Goal: Task Accomplishment & Management: Complete application form

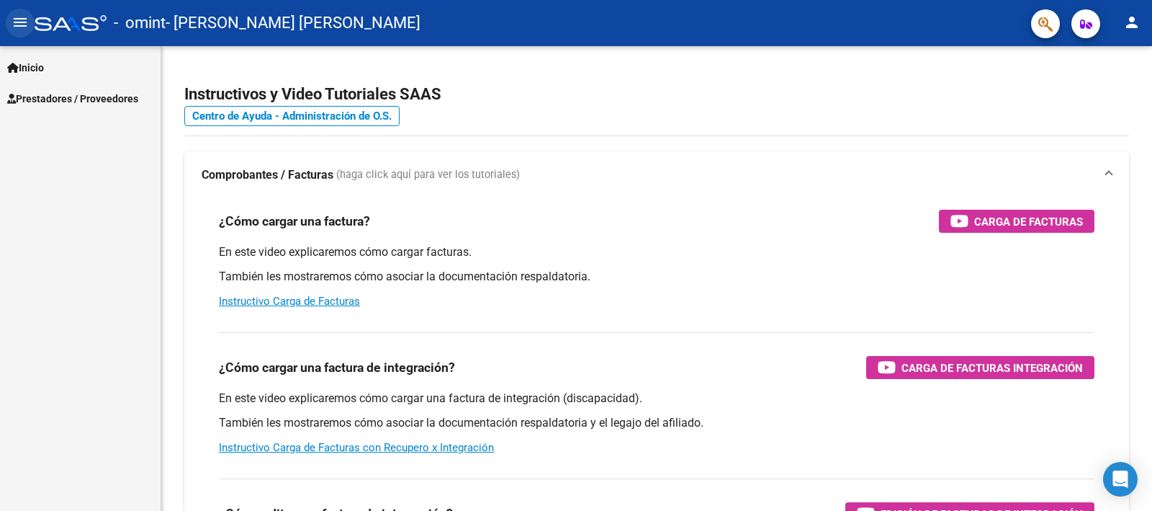
click at [27, 18] on mat-icon "menu" at bounding box center [20, 22] width 17 height 17
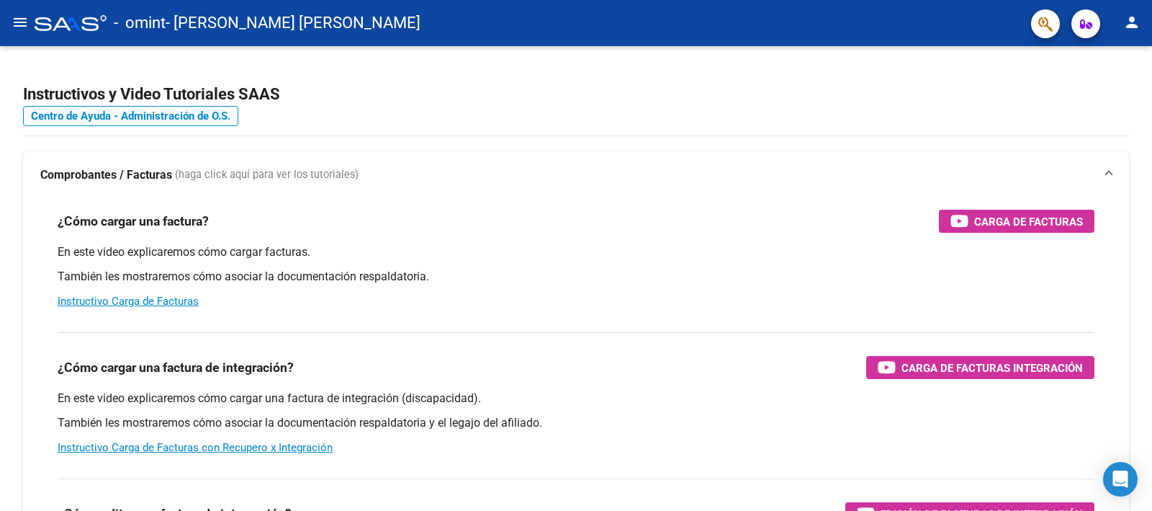
drag, startPoint x: 3, startPoint y: 21, endPoint x: 29, endPoint y: 22, distance: 25.9
click at [7, 21] on mat-toolbar "menu - omint - [PERSON_NAME] [PERSON_NAME] person" at bounding box center [576, 23] width 1152 height 46
click at [29, 22] on button "menu" at bounding box center [20, 23] width 29 height 29
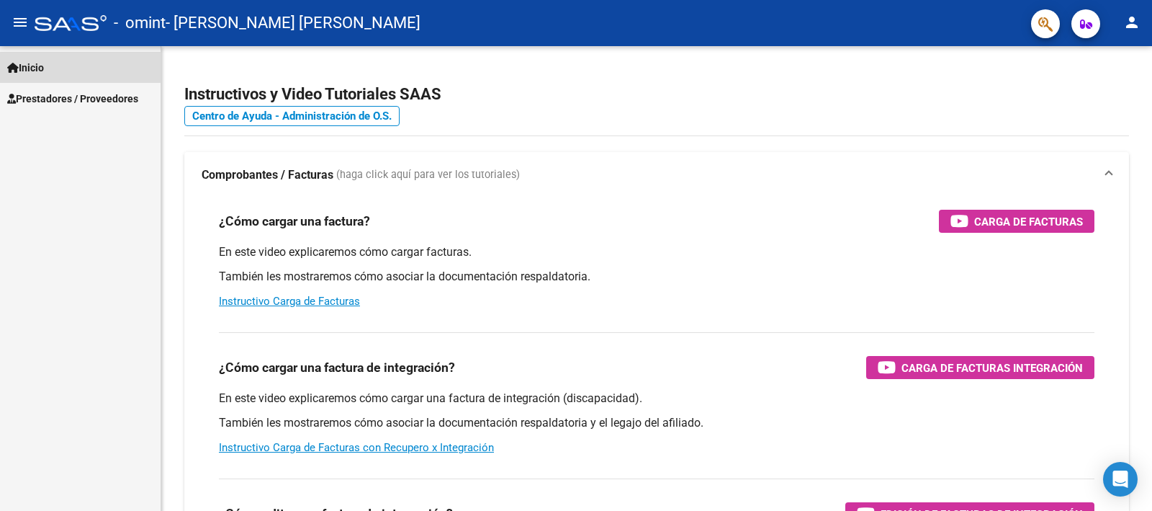
click at [45, 57] on link "Inicio" at bounding box center [80, 67] width 161 height 31
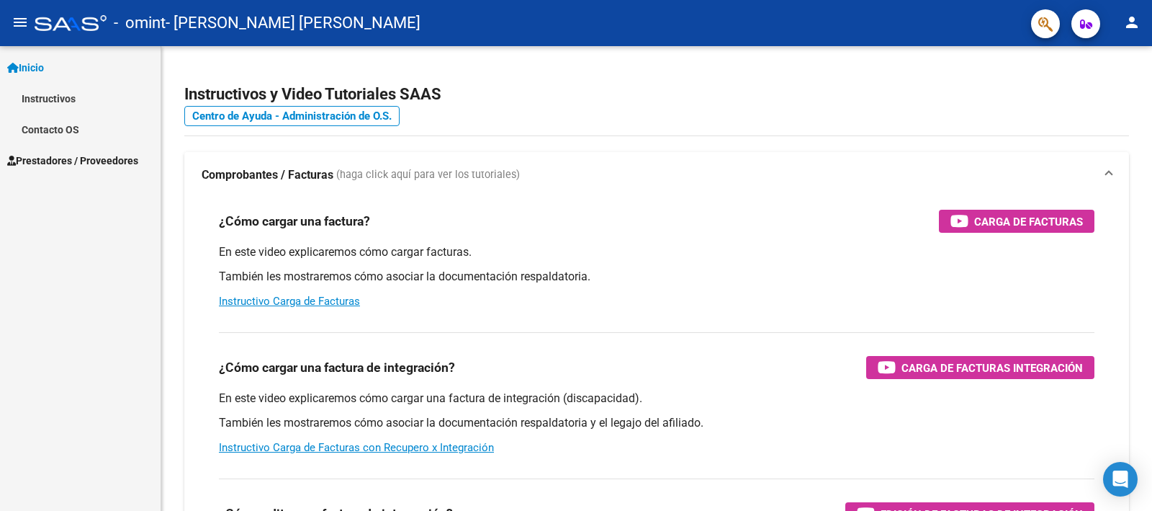
click at [66, 159] on span "Prestadores / Proveedores" at bounding box center [72, 161] width 131 height 16
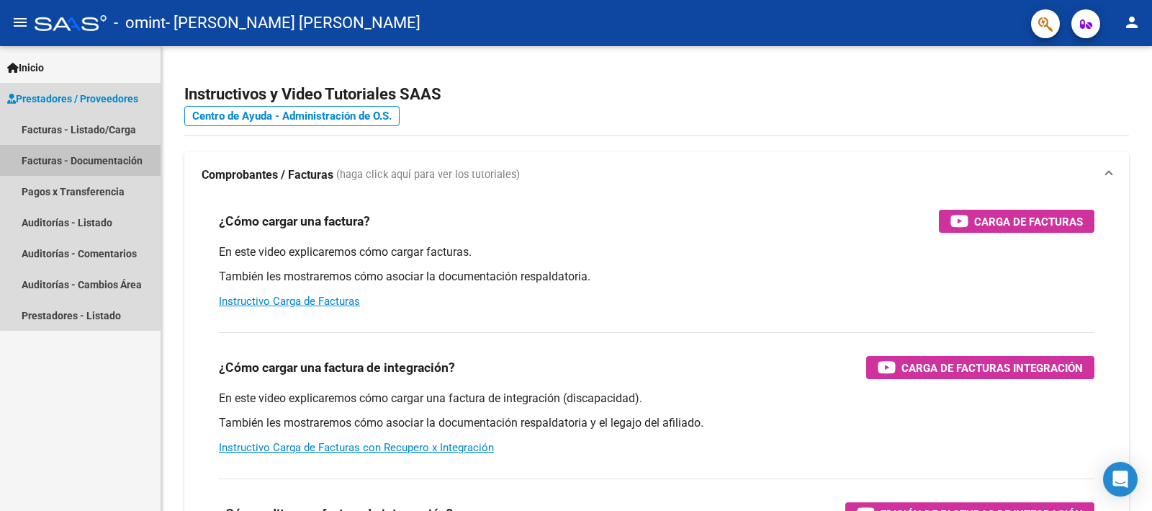
click at [84, 157] on link "Facturas - Documentación" at bounding box center [80, 160] width 161 height 31
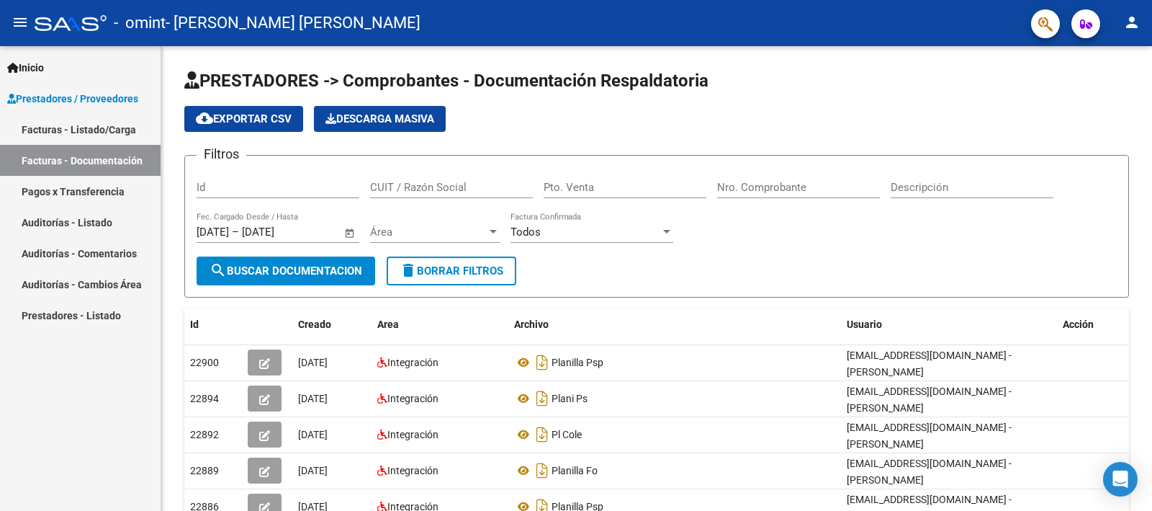
click at [74, 125] on link "Facturas - Listado/Carga" at bounding box center [80, 129] width 161 height 31
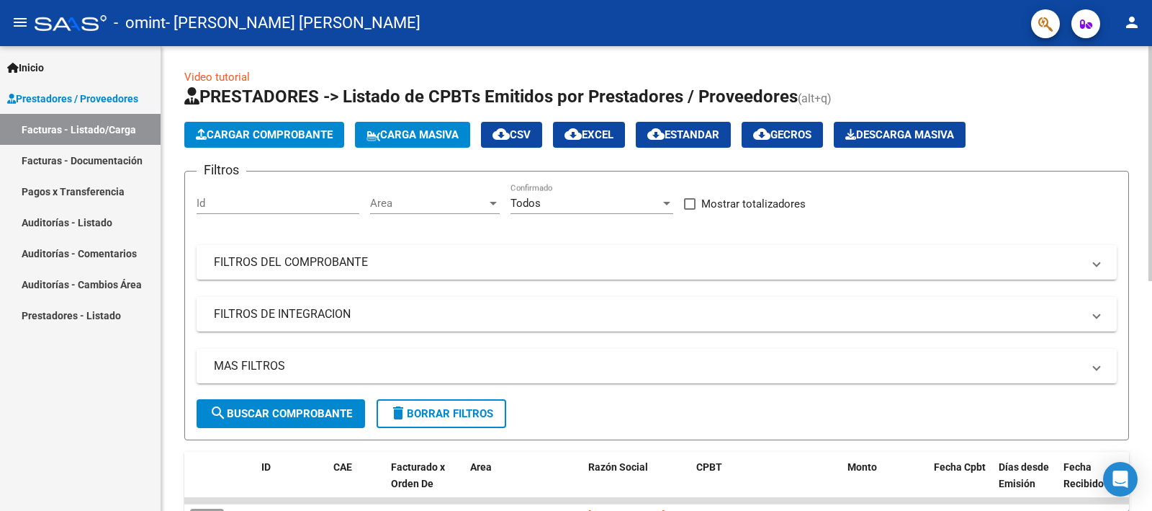
click at [256, 103] on span "PRESTADORES -> Listado de CPBTs Emitidos por Prestadores / Proveedores" at bounding box center [491, 96] width 614 height 20
click at [266, 129] on span "Cargar Comprobante" at bounding box center [264, 134] width 137 height 13
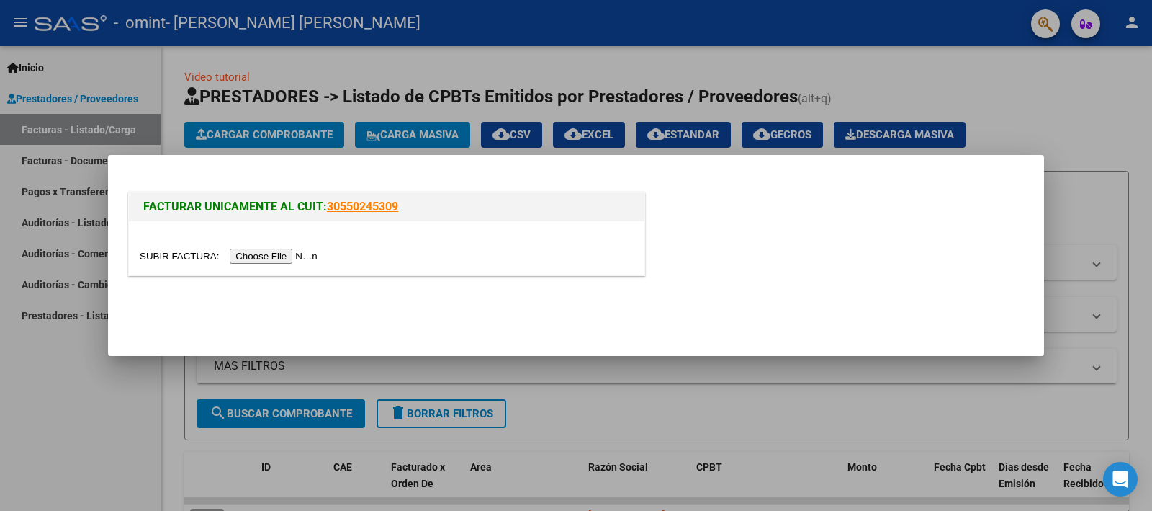
click at [271, 251] on input "file" at bounding box center [231, 255] width 182 height 15
click at [279, 252] on input "file" at bounding box center [231, 255] width 182 height 15
click at [287, 261] on input "file" at bounding box center [231, 255] width 182 height 15
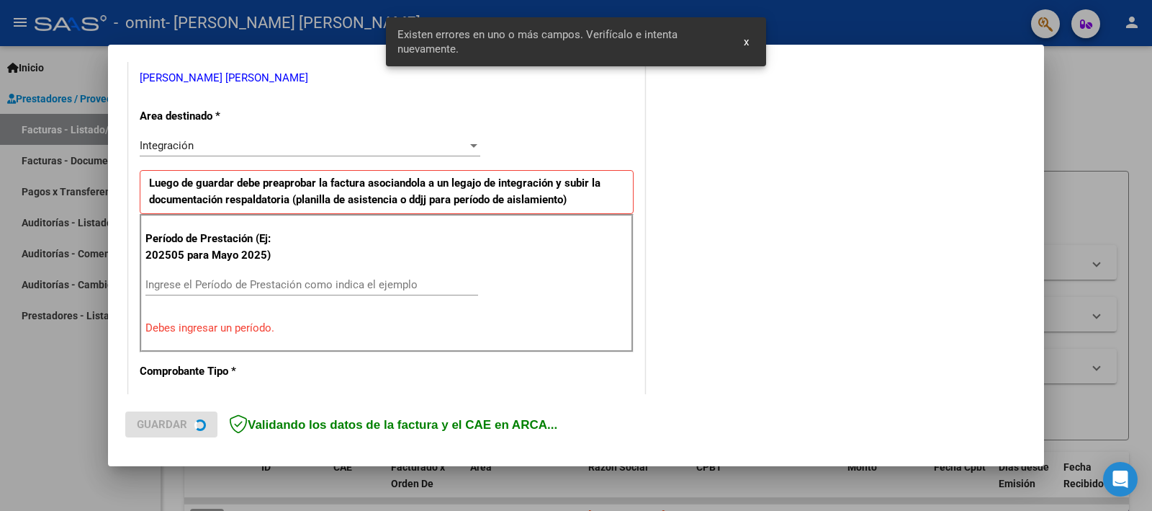
scroll to position [308, 0]
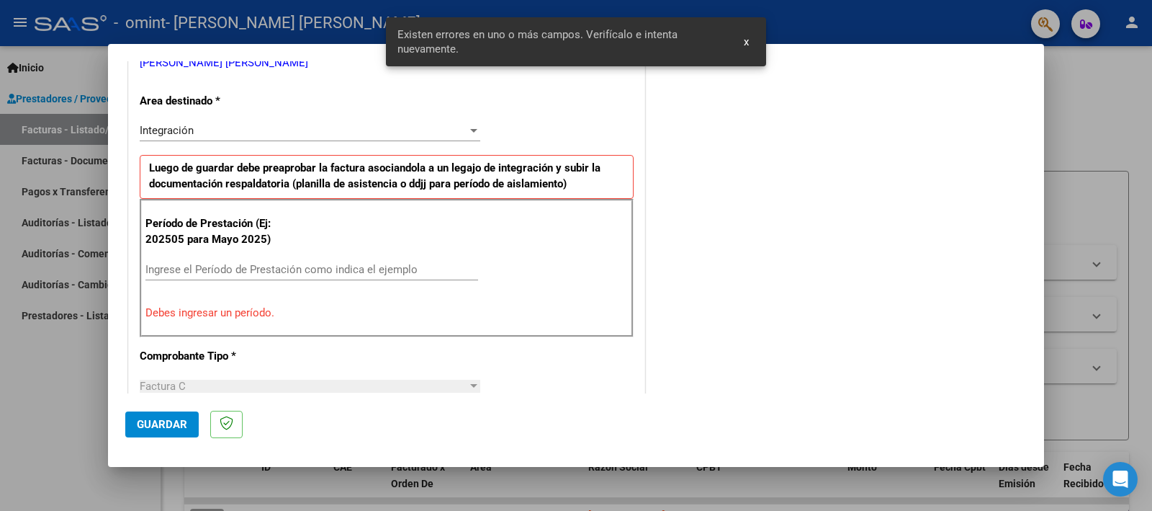
click at [426, 269] on input "Ingrese el Período de Prestación como indica el ejemplo" at bounding box center [311, 269] width 333 height 13
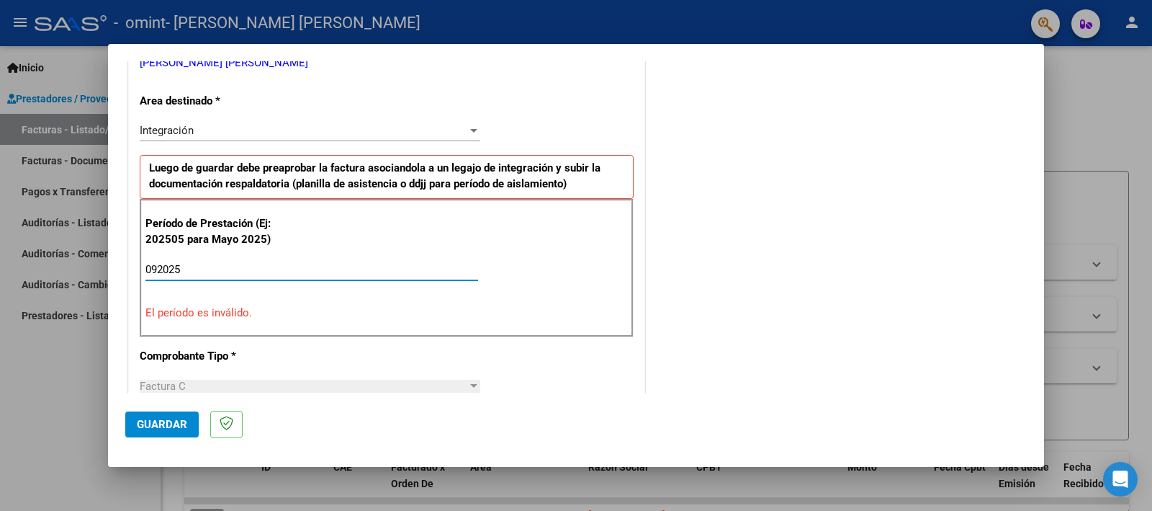
type input "092025"
click at [558, 278] on div "Período de Prestación (Ej: 202505 para [DATE]) 092025 Ingrese el Período de Pre…" at bounding box center [387, 268] width 494 height 138
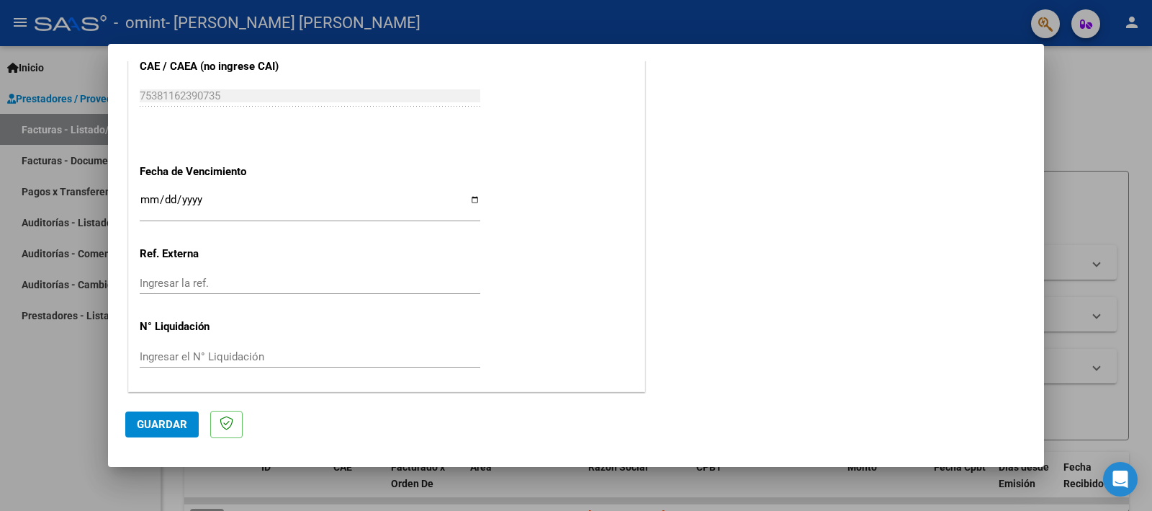
scroll to position [973, 0]
click at [464, 192] on input "Ingresar la fecha" at bounding box center [310, 203] width 341 height 23
click at [467, 202] on input "Ingresar la fecha" at bounding box center [310, 203] width 341 height 23
click at [472, 194] on input "Ingresar la fecha" at bounding box center [310, 203] width 341 height 23
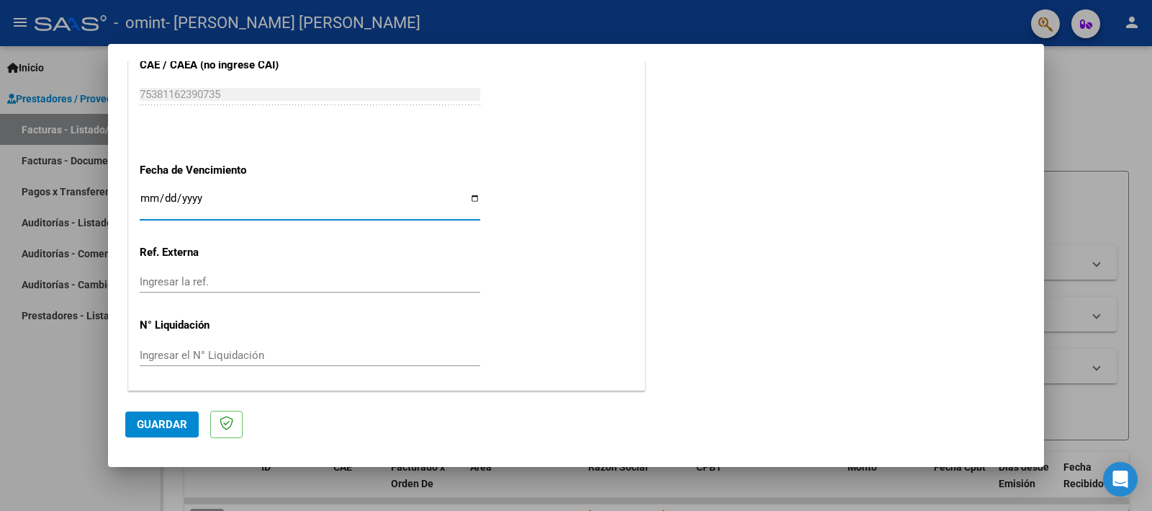
click at [472, 194] on input "Ingresar la fecha" at bounding box center [310, 203] width 341 height 23
type input "[DATE]"
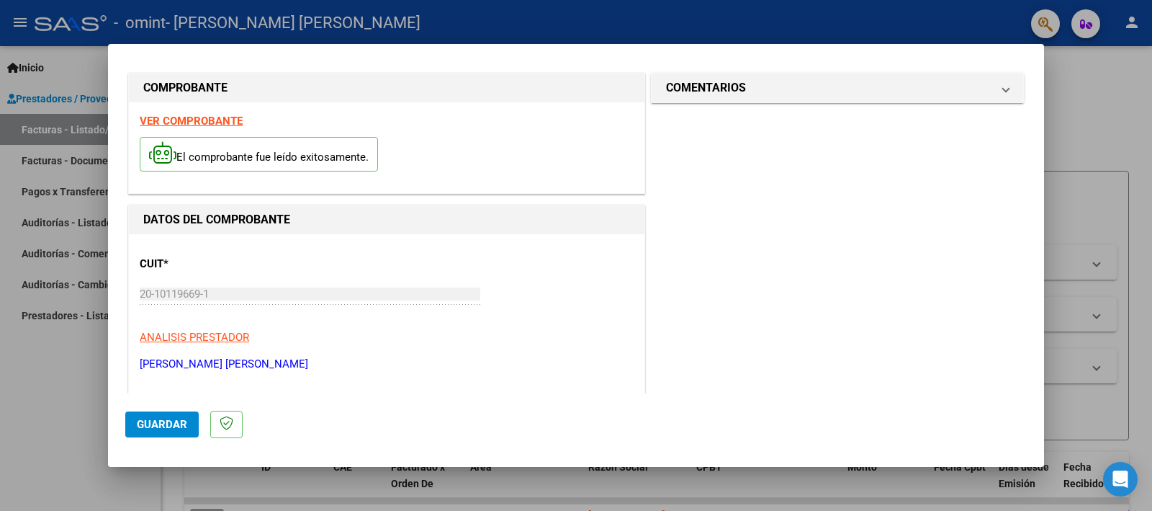
scroll to position [0, 0]
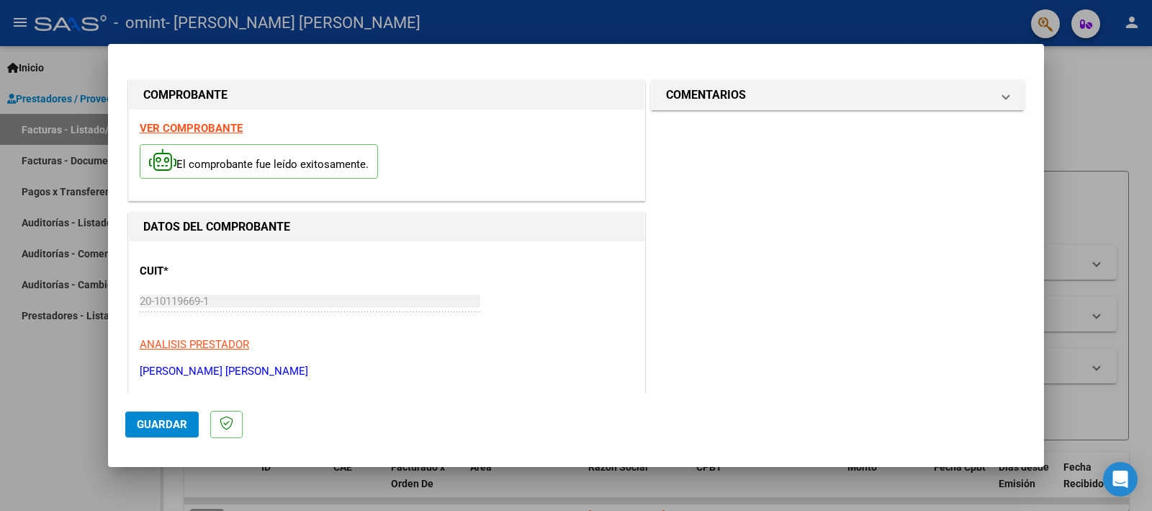
click at [169, 426] on span "Guardar" at bounding box center [162, 424] width 50 height 13
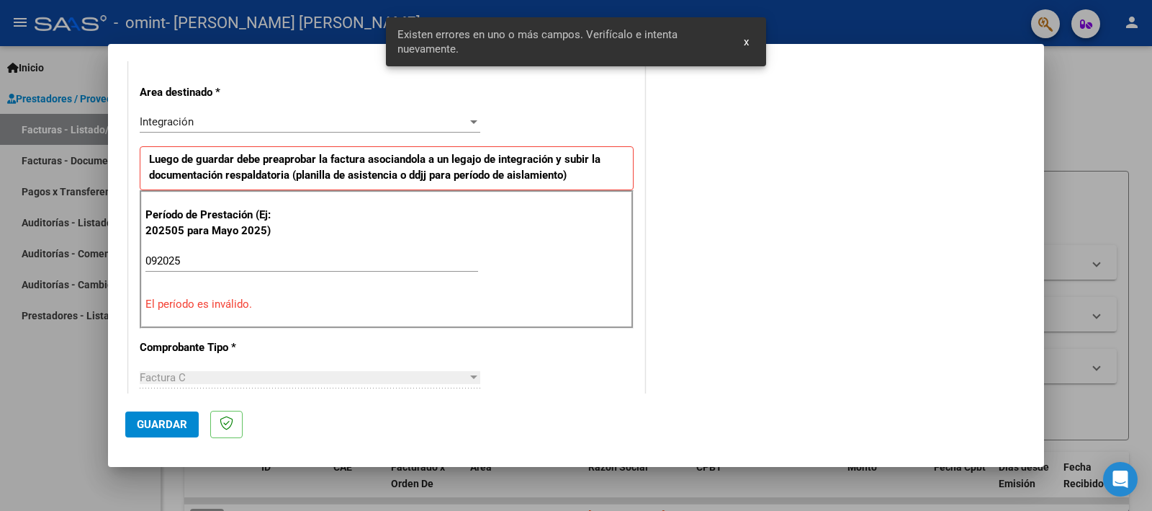
scroll to position [336, 0]
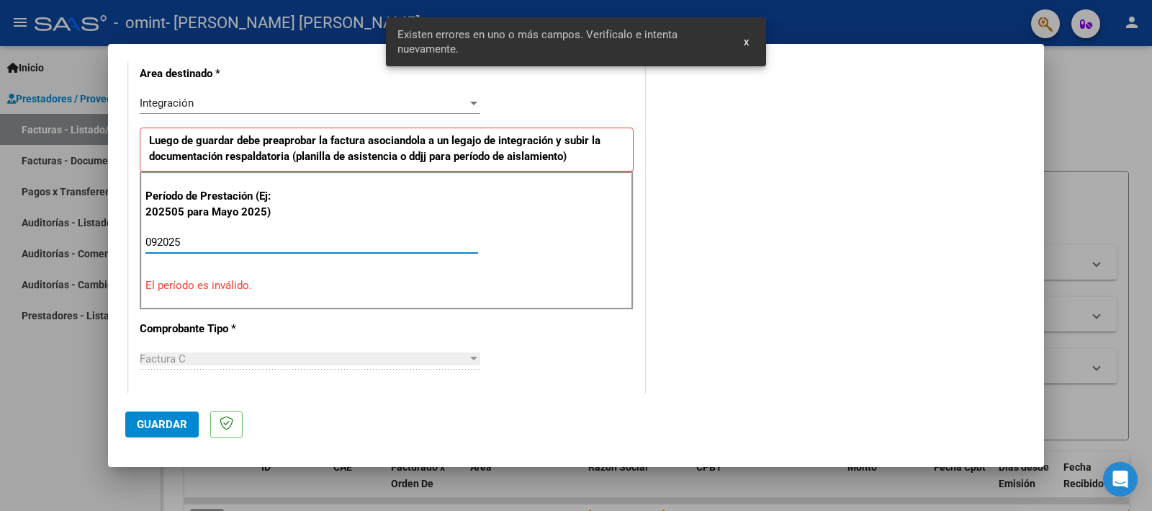
drag, startPoint x: 198, startPoint y: 241, endPoint x: 38, endPoint y: 241, distance: 159.9
click at [38, 241] on div "COMPROBANTE VER COMPROBANTE El comprobante fue leído exitosamente. DATOS DEL CO…" at bounding box center [576, 255] width 1152 height 511
click at [159, 237] on input "092025" at bounding box center [311, 241] width 333 height 13
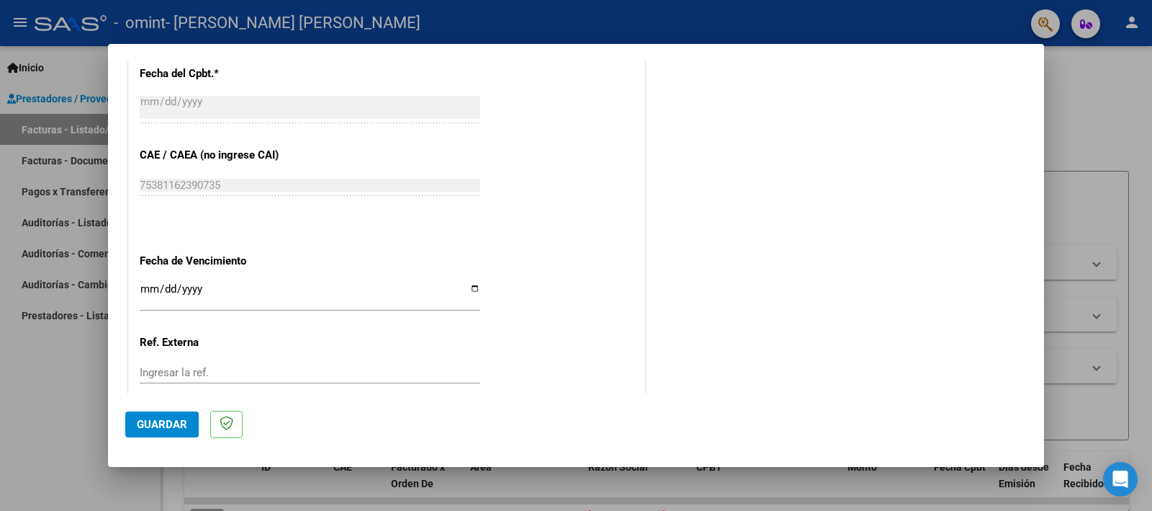
scroll to position [935, 0]
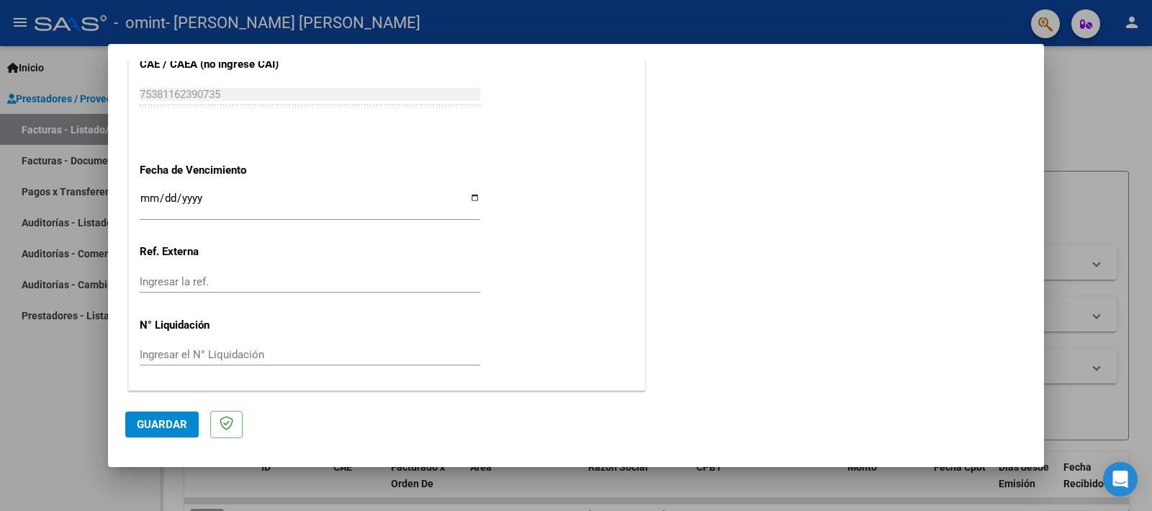
type input "202509"
click at [140, 423] on span "Guardar" at bounding box center [162, 424] width 50 height 13
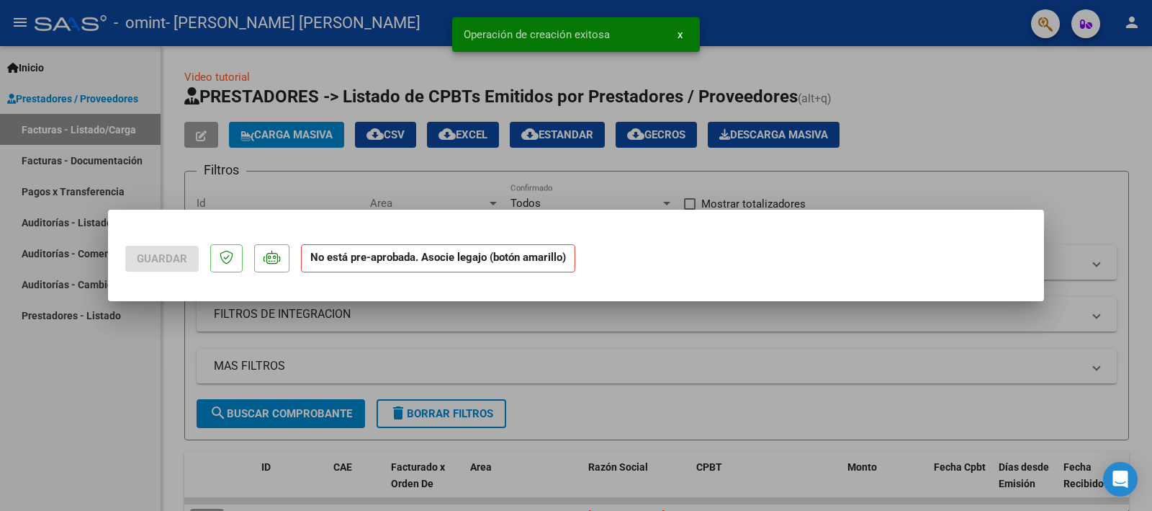
scroll to position [0, 0]
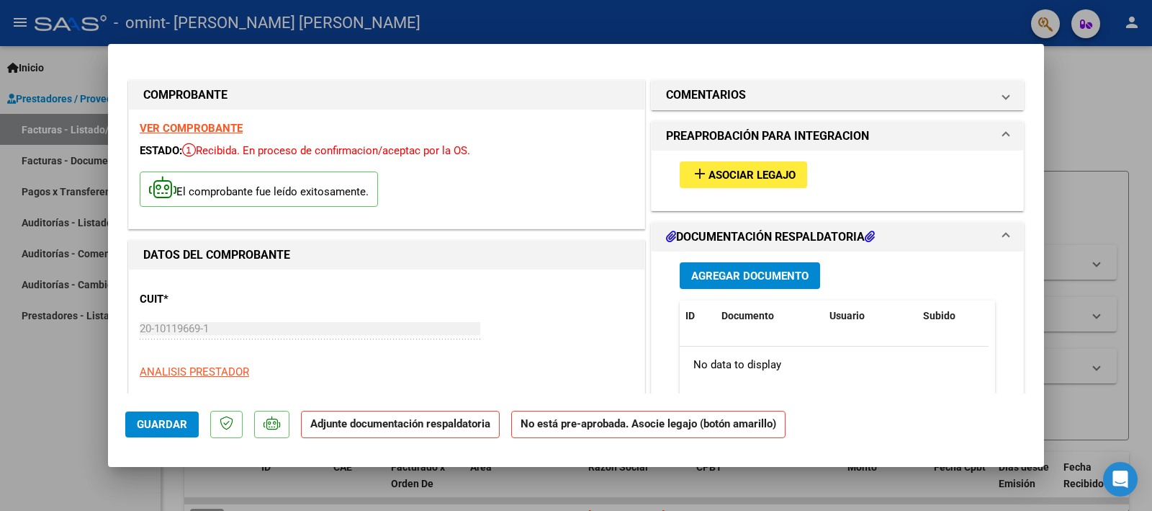
click at [734, 174] on span "Asociar Legajo" at bounding box center [752, 175] width 87 height 13
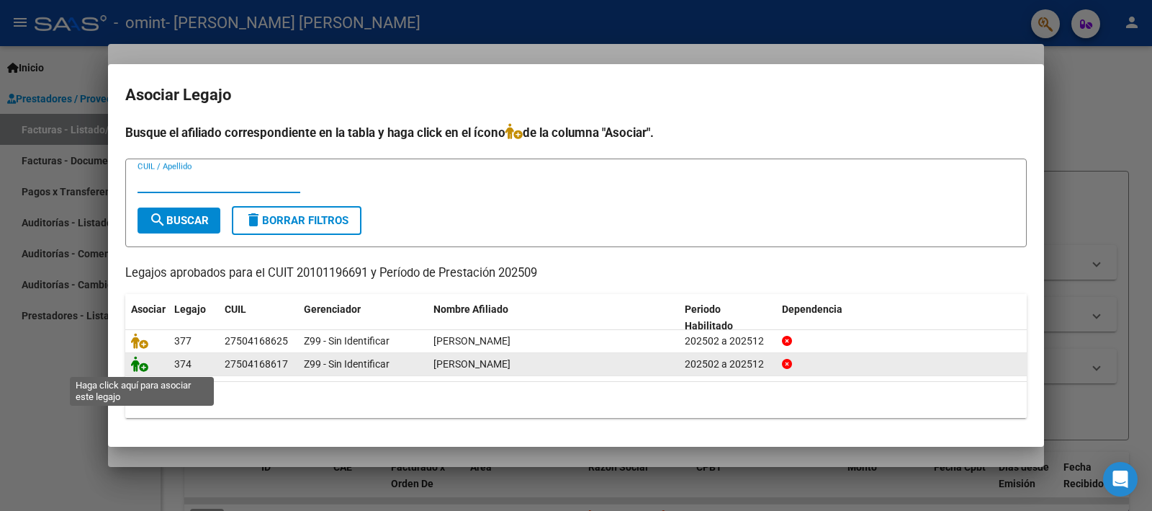
click at [139, 364] on icon at bounding box center [139, 364] width 17 height 16
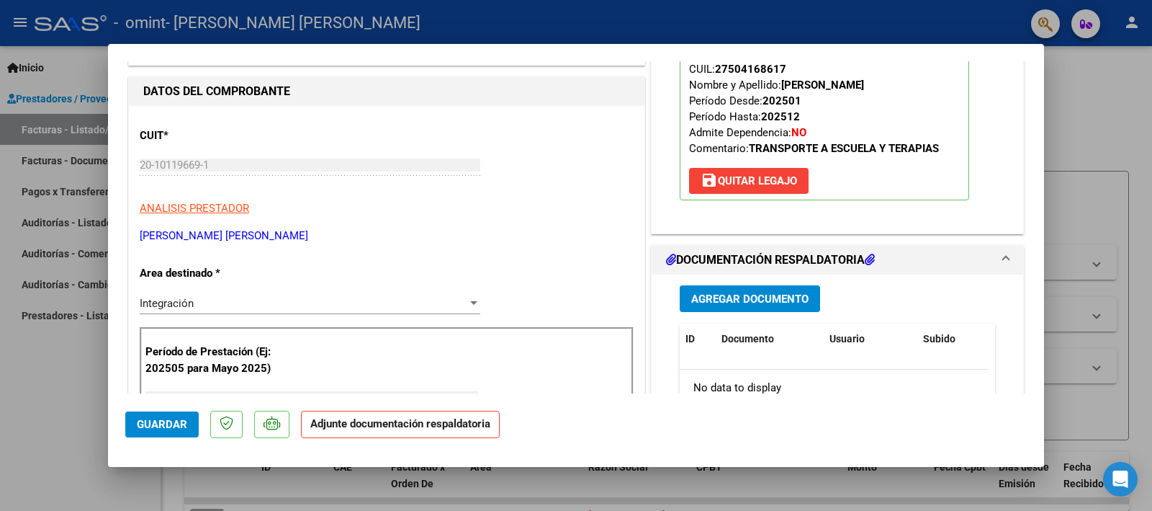
scroll to position [180, 0]
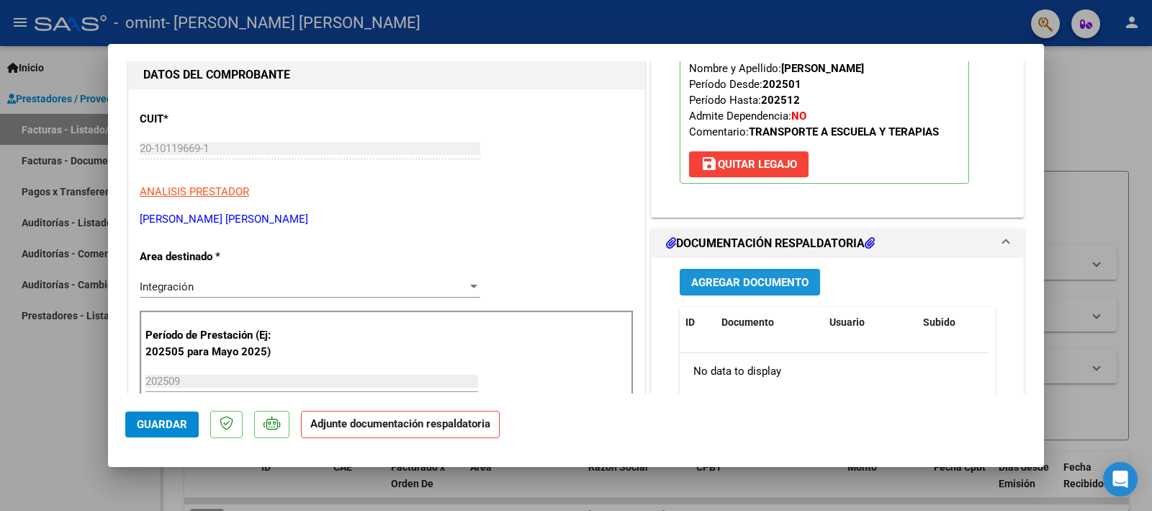
click at [712, 273] on button "Agregar Documento" at bounding box center [750, 282] width 140 height 27
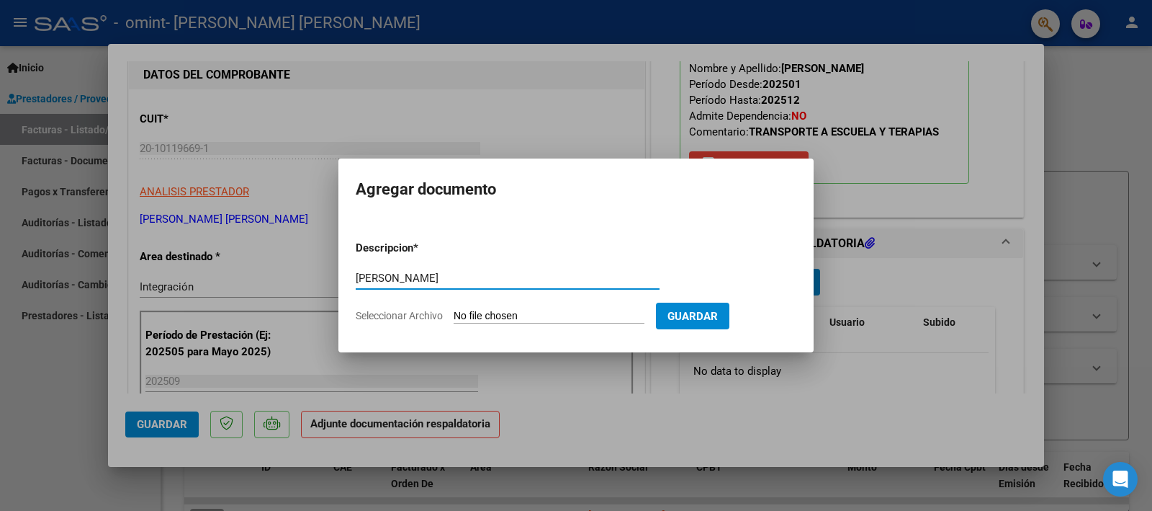
click at [369, 271] on input "[PERSON_NAME]" at bounding box center [508, 277] width 304 height 13
click at [372, 274] on input "[PERSON_NAME]" at bounding box center [508, 277] width 304 height 13
type input "[PERSON_NAME]"
click at [506, 314] on input "Seleccionar Archivo" at bounding box center [549, 317] width 191 height 14
type input "C:\fakepath\[PERSON_NAME].pdf"
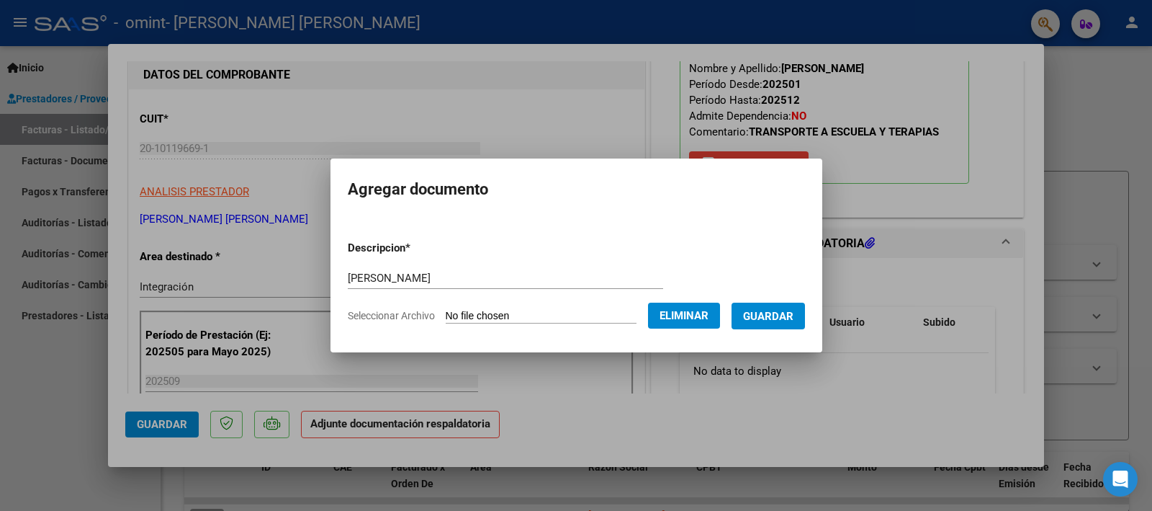
click at [787, 333] on form "Descripcion * [PERSON_NAME] Escriba aquí una descripcion Seleccionar Archivo El…" at bounding box center [576, 281] width 457 height 105
click at [786, 322] on button "Guardar" at bounding box center [768, 315] width 73 height 27
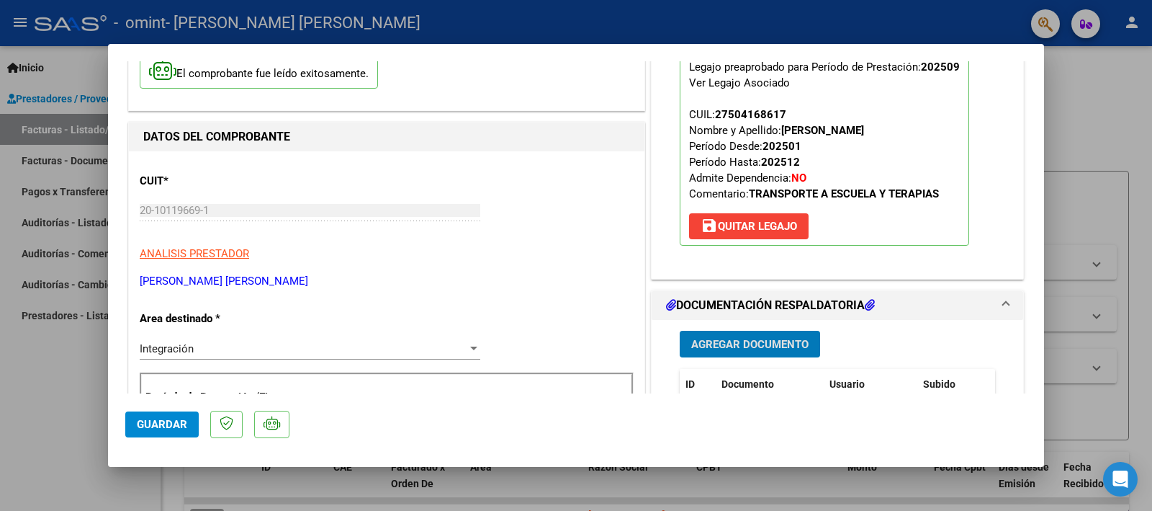
scroll to position [90, 0]
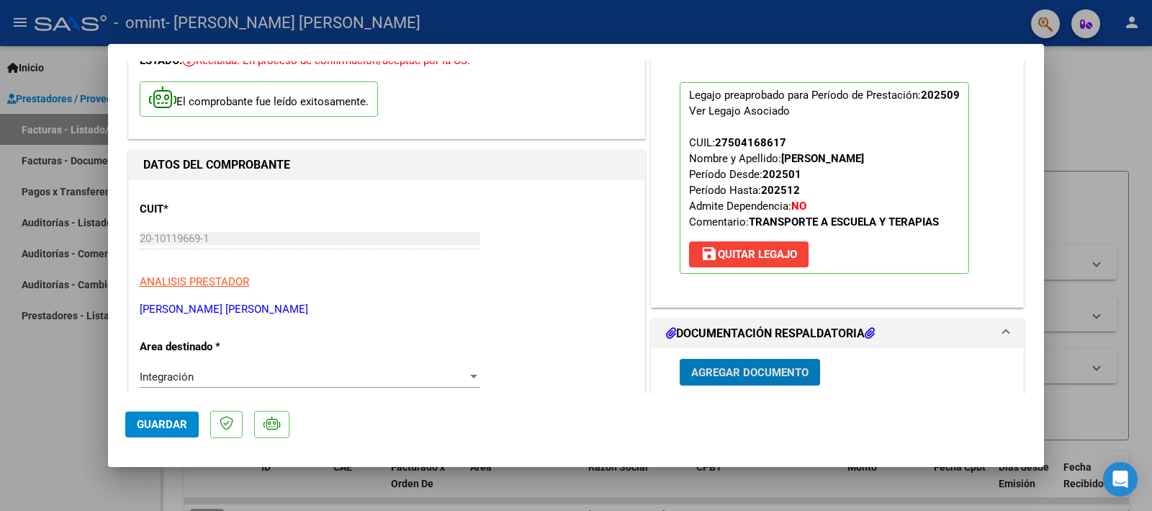
click at [150, 433] on button "Guardar" at bounding box center [161, 424] width 73 height 26
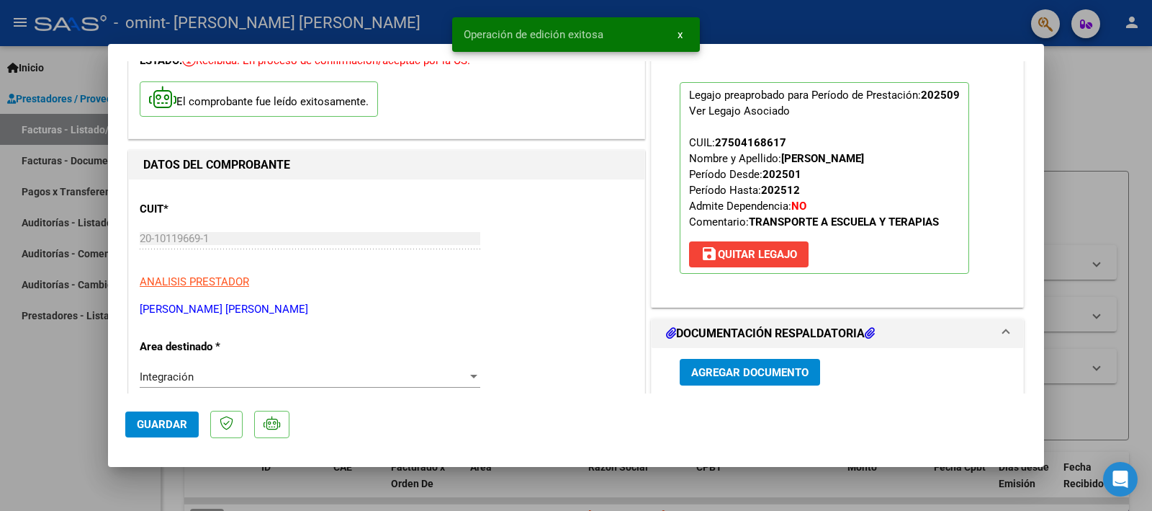
click at [1086, 264] on div at bounding box center [576, 255] width 1152 height 511
type input "$ 0,00"
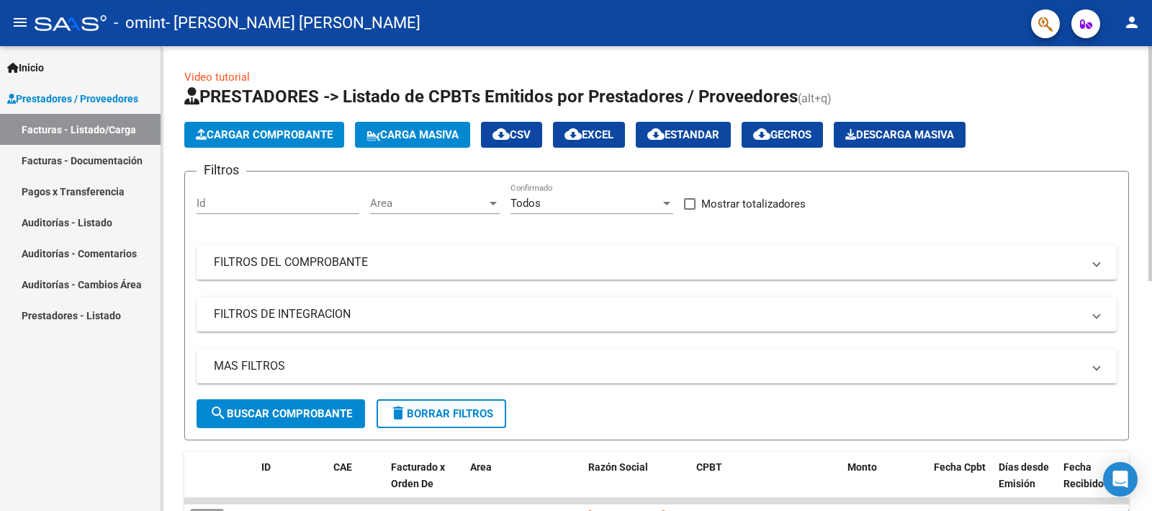
click at [243, 122] on button "Cargar Comprobante" at bounding box center [264, 135] width 160 height 26
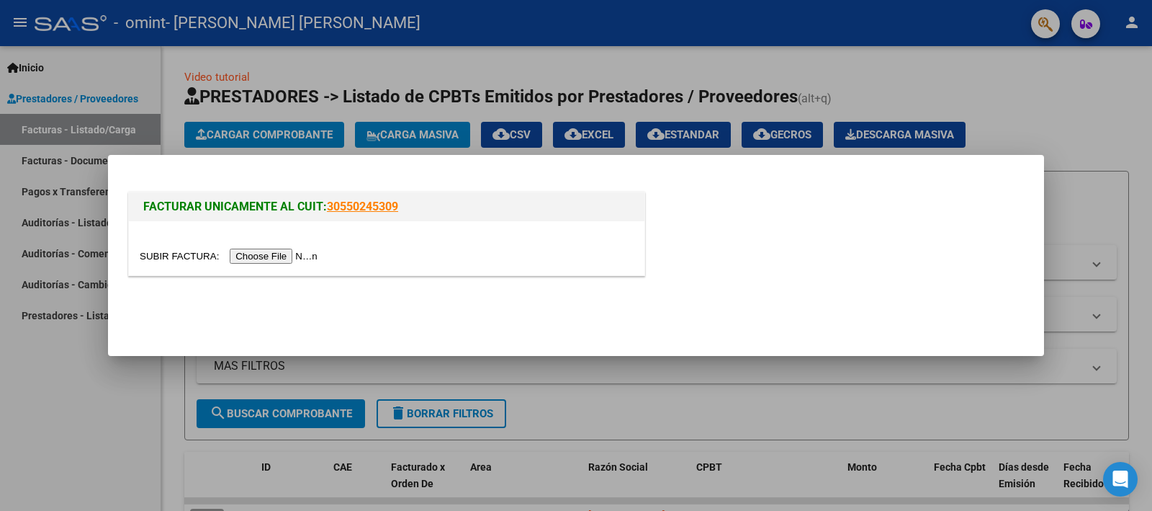
click at [261, 272] on div at bounding box center [387, 248] width 516 height 54
click at [261, 258] on input "file" at bounding box center [231, 255] width 182 height 15
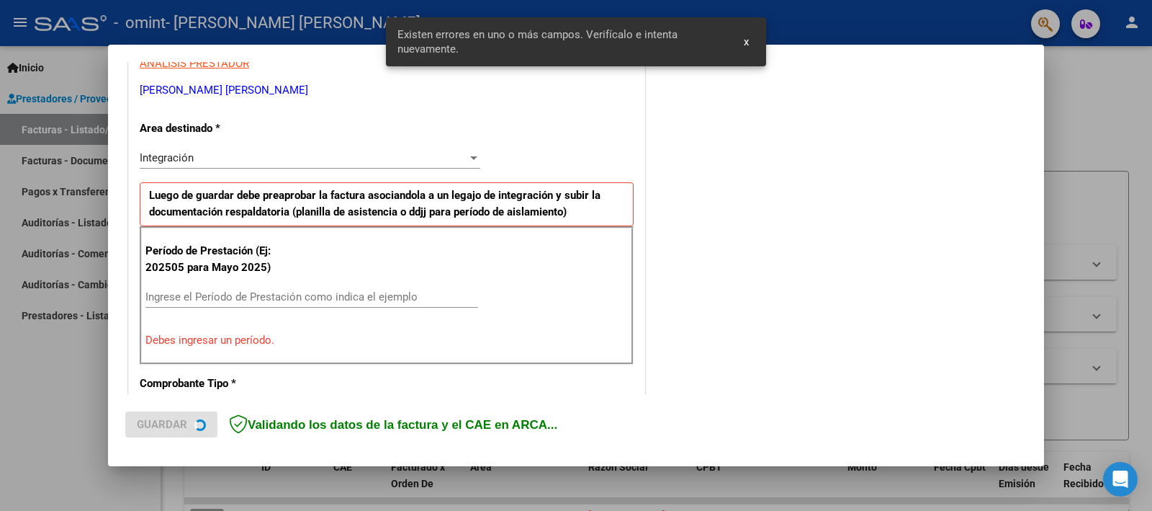
scroll to position [308, 0]
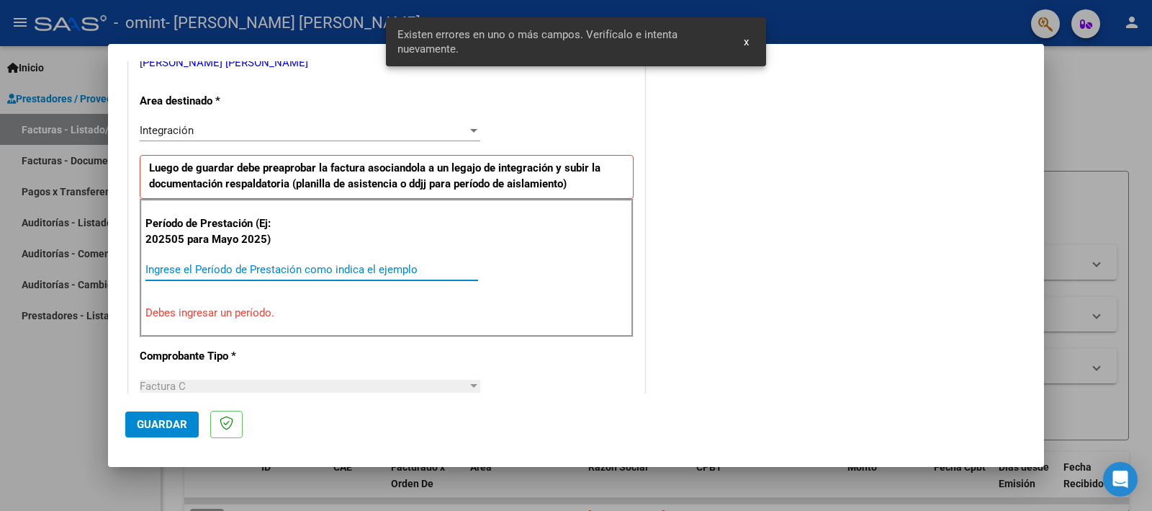
click at [311, 269] on input "Ingrese el Período de Prestación como indica el ejemplo" at bounding box center [311, 269] width 333 height 13
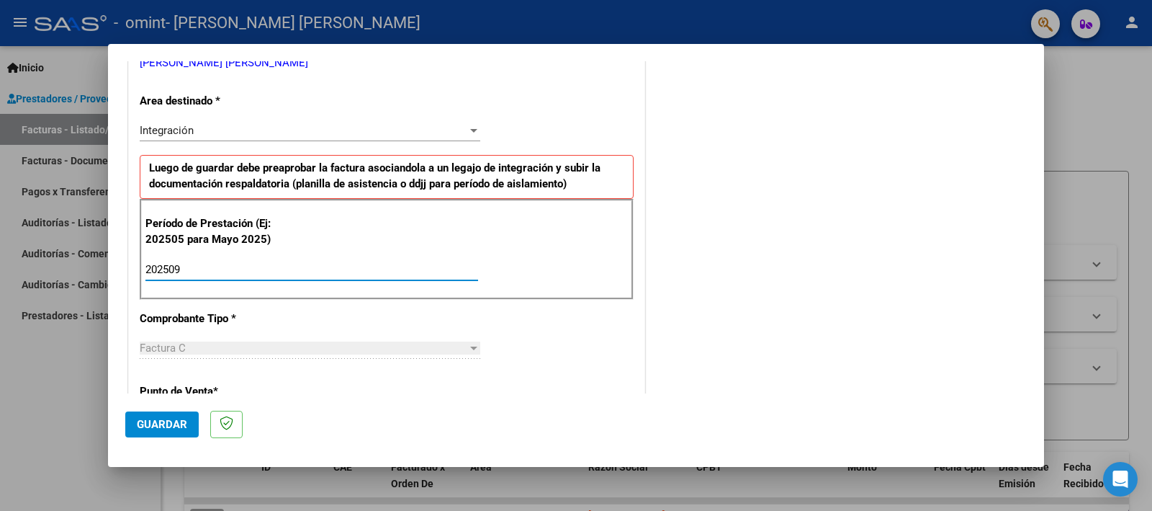
type input "202509"
click at [779, 241] on div "COMENTARIOS Comentarios del Prestador / Gerenciador:" at bounding box center [837, 395] width 379 height 1252
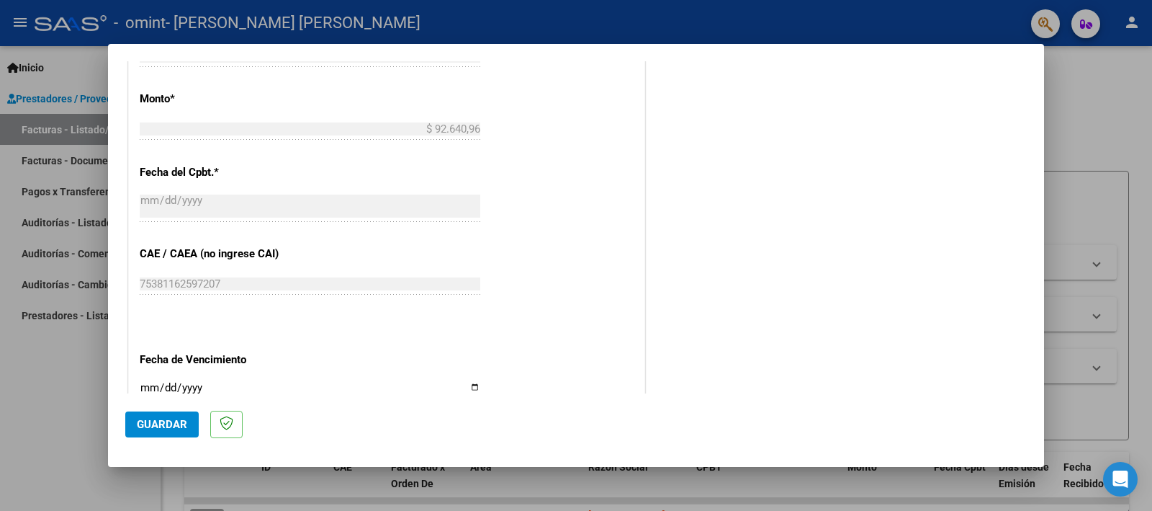
scroll to position [935, 0]
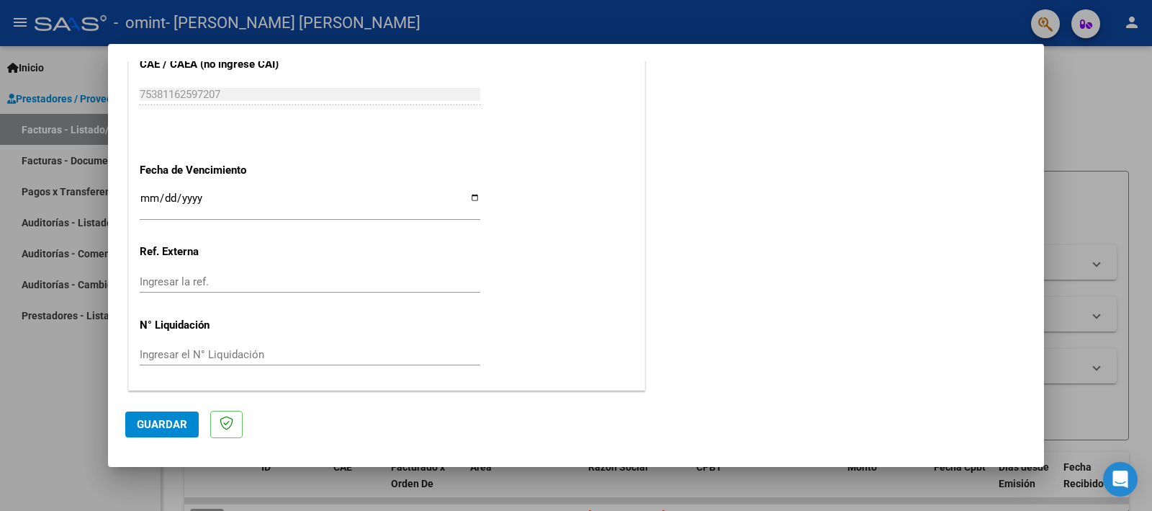
click at [453, 189] on div "Ingresar la fecha" at bounding box center [310, 204] width 341 height 31
click at [466, 189] on div "Ingresar la fecha" at bounding box center [310, 204] width 341 height 31
click at [467, 192] on input "Ingresar la fecha" at bounding box center [310, 203] width 341 height 23
type input "[DATE]"
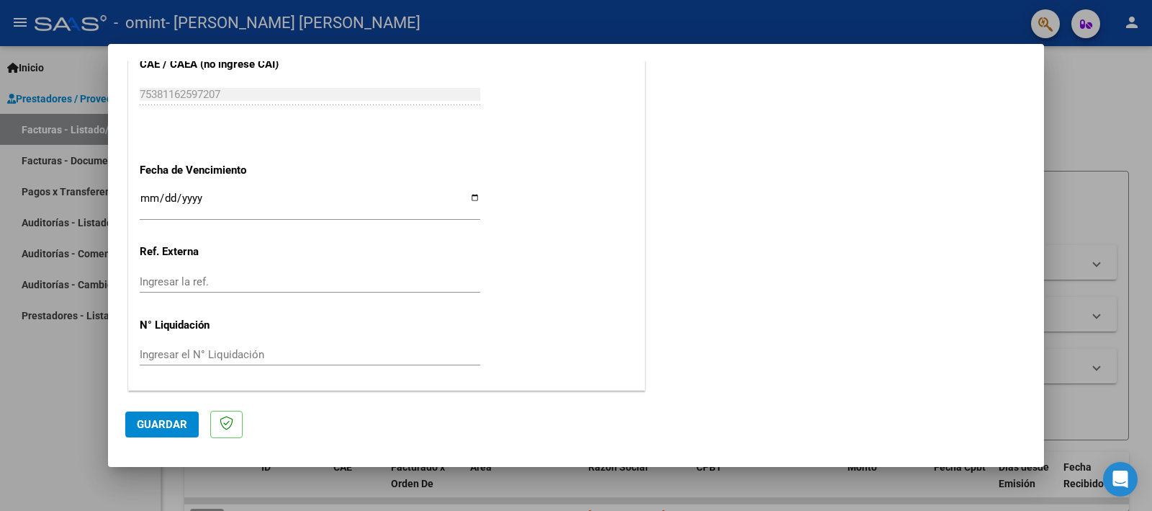
click at [144, 431] on button "Guardar" at bounding box center [161, 424] width 73 height 26
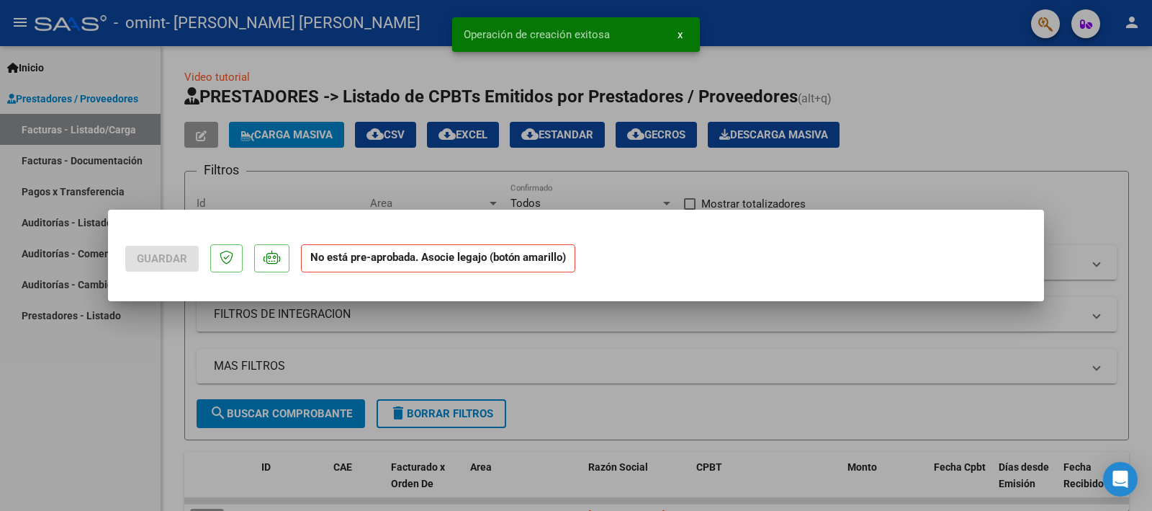
scroll to position [0, 0]
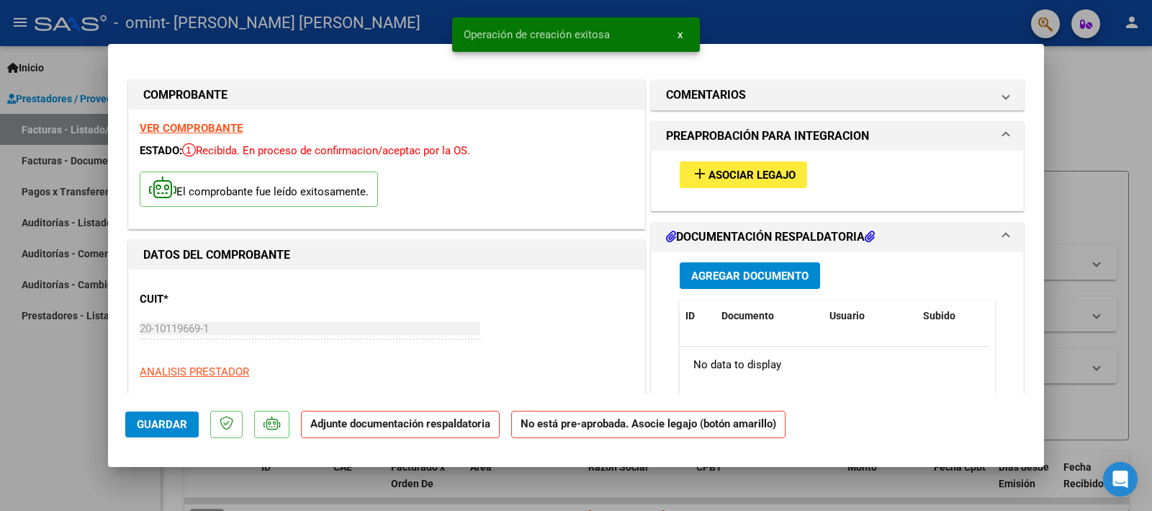
click at [710, 171] on span "Asociar Legajo" at bounding box center [752, 175] width 87 height 13
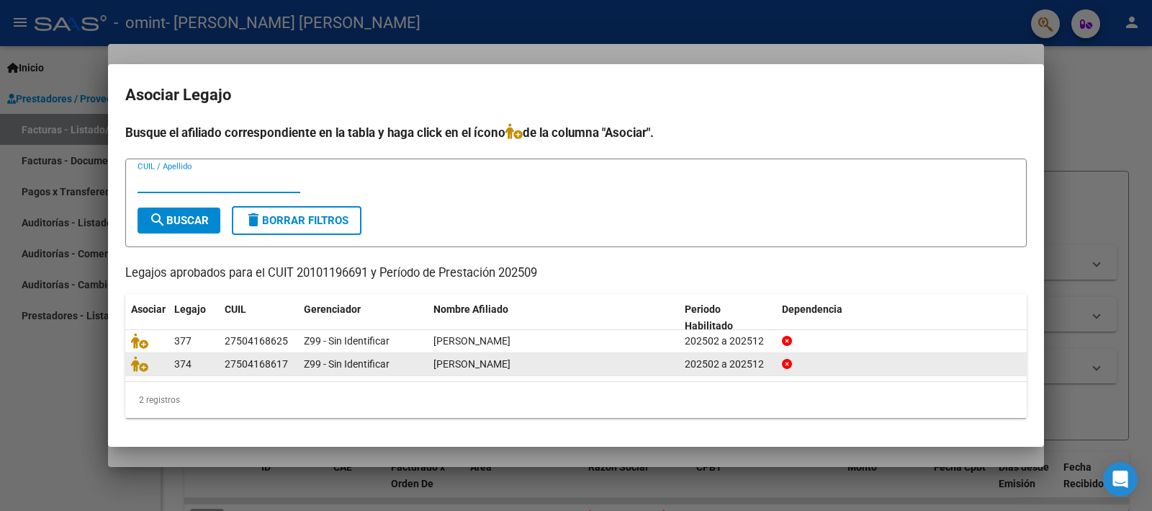
click at [511, 359] on span "[PERSON_NAME]" at bounding box center [471, 364] width 77 height 12
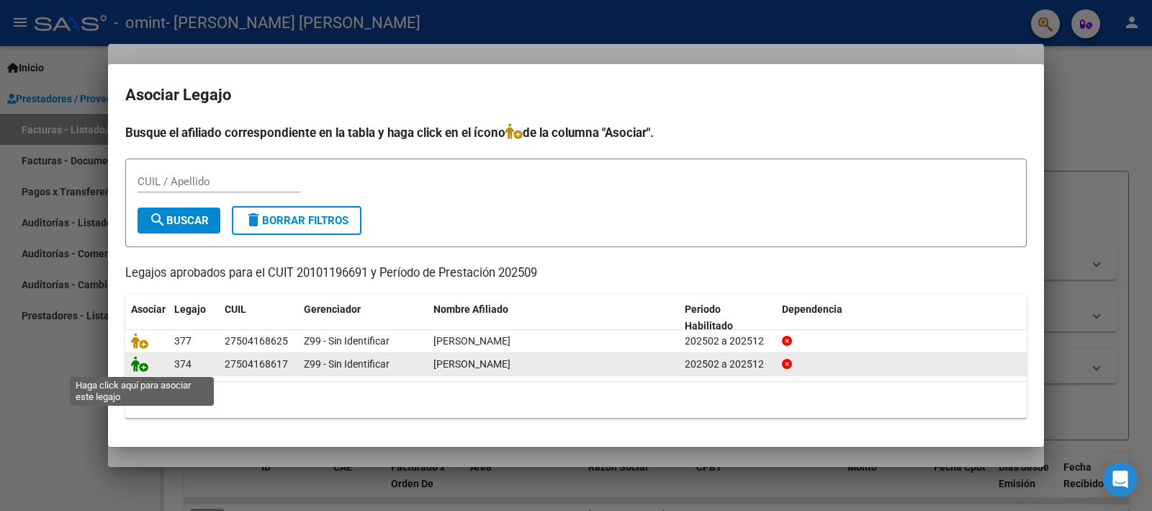
click at [140, 368] on icon at bounding box center [139, 364] width 17 height 16
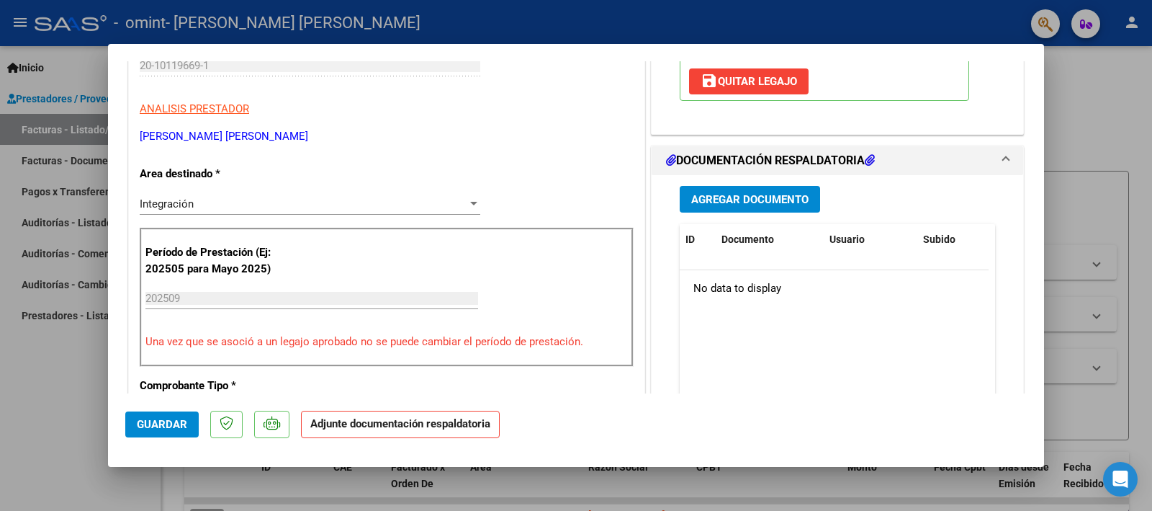
scroll to position [180, 0]
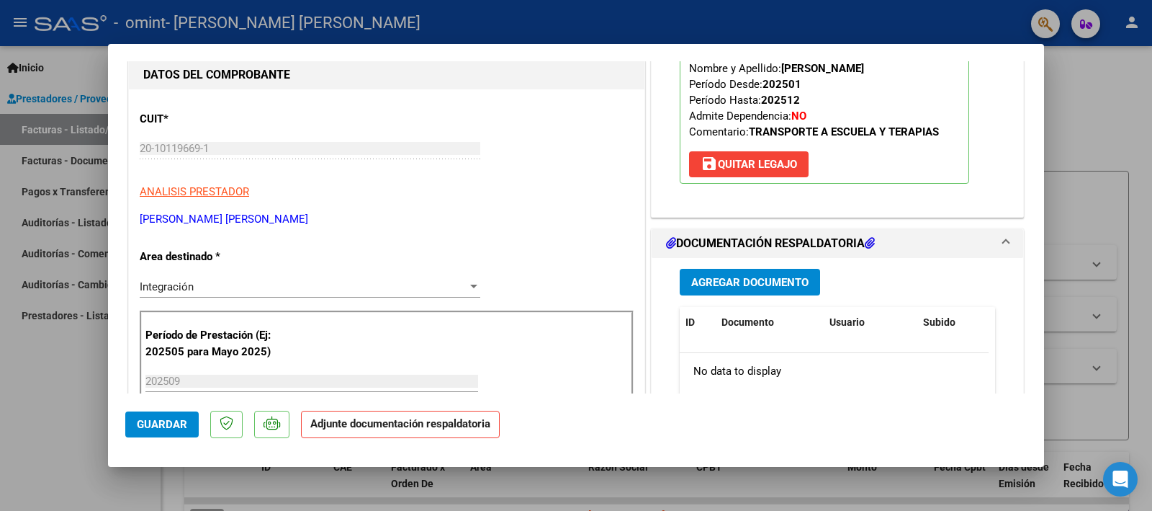
click at [737, 282] on span "Agregar Documento" at bounding box center [749, 282] width 117 height 13
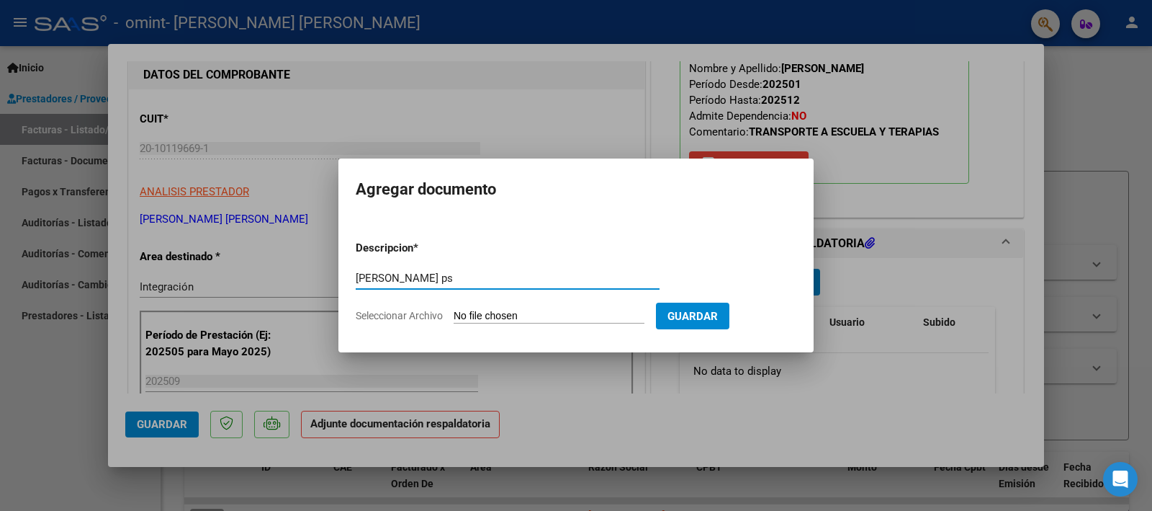
type input "[PERSON_NAME] ps"
click at [506, 302] on form "Descripcion * [PERSON_NAME] ps Escriba aquí una descripcion Seleccionar Archivo…" at bounding box center [576, 281] width 441 height 105
click at [509, 313] on input "Seleccionar Archivo" at bounding box center [549, 317] width 191 height 14
type input "C:\fakepath\A PS.pdf"
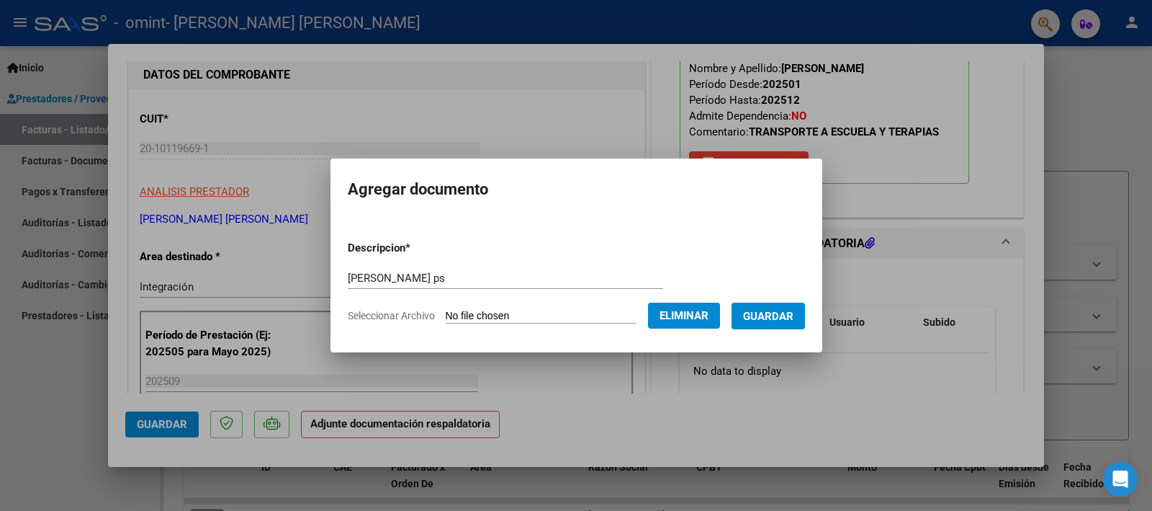
click at [785, 318] on span "Guardar" at bounding box center [768, 316] width 50 height 13
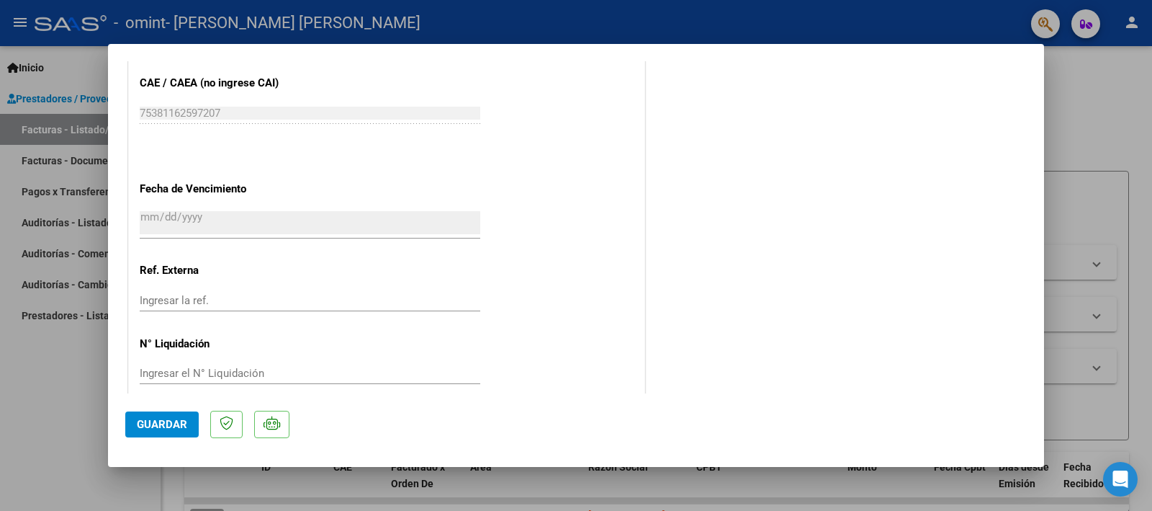
scroll to position [957, 0]
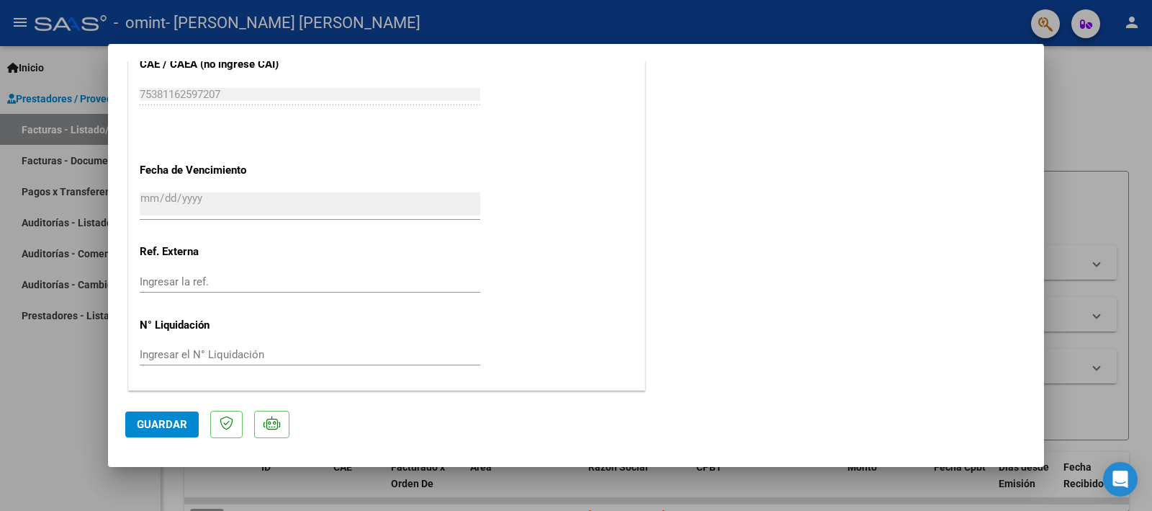
click at [142, 420] on span "Guardar" at bounding box center [162, 424] width 50 height 13
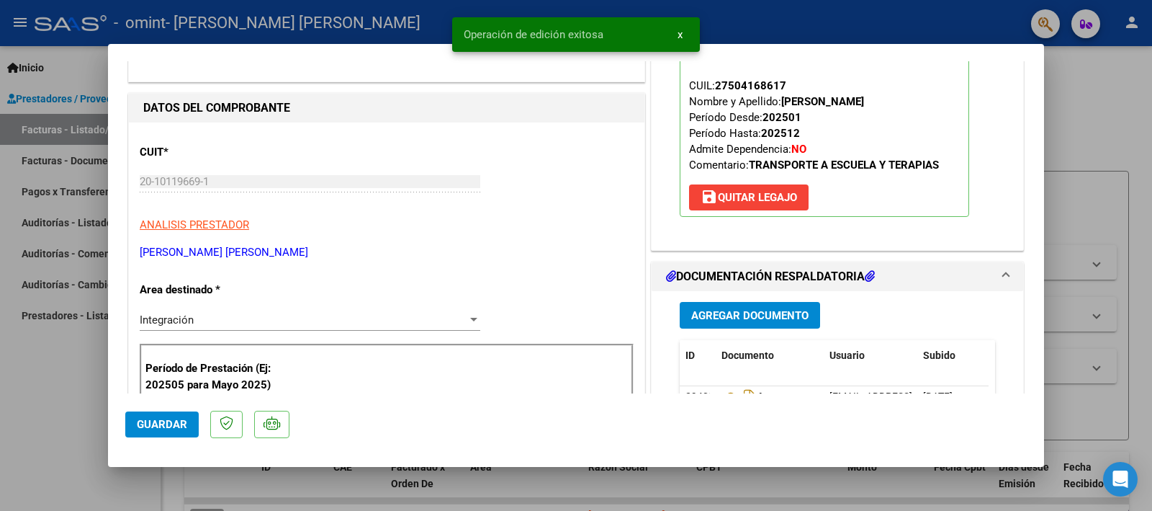
click at [1106, 318] on div at bounding box center [576, 255] width 1152 height 511
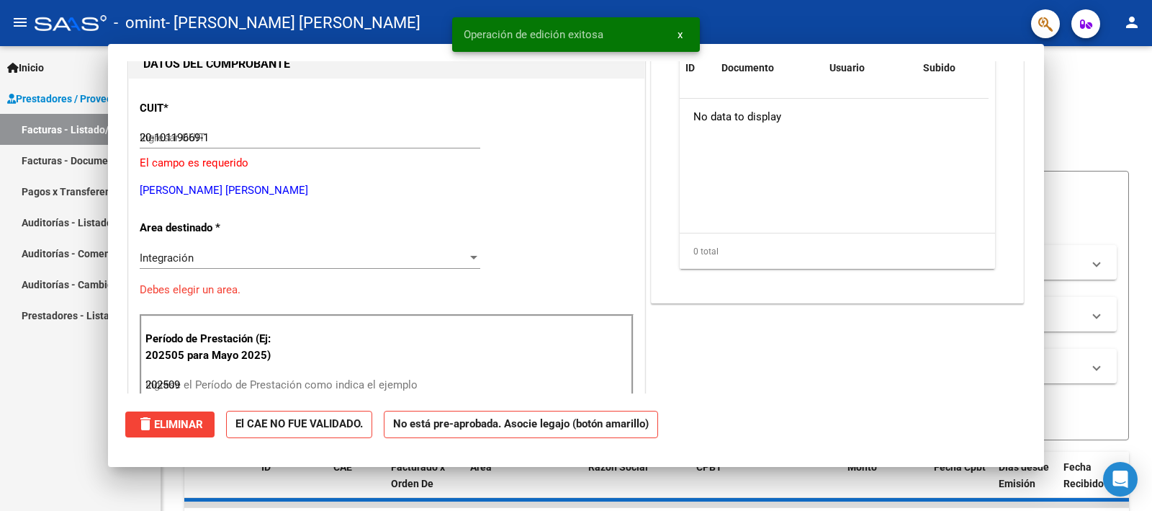
type input "$ 0,00"
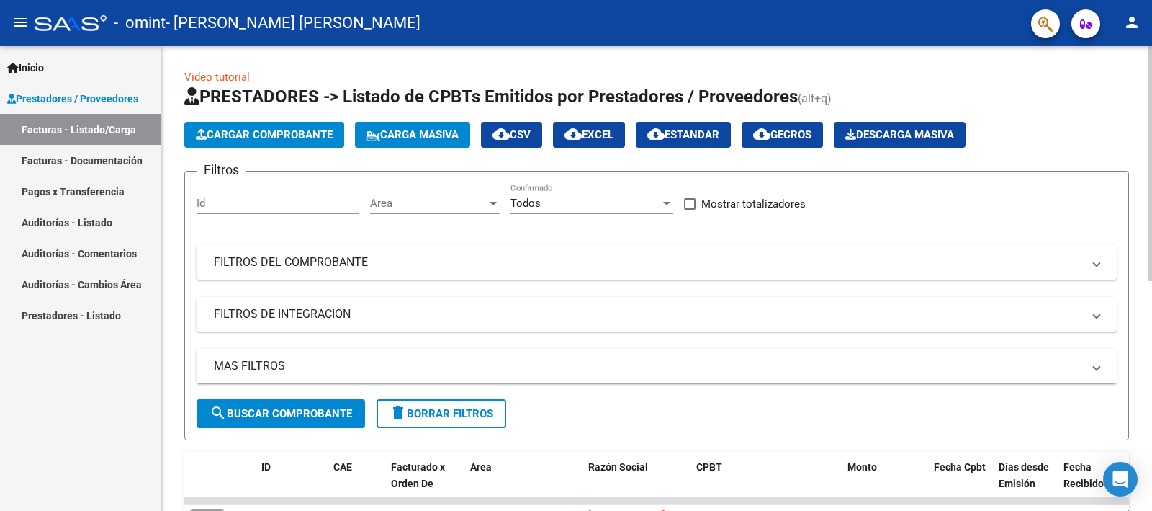
click at [252, 122] on button "Cargar Comprobante" at bounding box center [264, 135] width 160 height 26
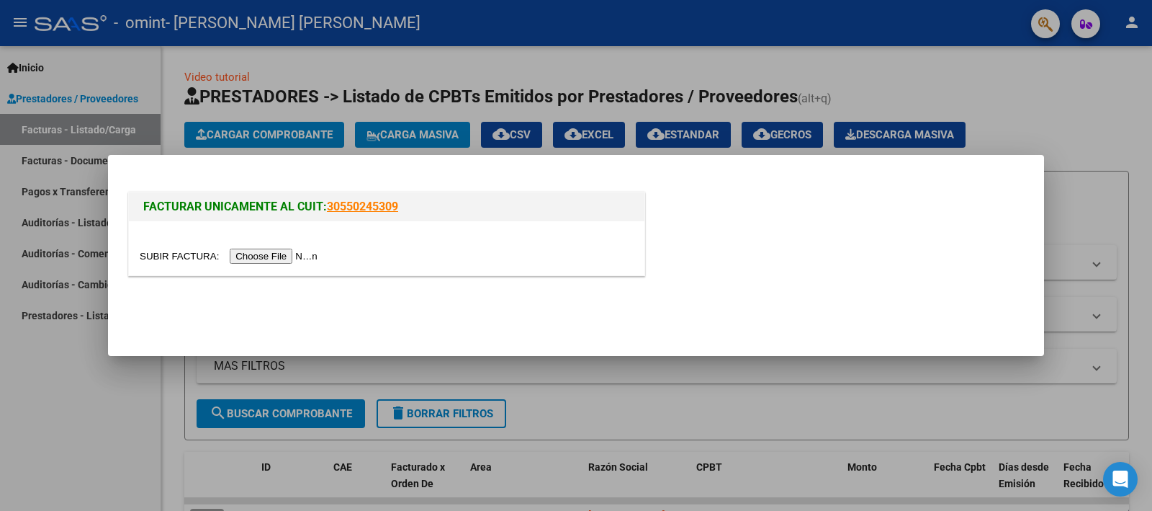
click at [264, 253] on input "file" at bounding box center [231, 255] width 182 height 15
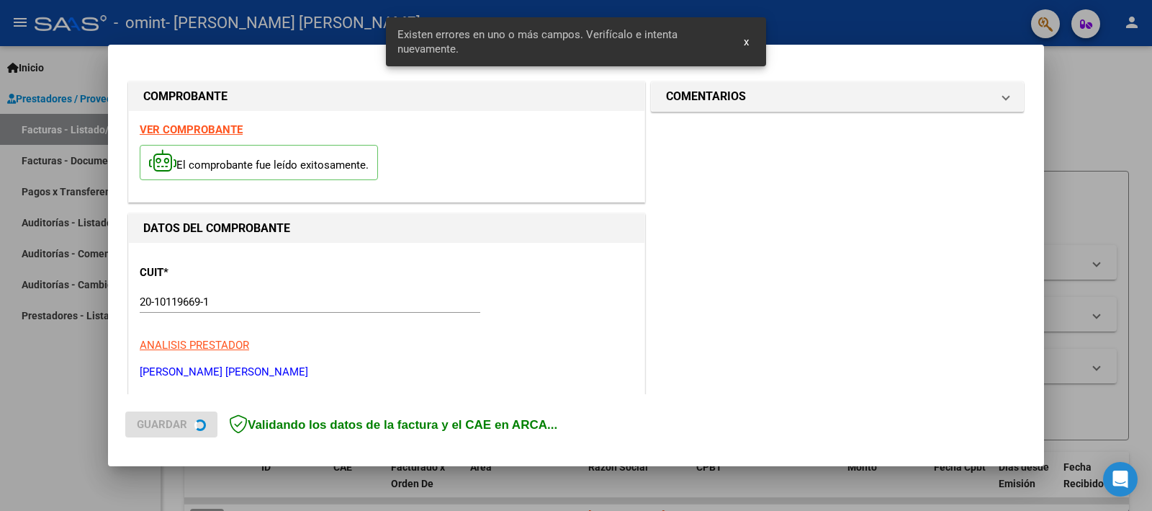
scroll to position [308, 0]
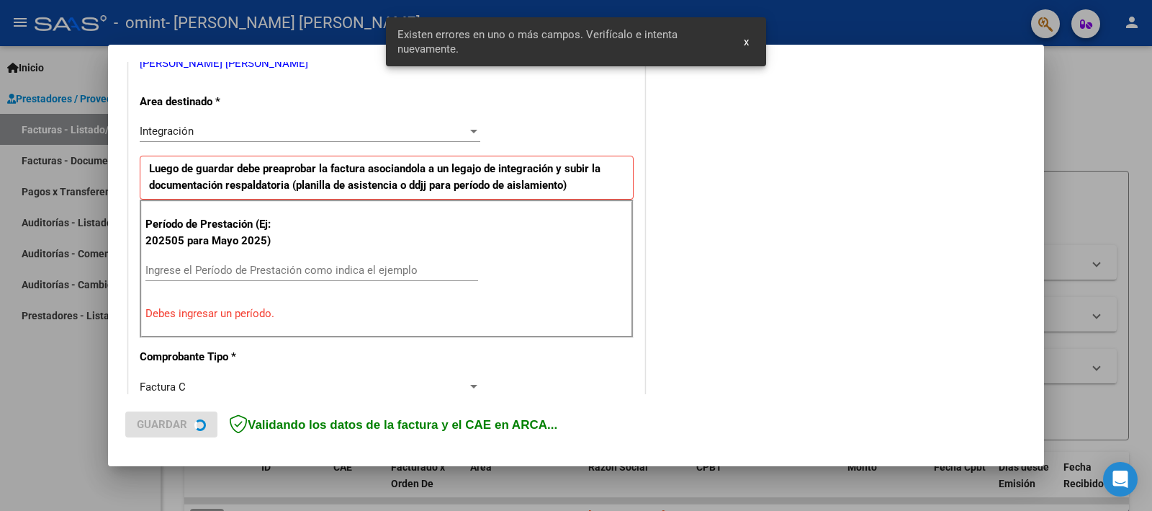
click at [325, 265] on input "Ingrese el Período de Prestación como indica el ejemplo" at bounding box center [311, 270] width 333 height 13
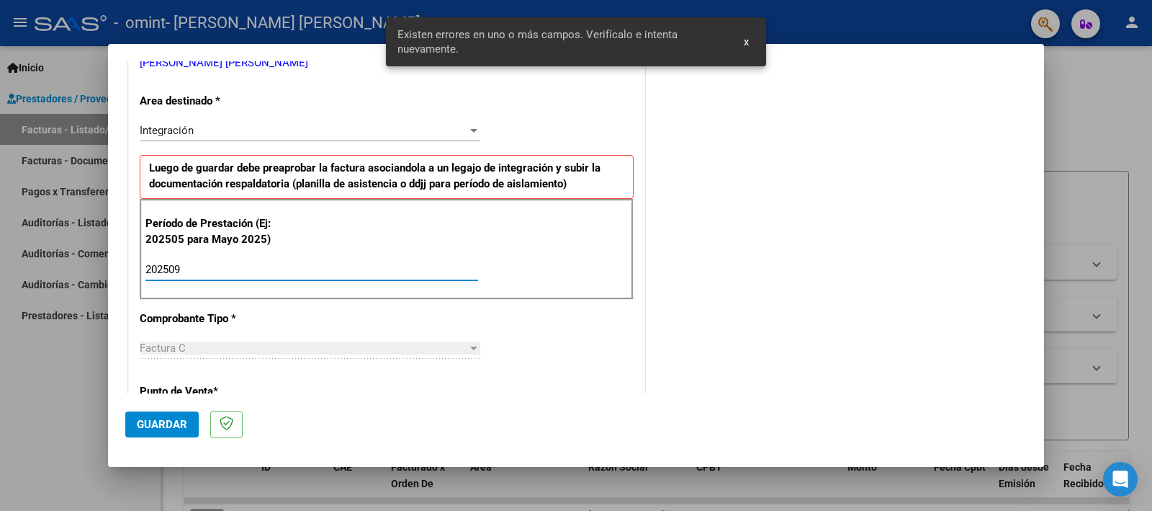
type input "202509"
click at [680, 304] on div "COMENTARIOS Comentarios del Prestador / Gerenciador:" at bounding box center [837, 395] width 379 height 1252
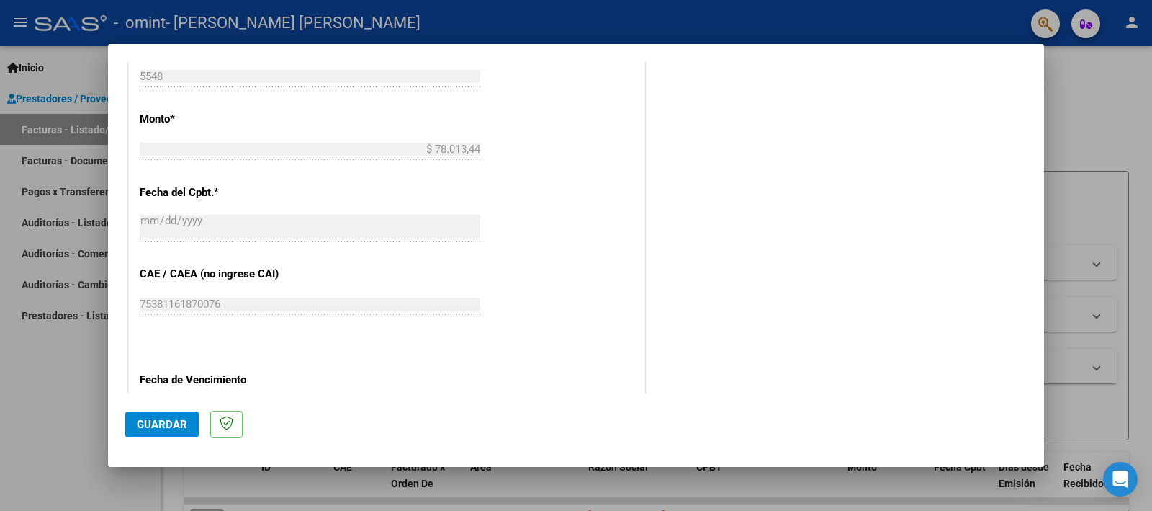
scroll to position [848, 0]
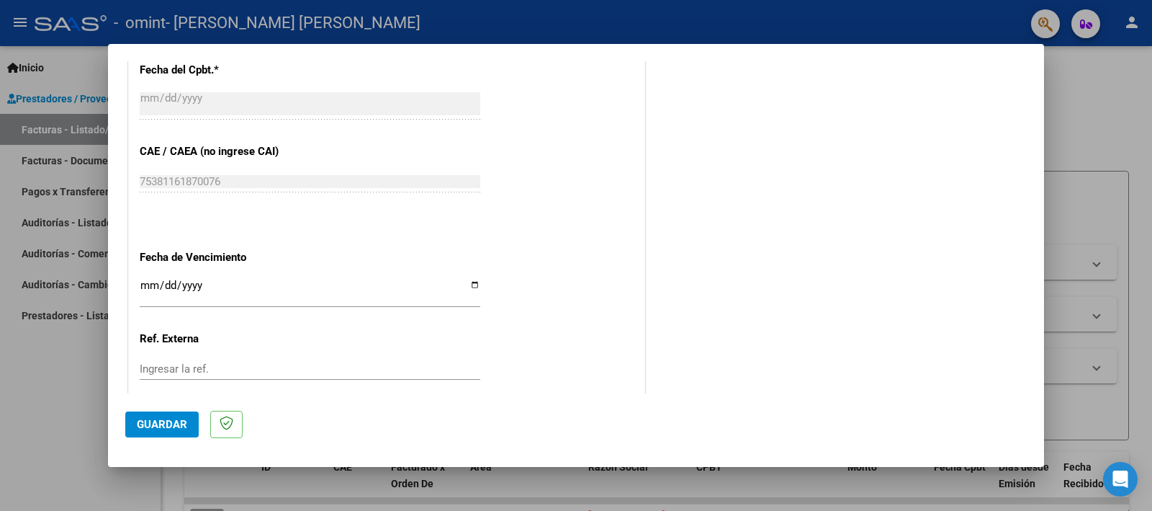
click at [469, 284] on input "Ingresar la fecha" at bounding box center [310, 290] width 341 height 23
type input "[DATE]"
click at [145, 431] on button "Guardar" at bounding box center [161, 424] width 73 height 26
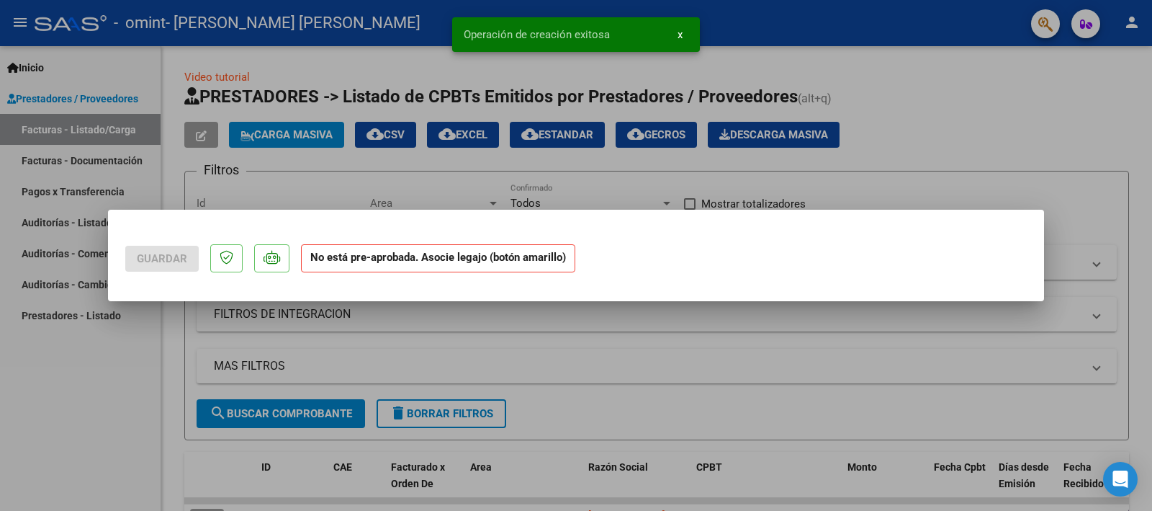
scroll to position [0, 0]
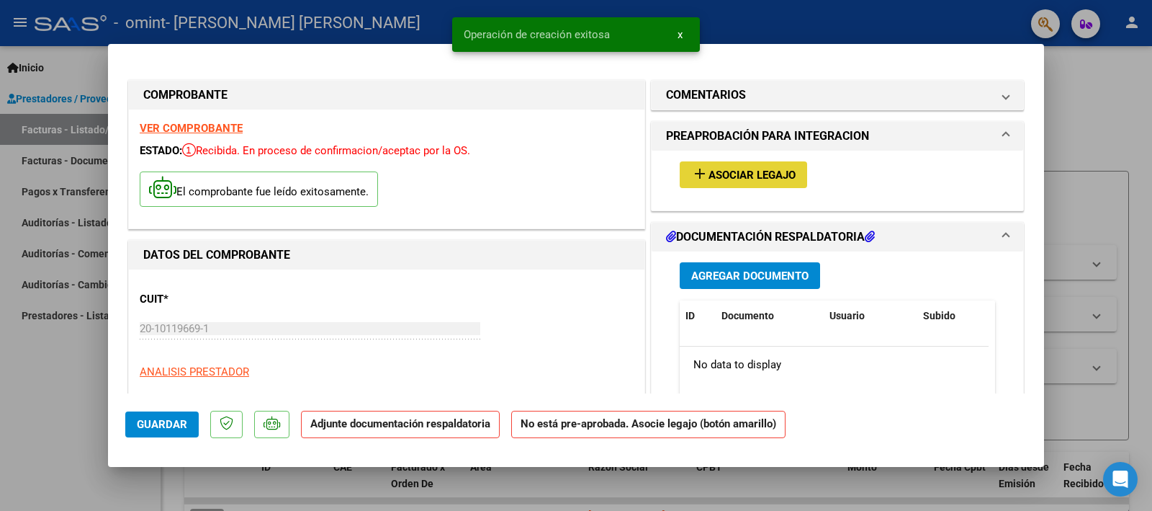
click at [711, 179] on span "Asociar Legajo" at bounding box center [752, 175] width 87 height 13
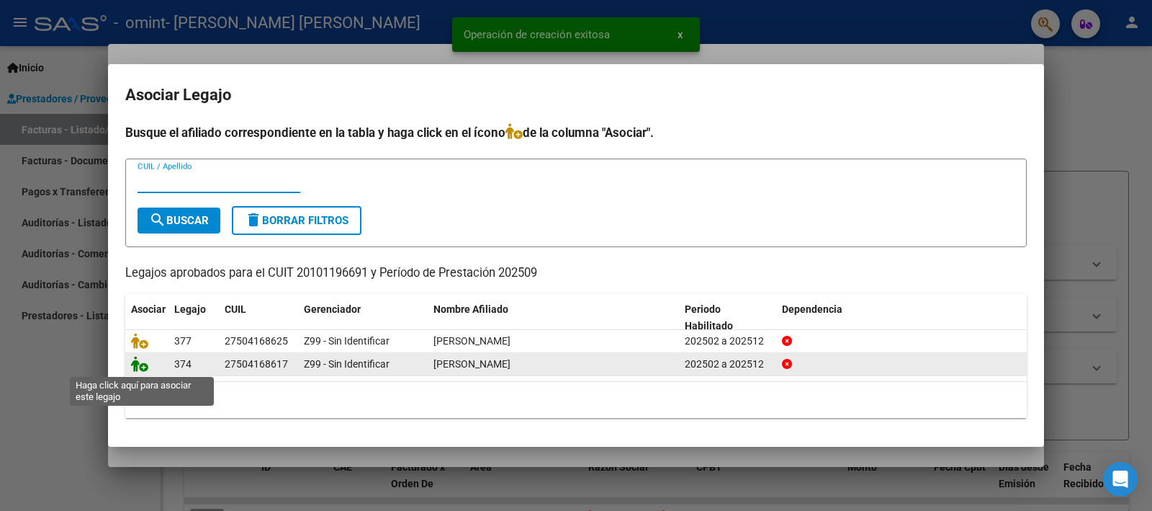
click at [145, 363] on icon at bounding box center [139, 364] width 17 height 16
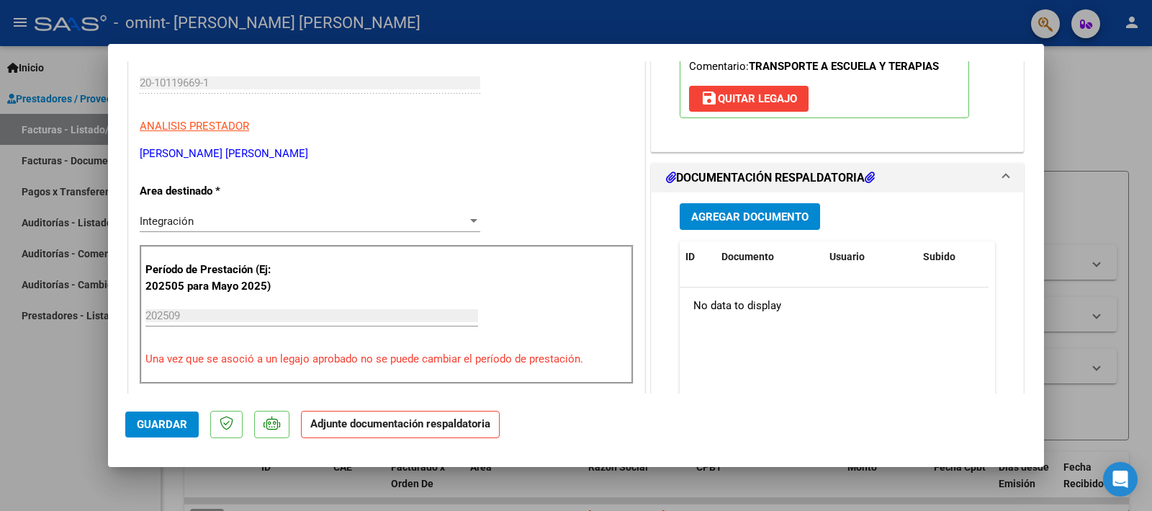
scroll to position [360, 0]
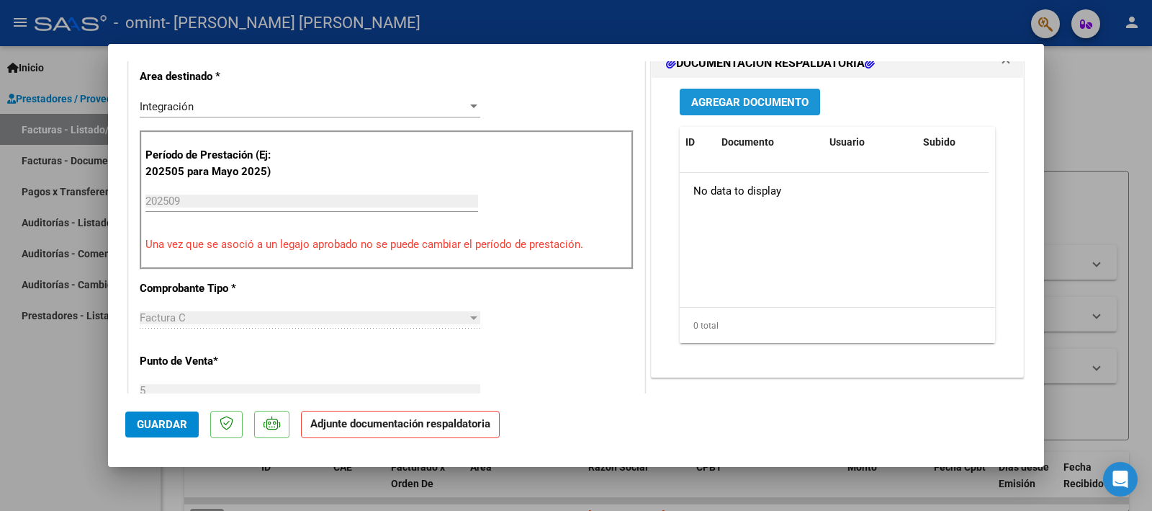
click at [716, 97] on span "Agregar Documento" at bounding box center [749, 102] width 117 height 13
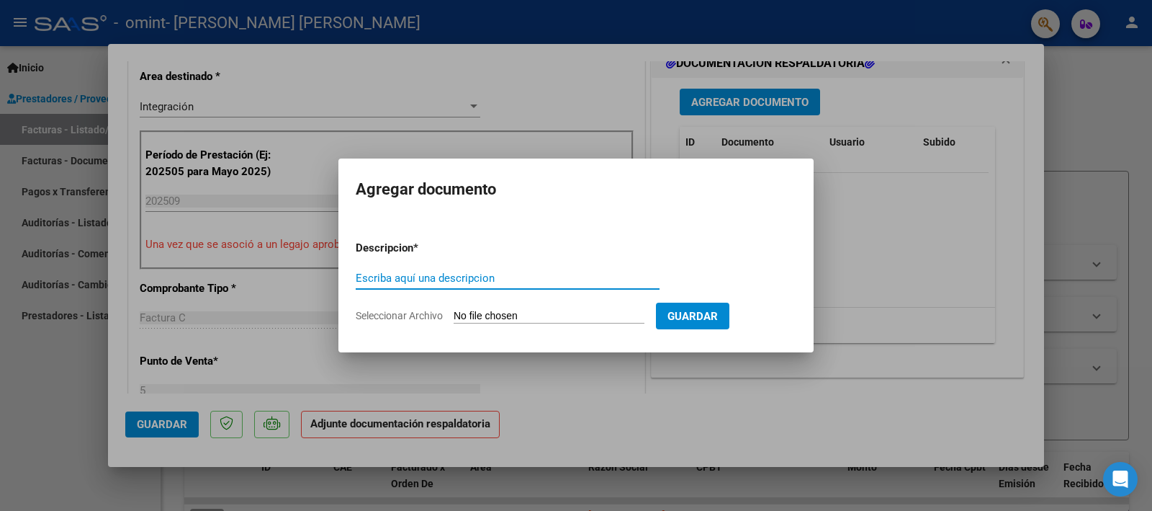
click at [503, 279] on input "Escriba aquí una descripcion" at bounding box center [508, 277] width 304 height 13
type input "[PERSON_NAME] psp"
click at [523, 322] on input "Seleccionar Archivo" at bounding box center [549, 317] width 191 height 14
type input "C:\fakepath\A PSP.pdf"
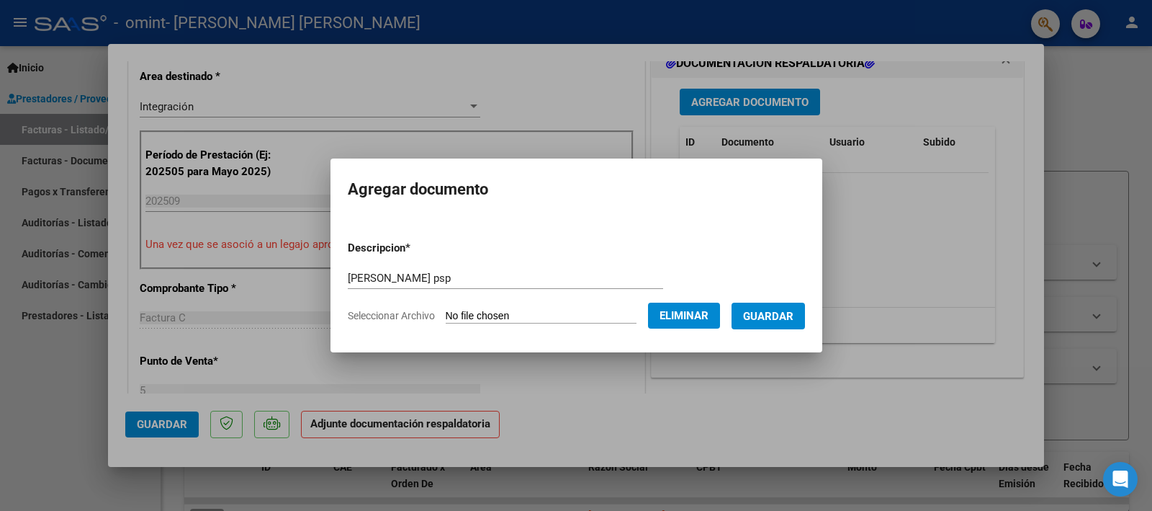
click at [792, 323] on button "Guardar" at bounding box center [768, 315] width 73 height 27
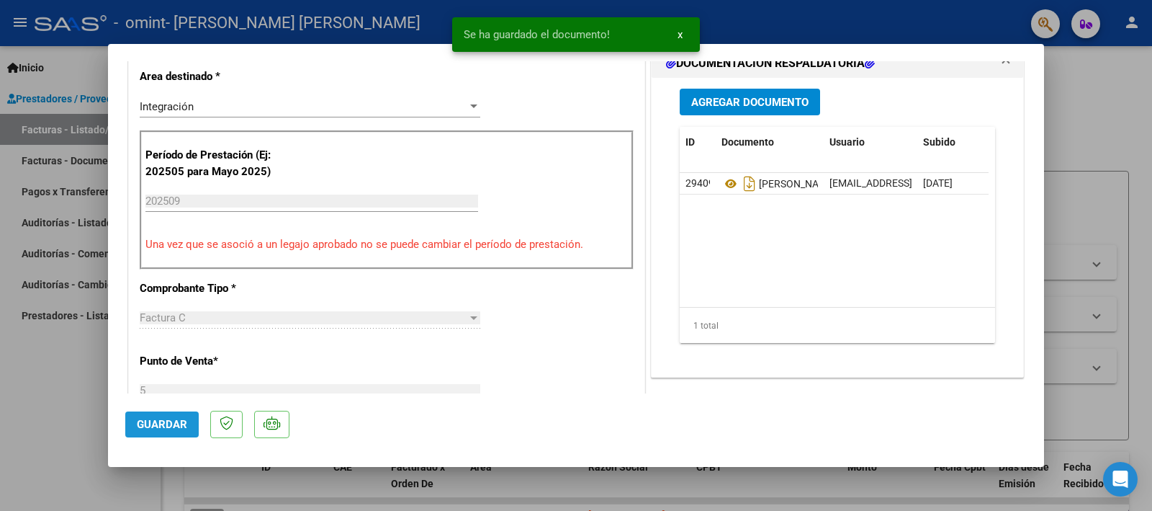
click at [153, 418] on span "Guardar" at bounding box center [162, 424] width 50 height 13
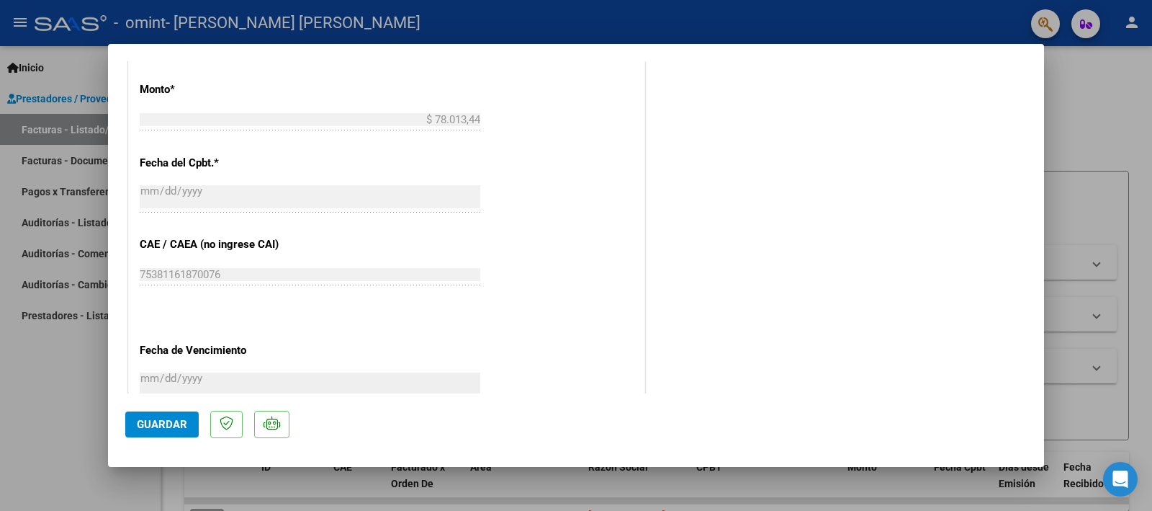
drag, startPoint x: 1018, startPoint y: 361, endPoint x: 1034, endPoint y: 364, distance: 16.2
click at [1020, 361] on mat-dialog-content "COMPROBANTE VER COMPROBANTE ESTADO: Recibida. En proceso de confirmacion/acepta…" at bounding box center [576, 227] width 936 height 332
click at [1070, 364] on div at bounding box center [576, 255] width 1152 height 511
type input "$ 0,00"
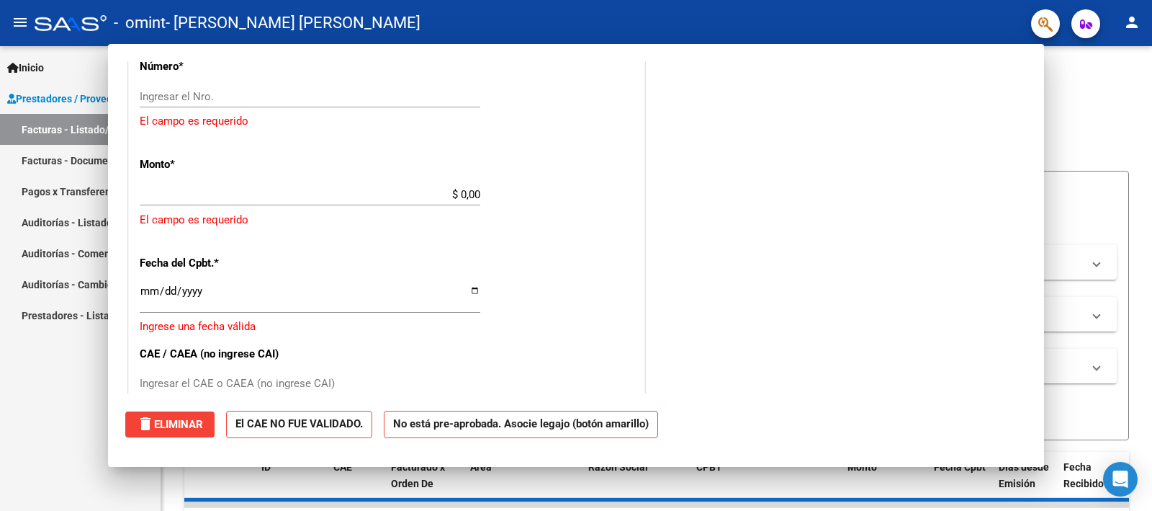
scroll to position [733, 0]
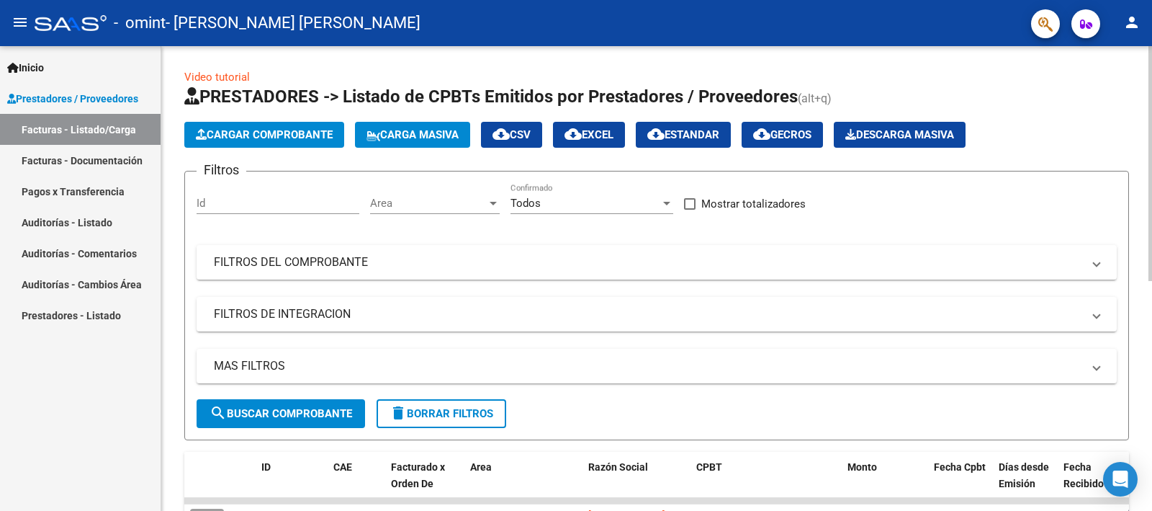
click at [248, 123] on button "Cargar Comprobante" at bounding box center [264, 135] width 160 height 26
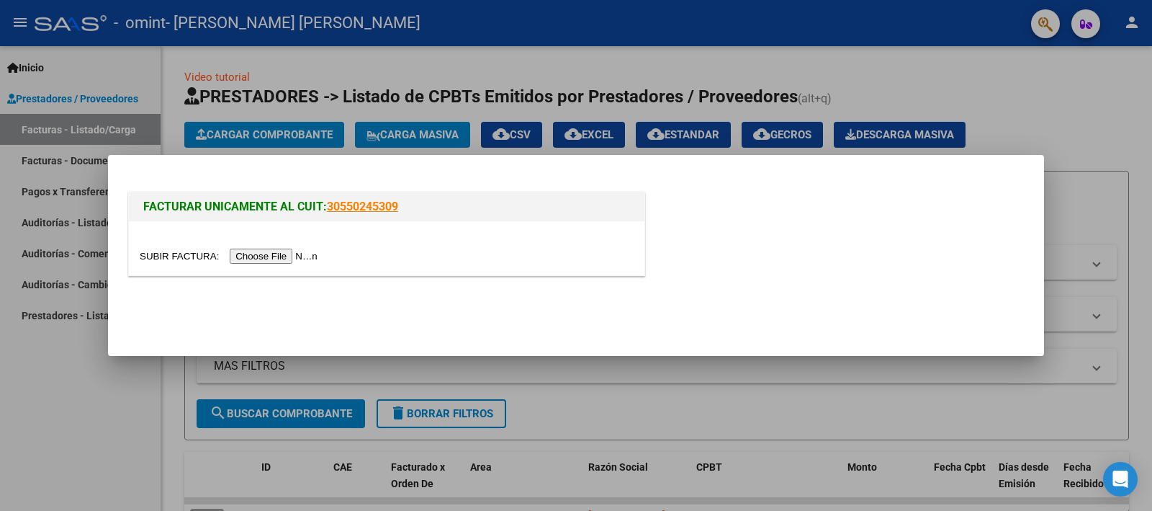
click at [322, 252] on input "file" at bounding box center [231, 255] width 182 height 15
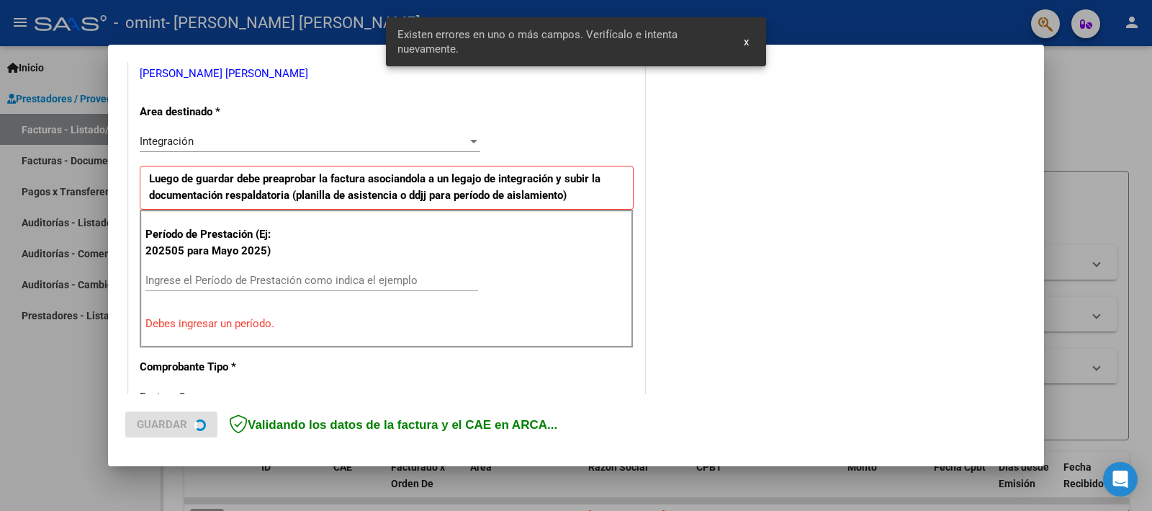
scroll to position [308, 0]
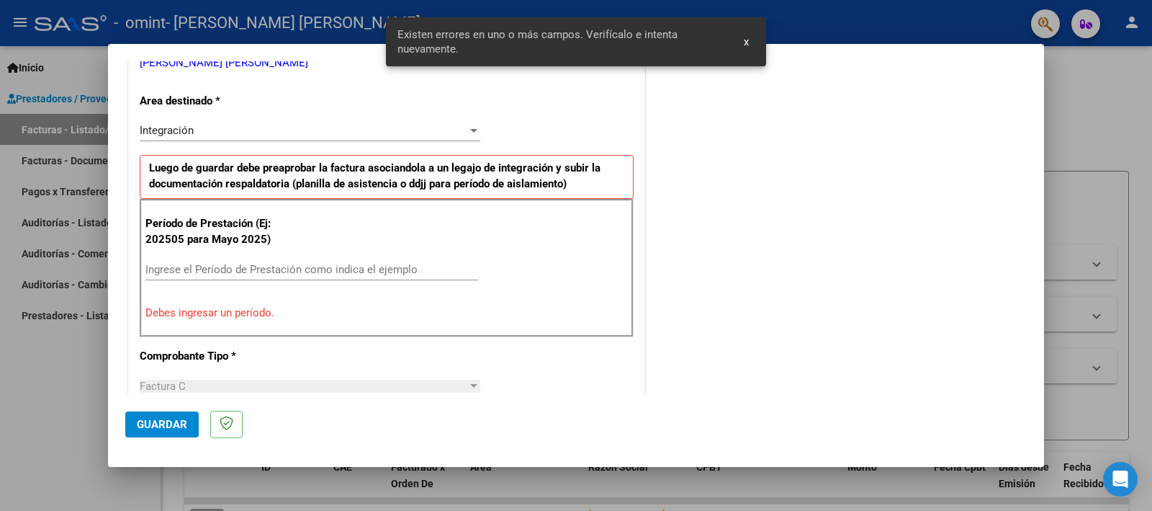
click at [254, 263] on input "Ingrese el Período de Prestación como indica el ejemplo" at bounding box center [311, 269] width 333 height 13
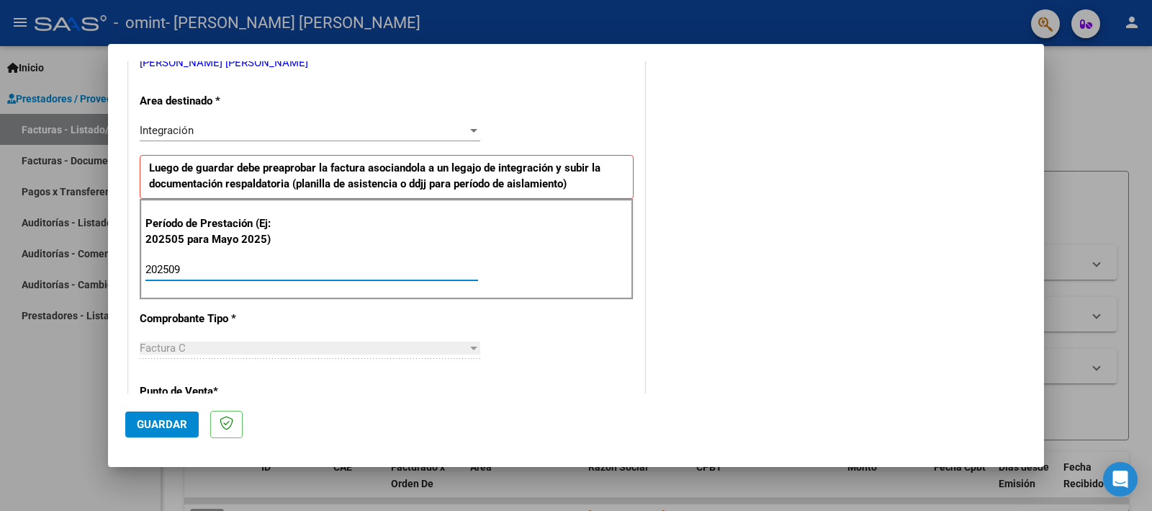
type input "202509"
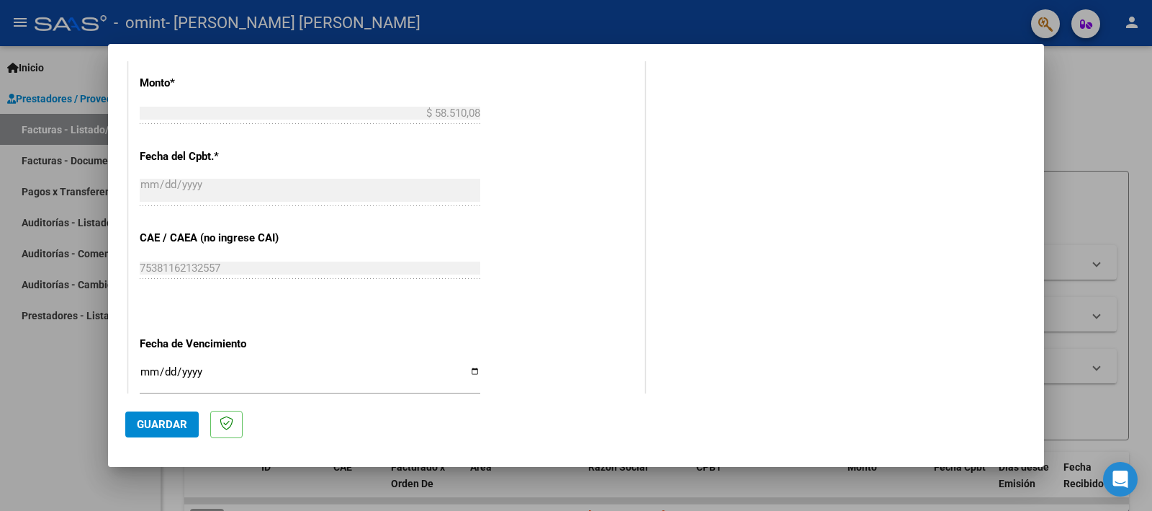
scroll to position [848, 0]
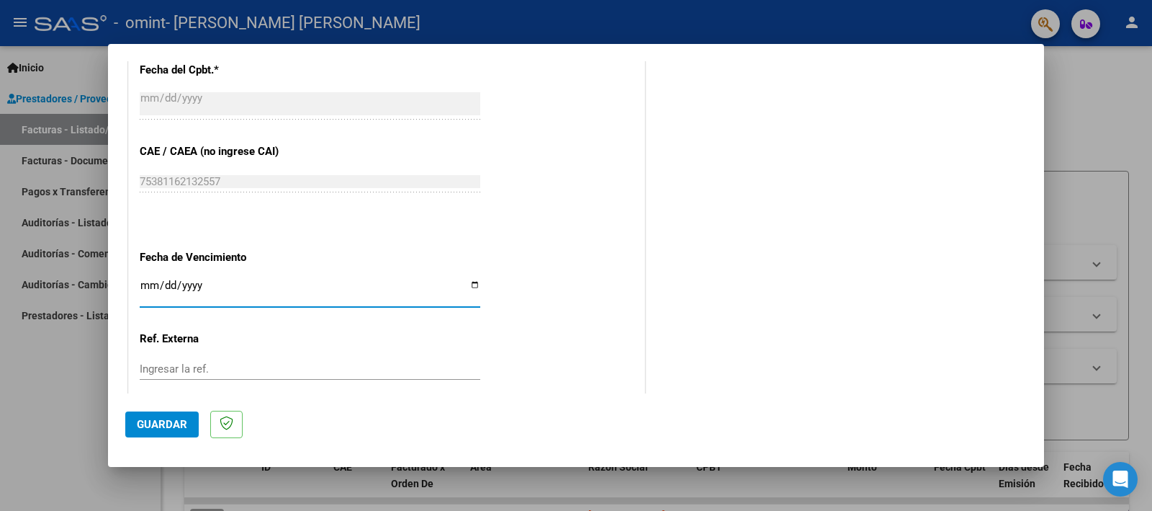
click at [469, 283] on input "Ingresar la fecha" at bounding box center [310, 290] width 341 height 23
type input "[DATE]"
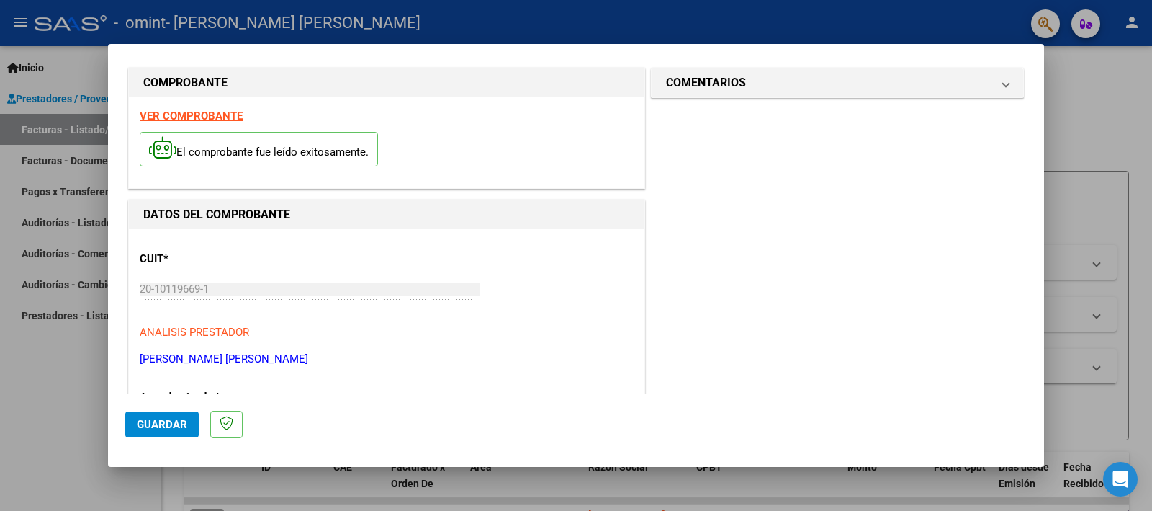
scroll to position [0, 0]
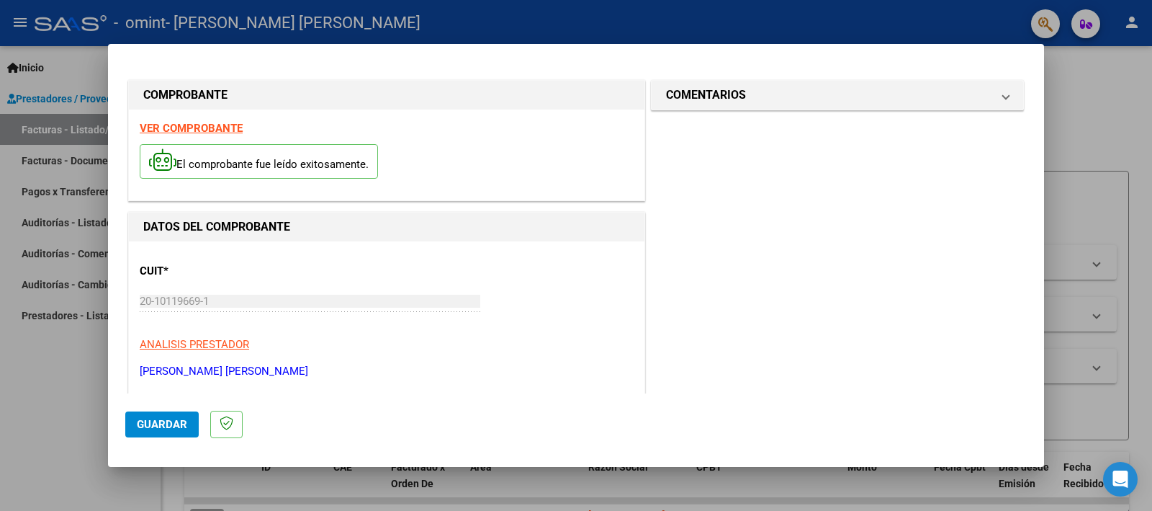
click at [166, 418] on span "Guardar" at bounding box center [162, 424] width 50 height 13
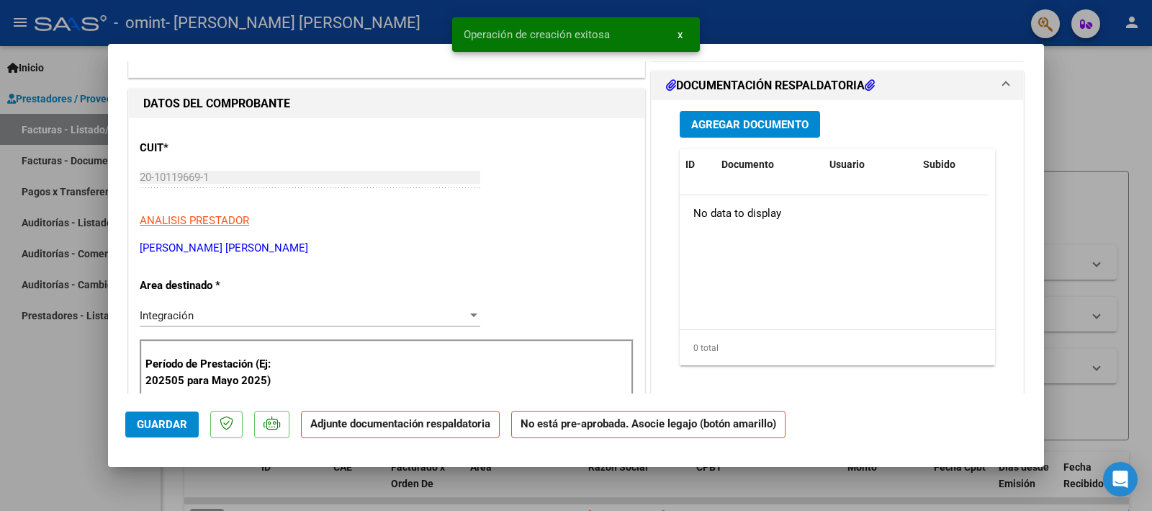
scroll to position [180, 0]
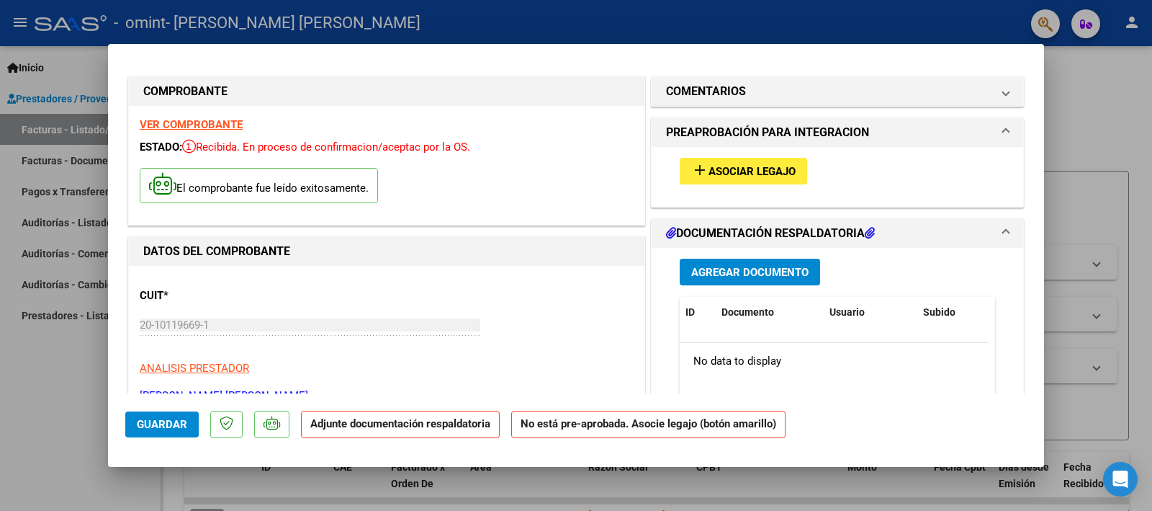
scroll to position [0, 0]
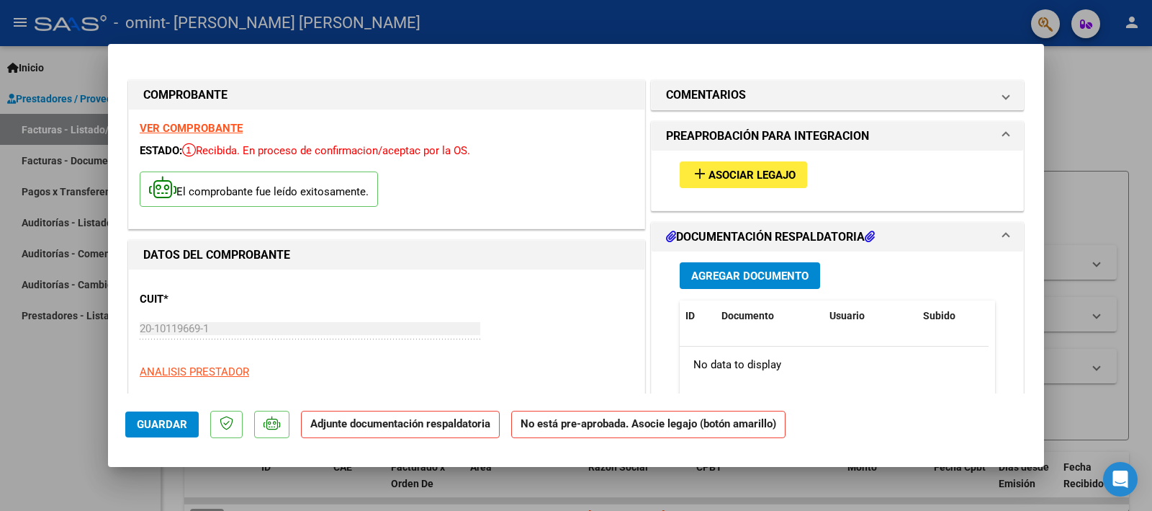
click at [706, 181] on button "add Asociar Legajo" at bounding box center [743, 174] width 127 height 27
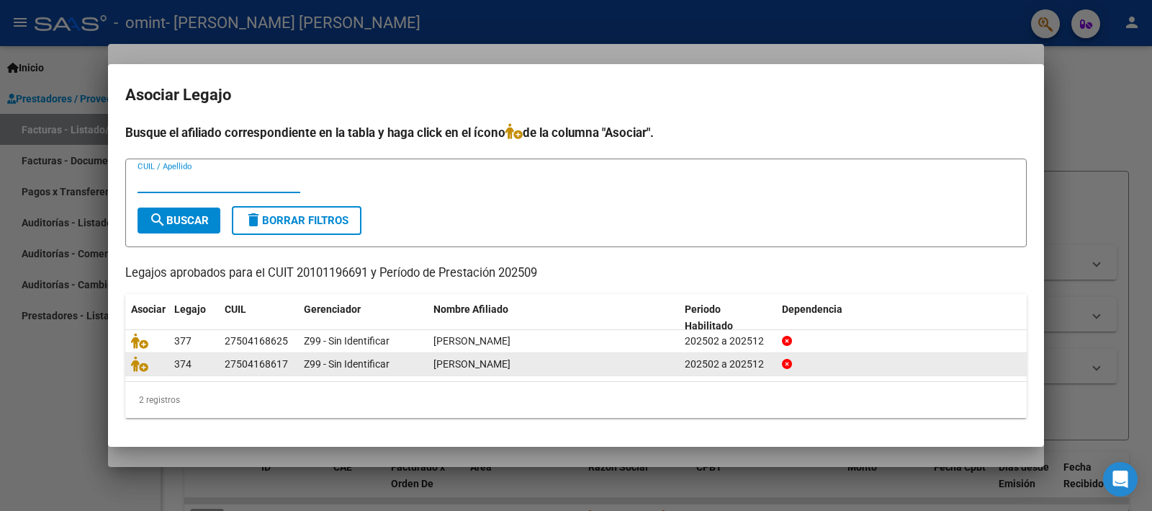
click at [503, 367] on span "[PERSON_NAME]" at bounding box center [471, 364] width 77 height 12
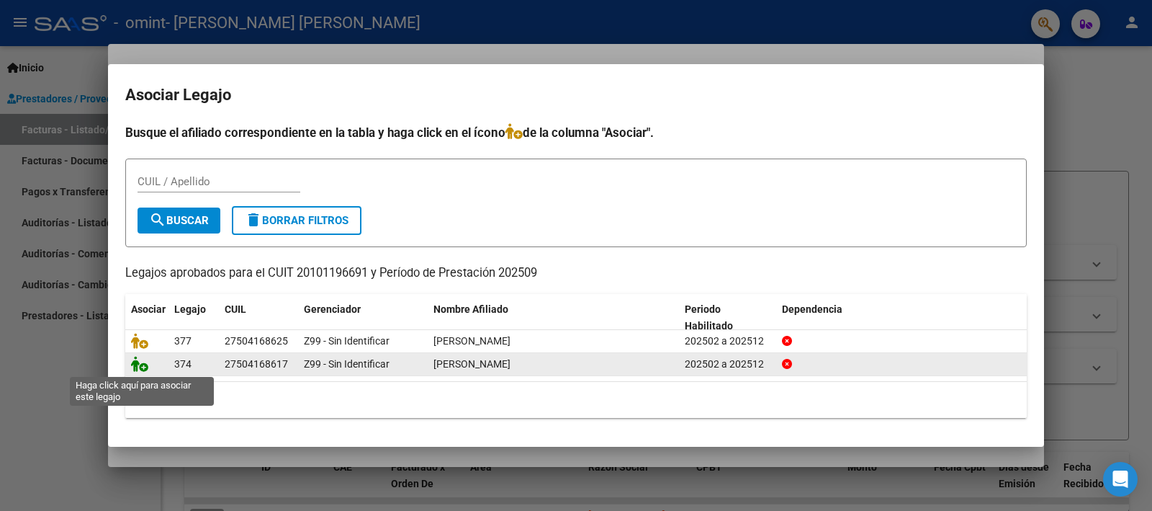
click at [135, 363] on icon at bounding box center [139, 364] width 17 height 16
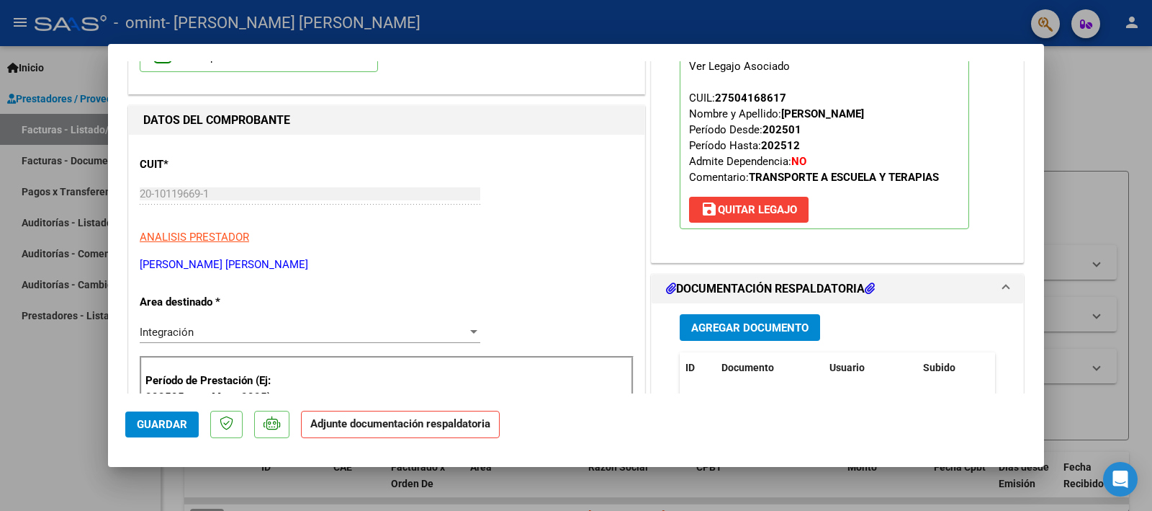
scroll to position [180, 0]
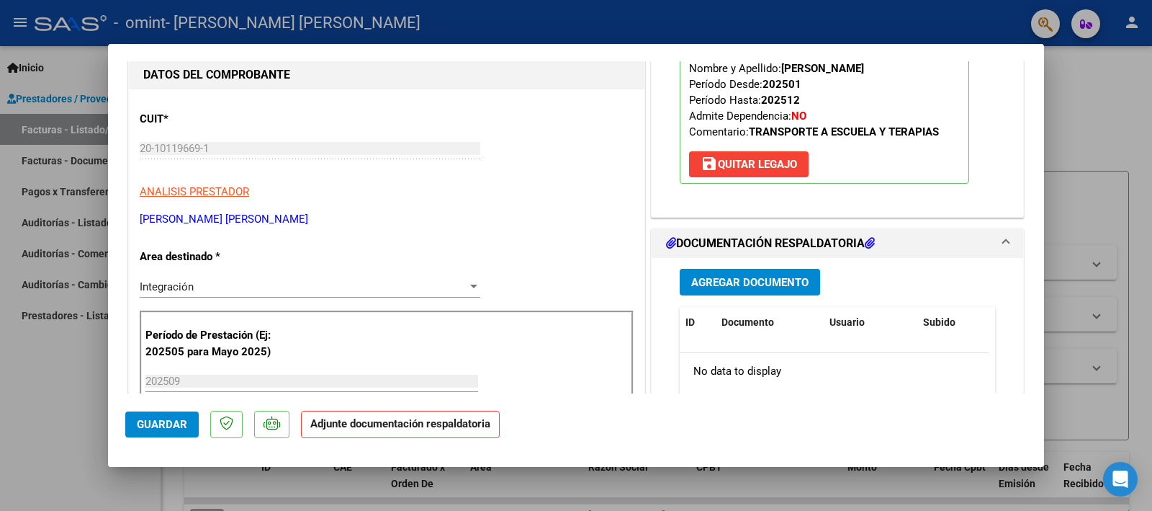
click at [780, 277] on span "Agregar Documento" at bounding box center [749, 282] width 117 height 13
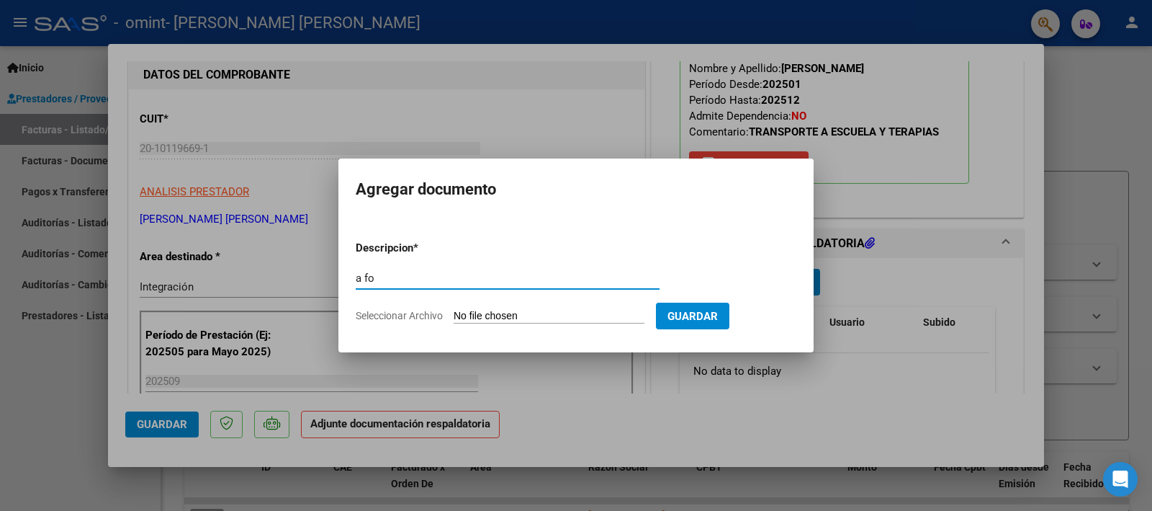
type input "a fo"
click at [510, 316] on input "Seleccionar Archivo" at bounding box center [549, 317] width 191 height 14
type input "C:\fakepath\A F.pdf"
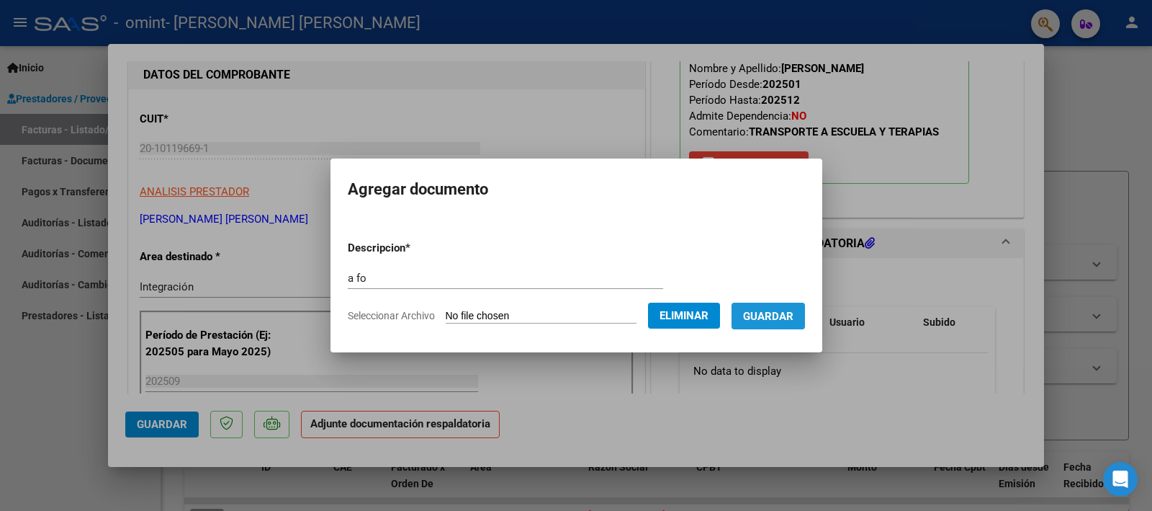
click at [786, 316] on span "Guardar" at bounding box center [768, 316] width 50 height 13
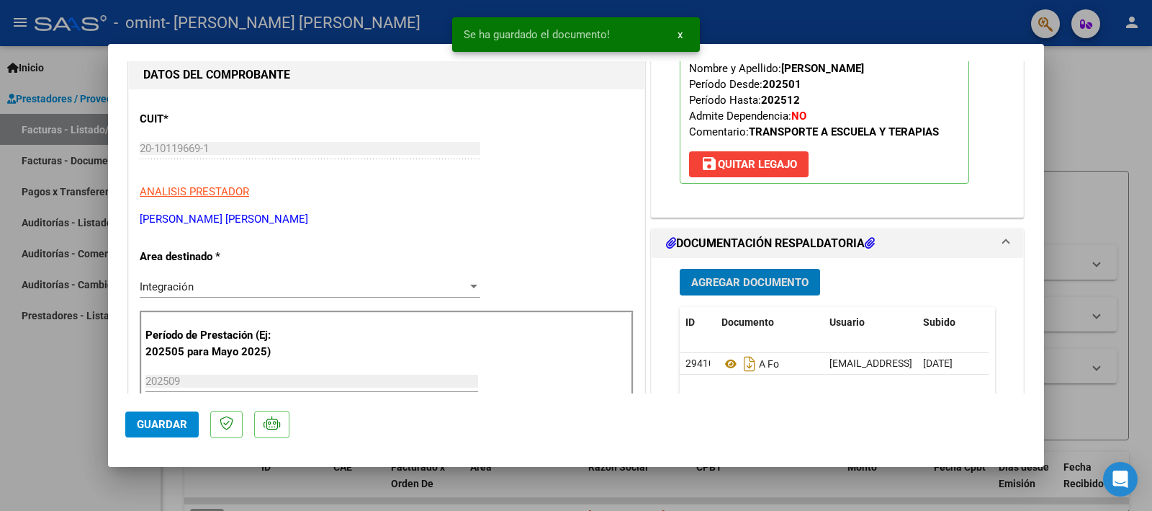
click at [160, 416] on button "Guardar" at bounding box center [161, 424] width 73 height 26
click at [0, 382] on div at bounding box center [576, 255] width 1152 height 511
type input "$ 0,00"
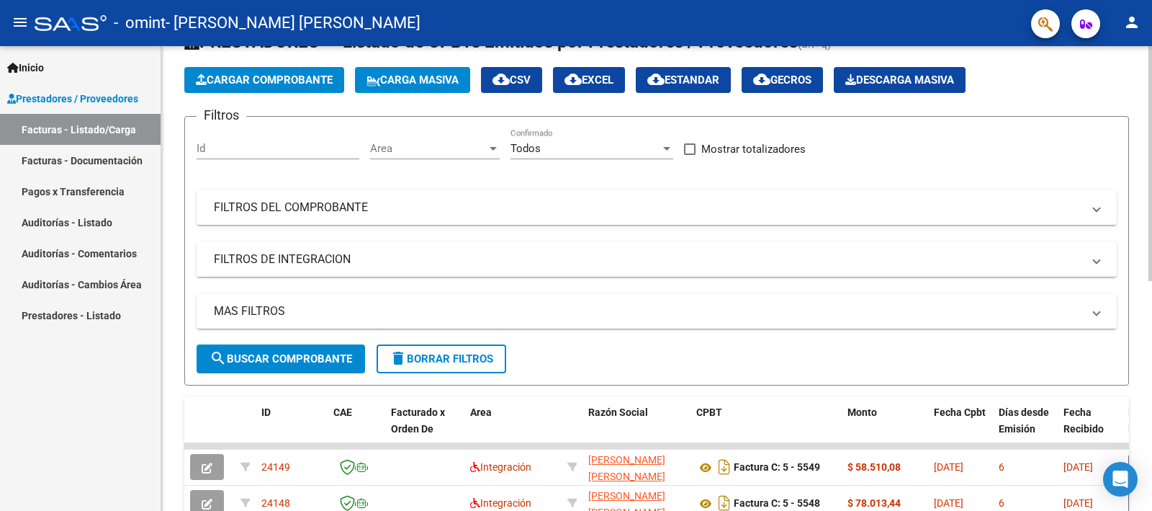
scroll to position [0, 0]
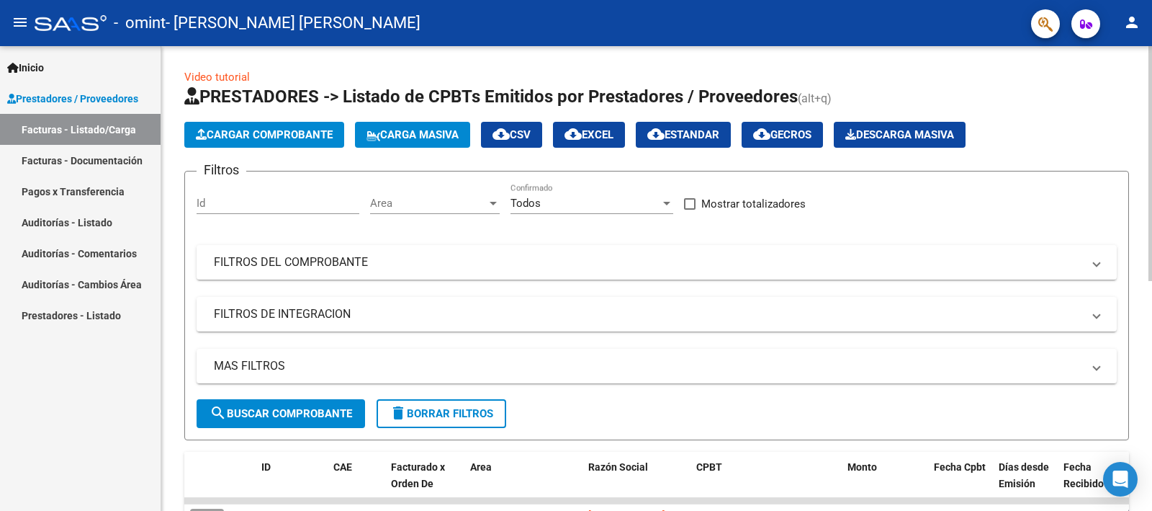
click at [305, 134] on span "Cargar Comprobante" at bounding box center [264, 134] width 137 height 13
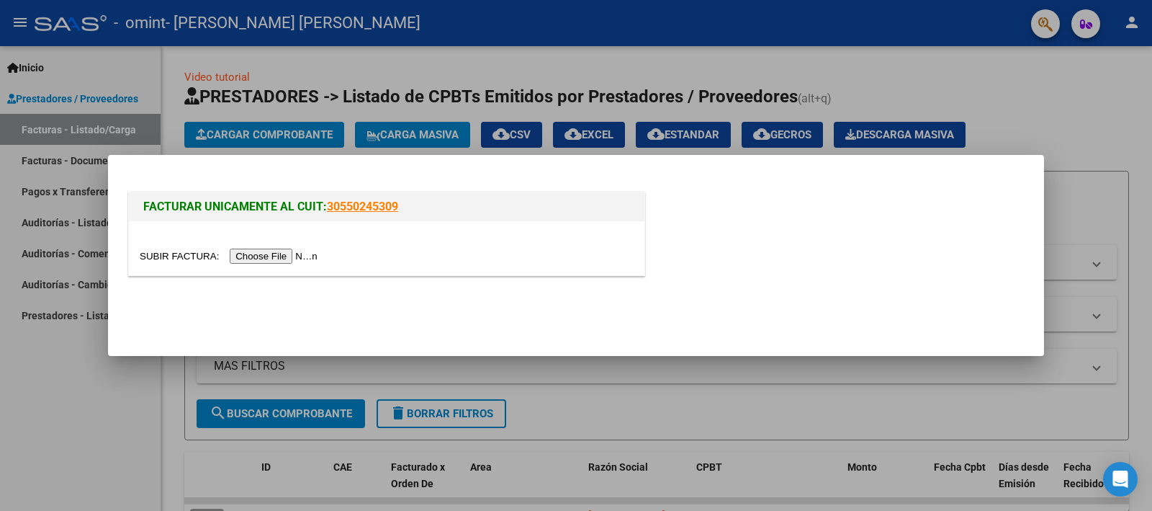
click at [261, 251] on input "file" at bounding box center [231, 255] width 182 height 15
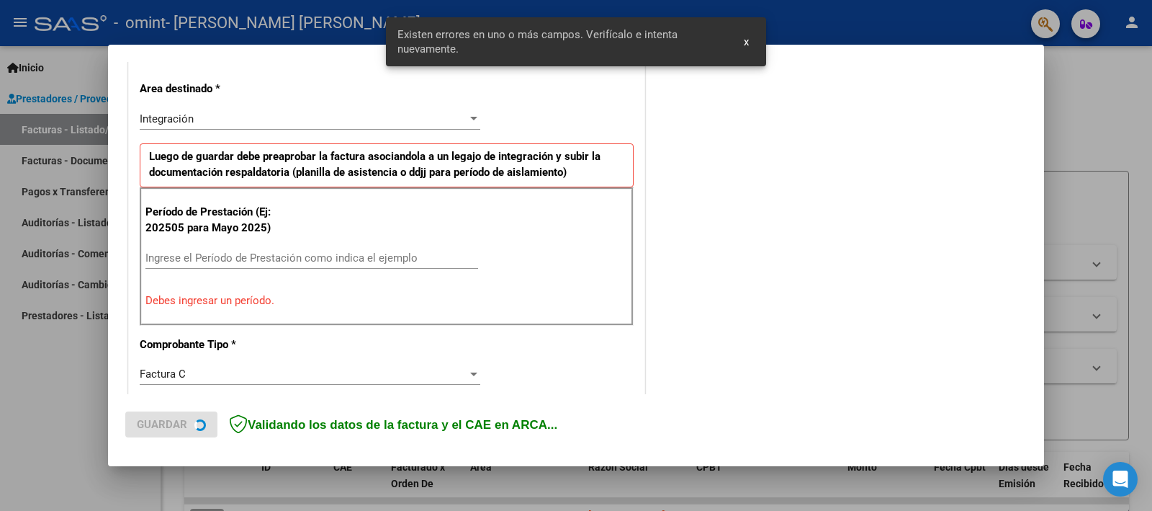
scroll to position [308, 0]
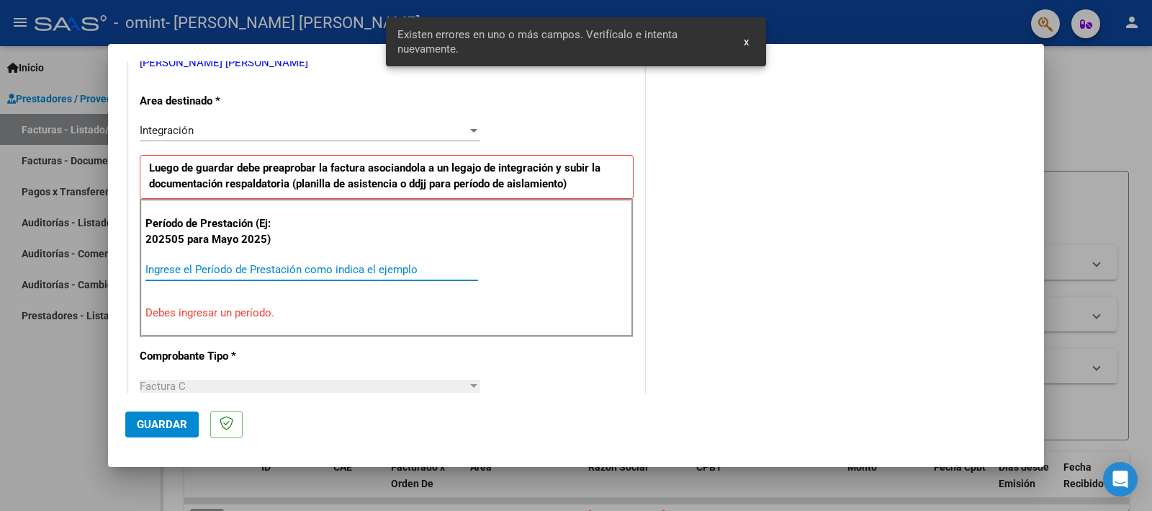
click at [219, 271] on input "Ingrese el Período de Prestación como indica el ejemplo" at bounding box center [311, 269] width 333 height 13
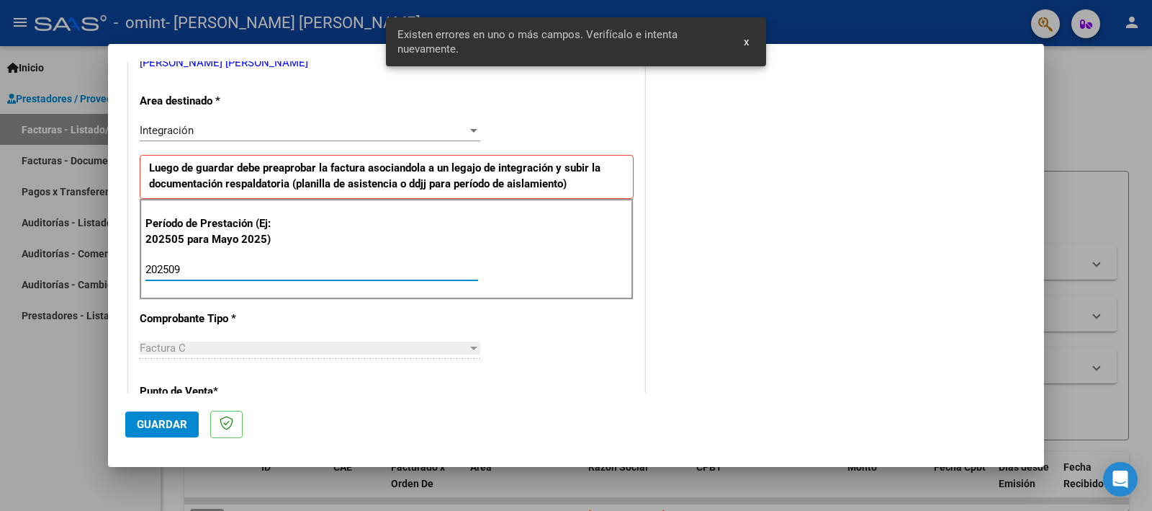
type input "202509"
click at [744, 287] on div "COMENTARIOS Comentarios del Prestador / Gerenciador:" at bounding box center [837, 395] width 379 height 1252
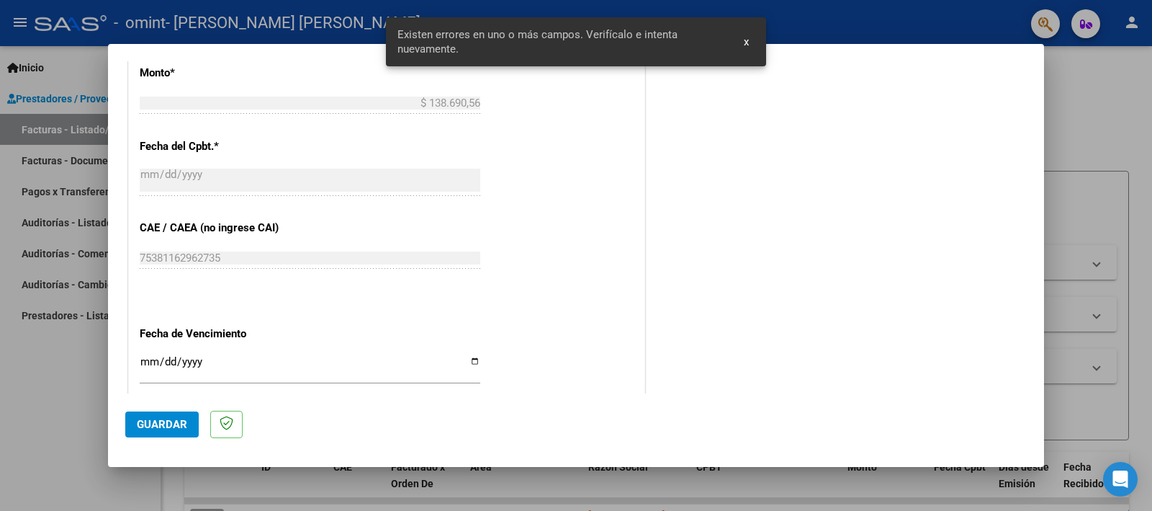
scroll to position [848, 0]
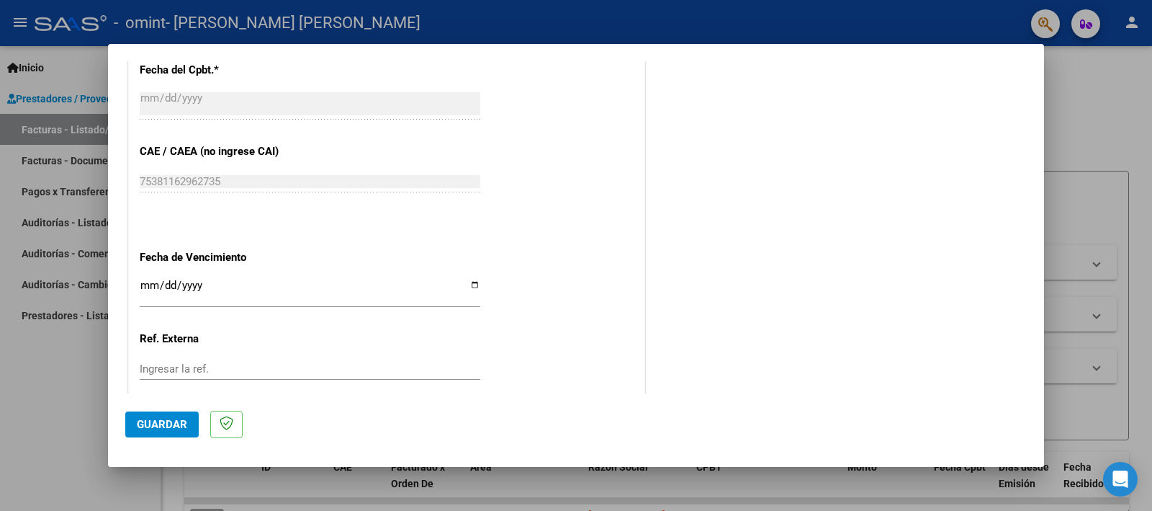
click at [472, 286] on input "Ingresar la fecha" at bounding box center [310, 290] width 341 height 23
type input "[DATE]"
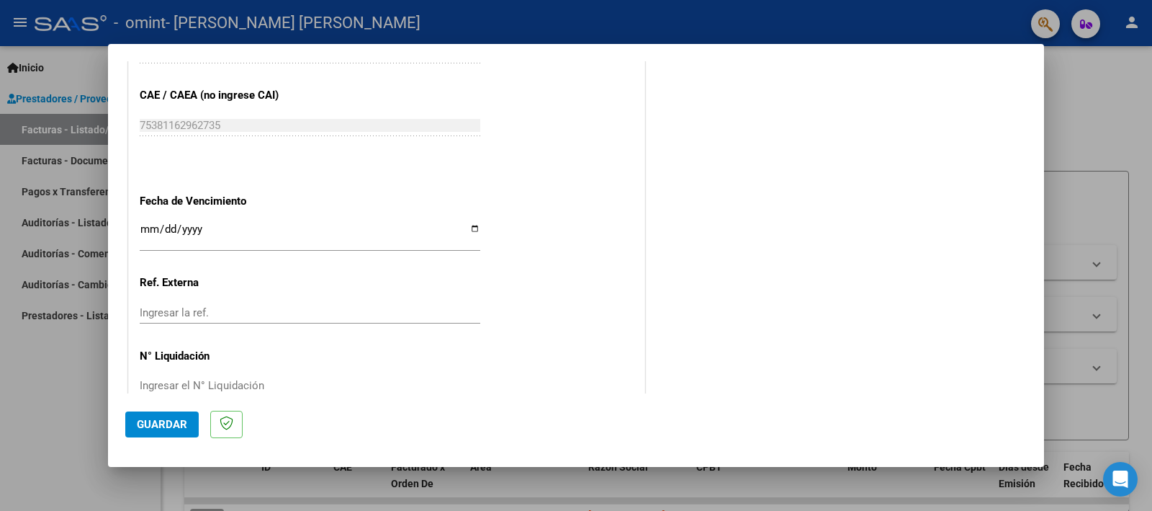
scroll to position [935, 0]
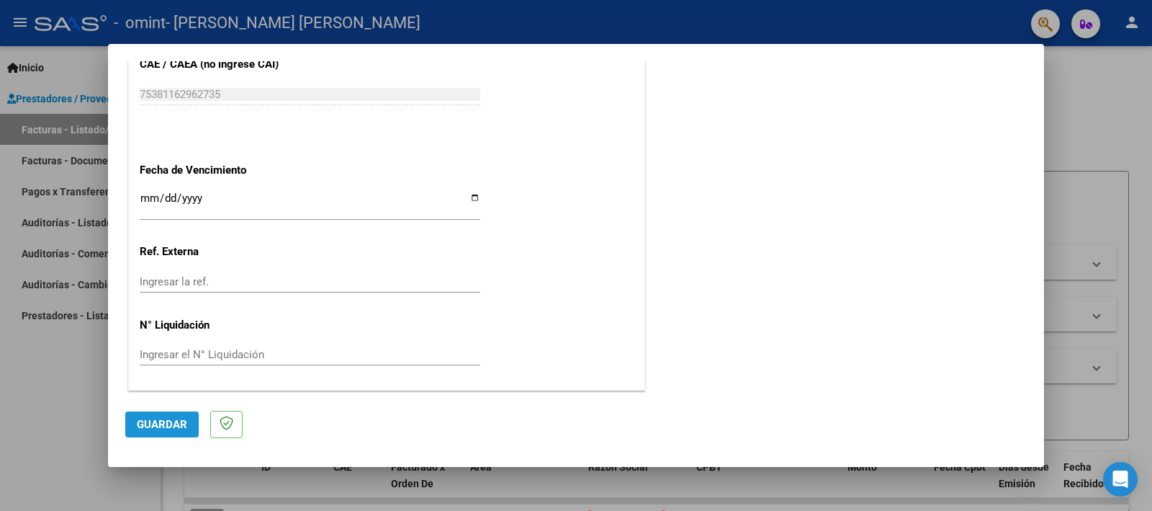
click at [149, 421] on span "Guardar" at bounding box center [162, 424] width 50 height 13
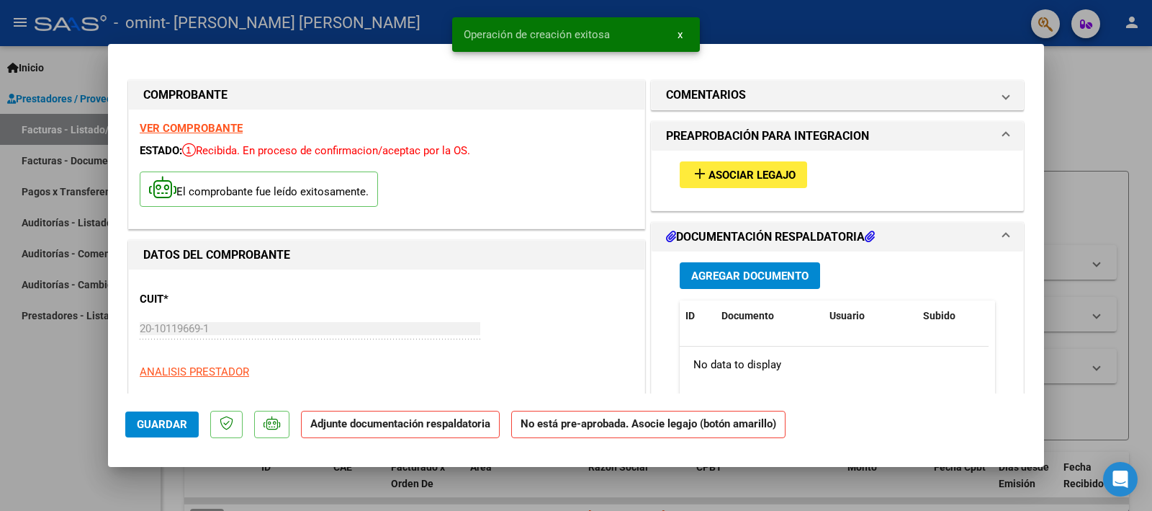
click at [771, 165] on button "add Asociar Legajo" at bounding box center [743, 174] width 127 height 27
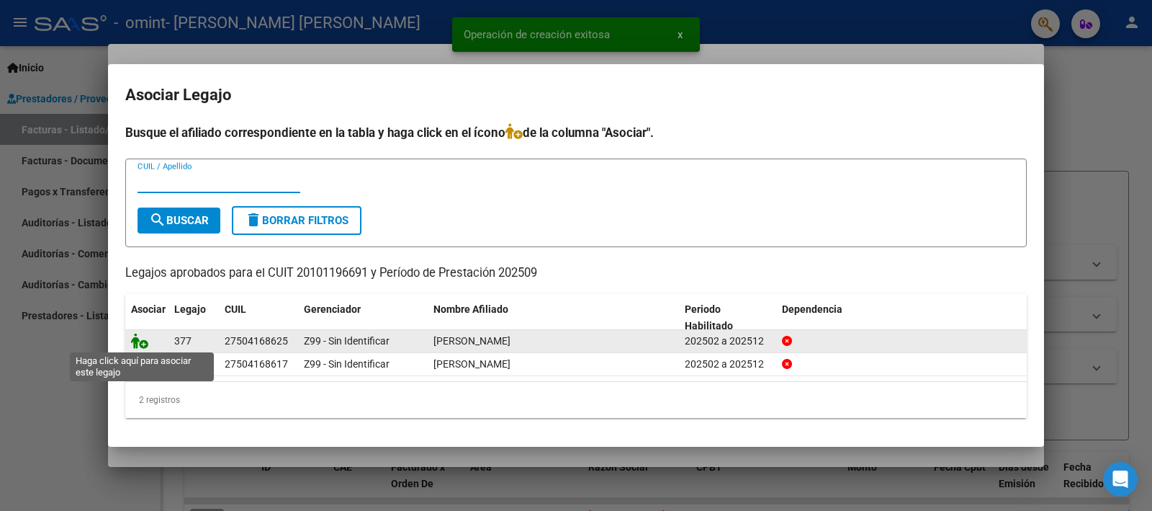
click at [143, 345] on icon at bounding box center [139, 341] width 17 height 16
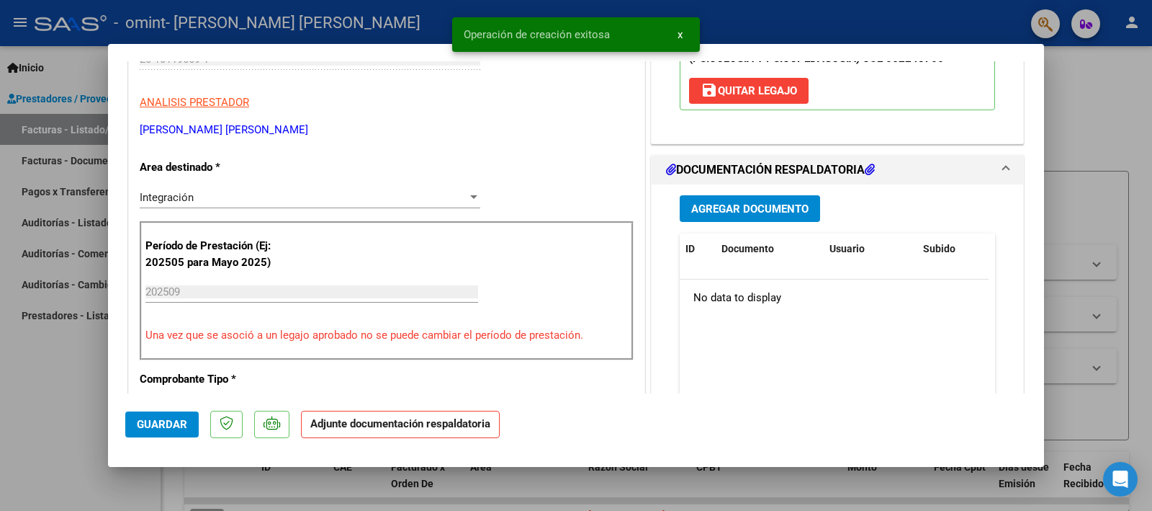
scroll to position [270, 0]
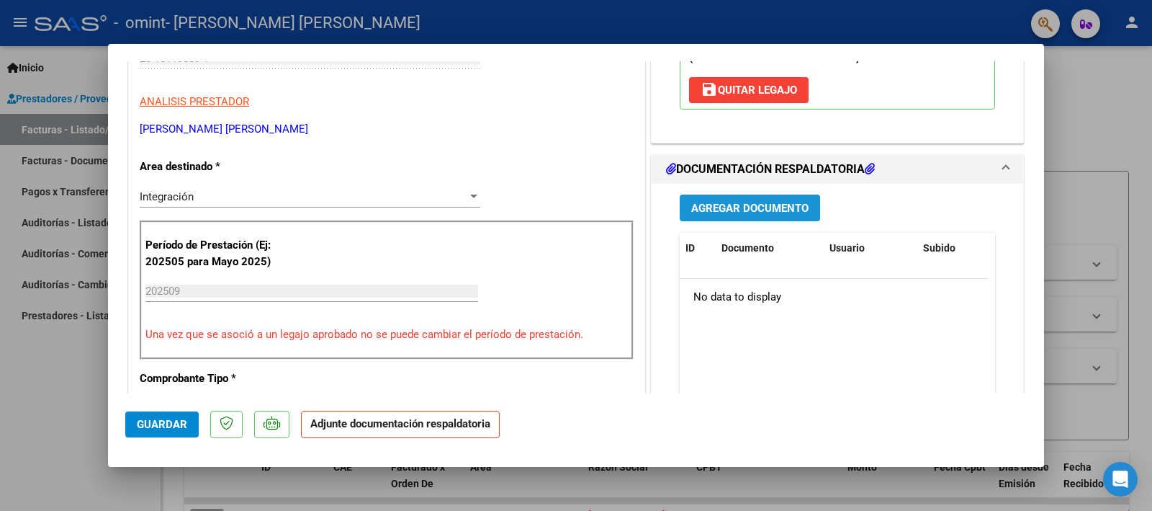
click at [765, 219] on button "Agregar Documento" at bounding box center [750, 207] width 140 height 27
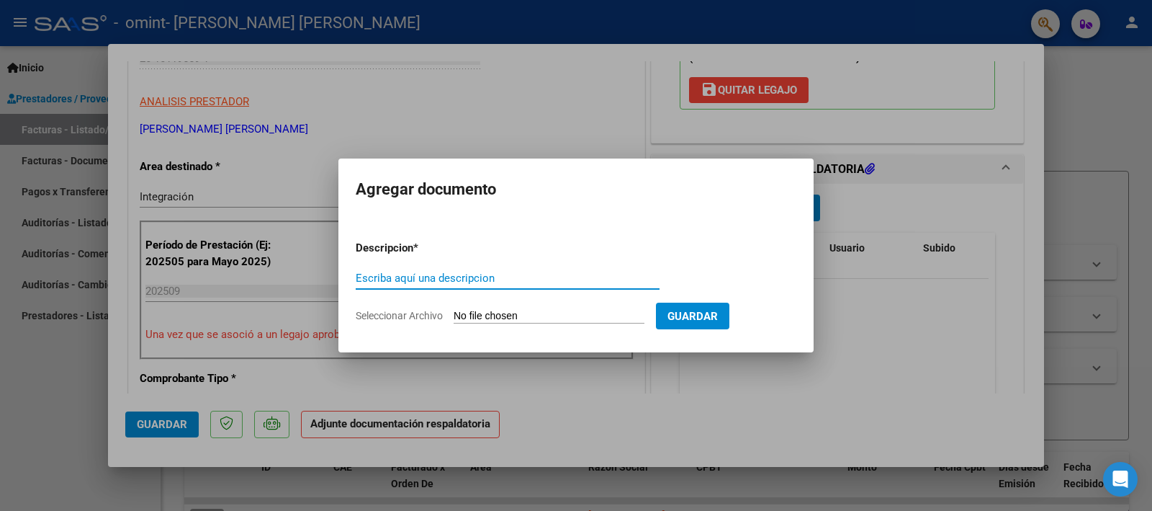
click at [461, 284] on div "Escriba aquí una descripcion" at bounding box center [508, 278] width 304 height 22
click at [457, 279] on input "Escriba aquí una descripcion" at bounding box center [508, 277] width 304 height 13
type input "cole mile"
click at [516, 311] on input "Seleccionar Archivo" at bounding box center [549, 317] width 191 height 14
type input "C:\fakepath\[PERSON_NAME].pdf"
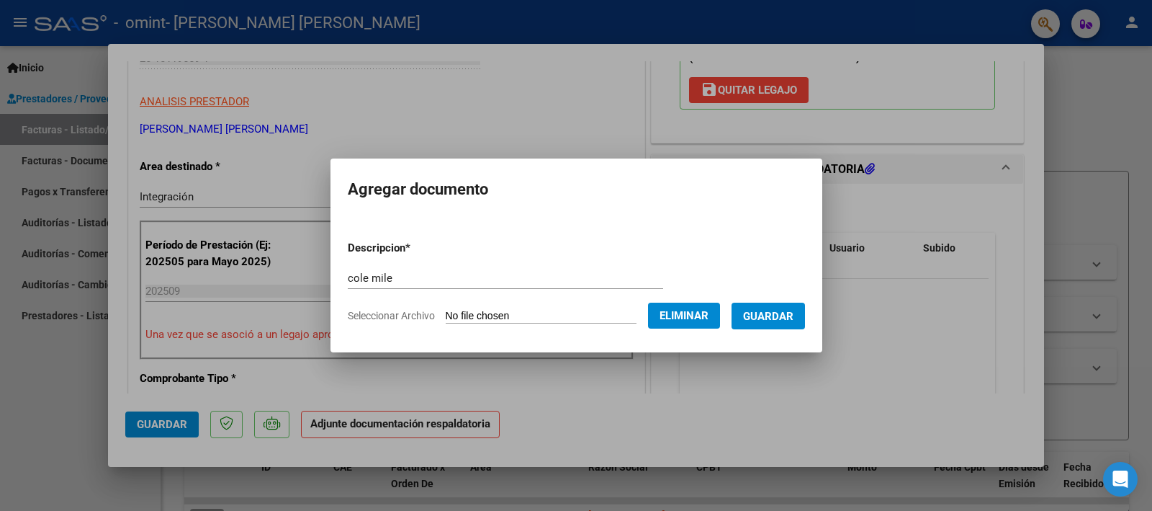
click at [776, 318] on span "Guardar" at bounding box center [768, 316] width 50 height 13
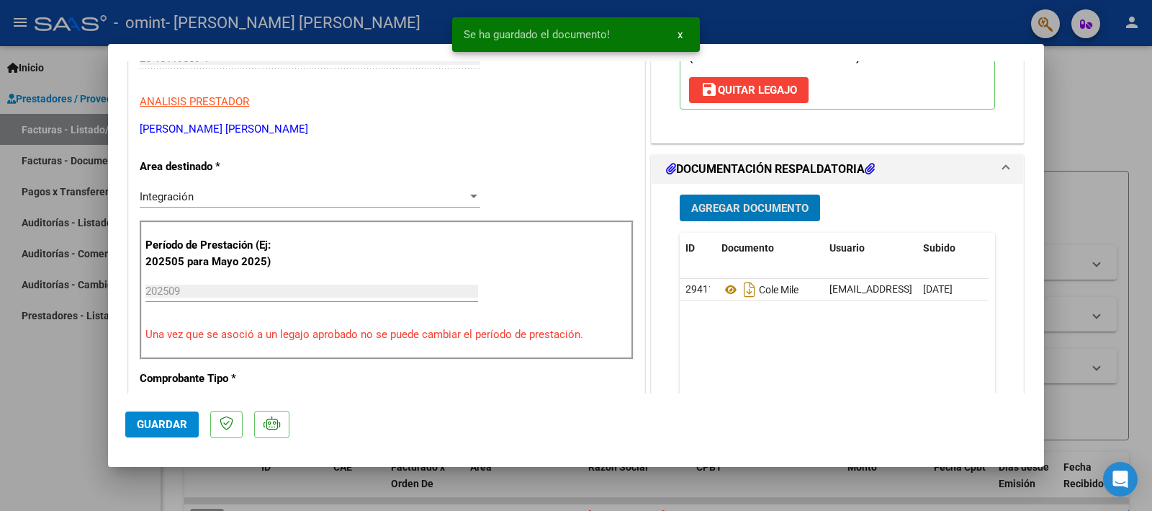
click at [186, 424] on span "Guardar" at bounding box center [162, 424] width 50 height 13
click at [71, 416] on div at bounding box center [576, 255] width 1152 height 511
type input "$ 0,00"
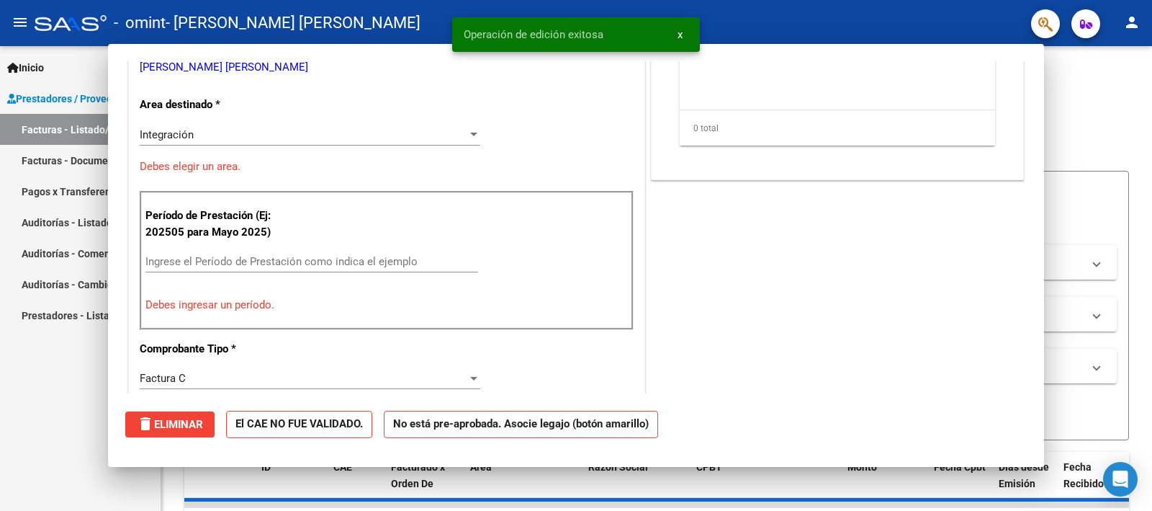
scroll to position [226, 0]
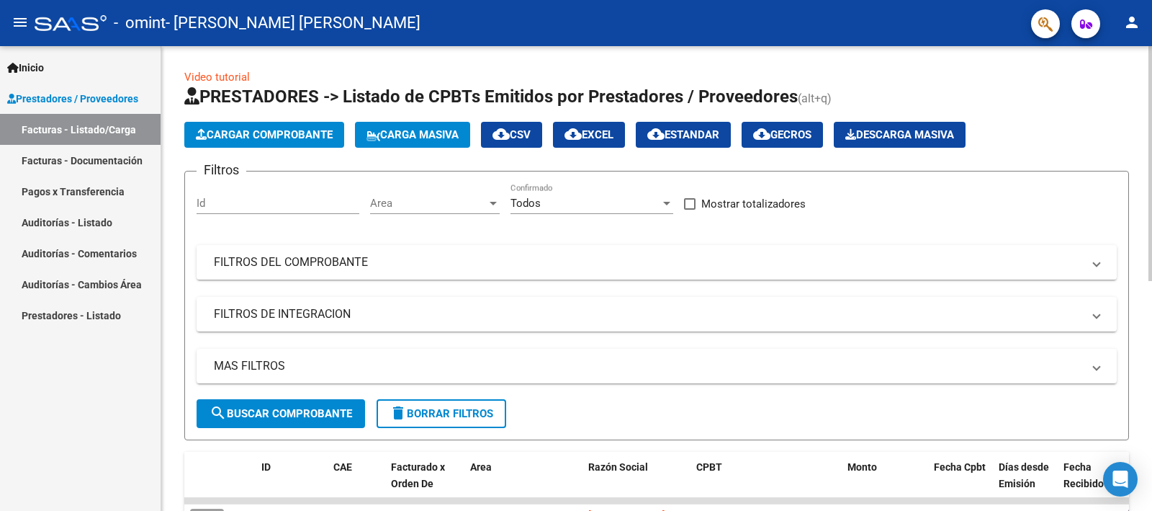
click at [246, 130] on span "Cargar Comprobante" at bounding box center [264, 134] width 137 height 13
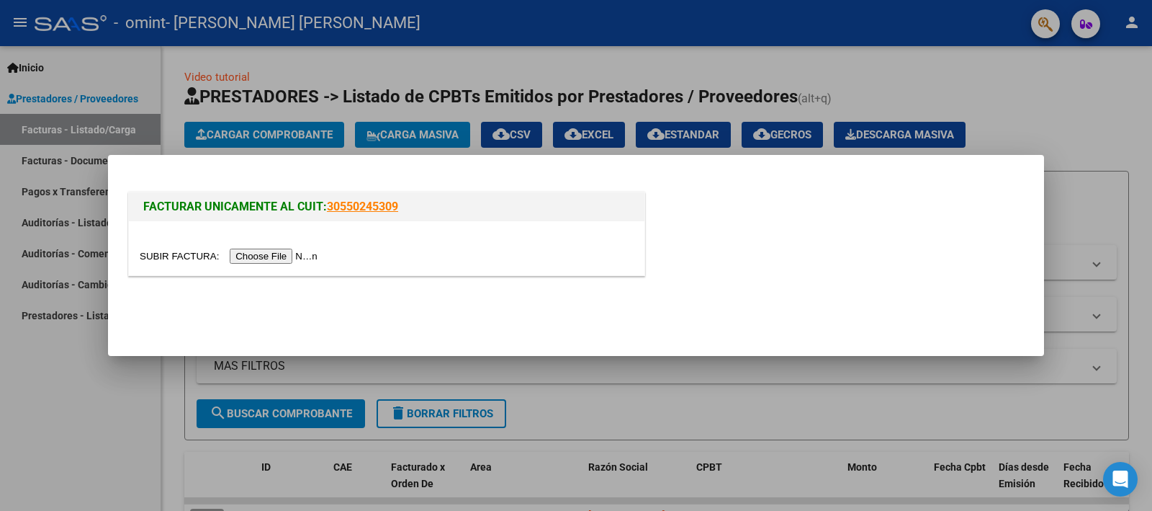
click at [263, 251] on input "file" at bounding box center [231, 255] width 182 height 15
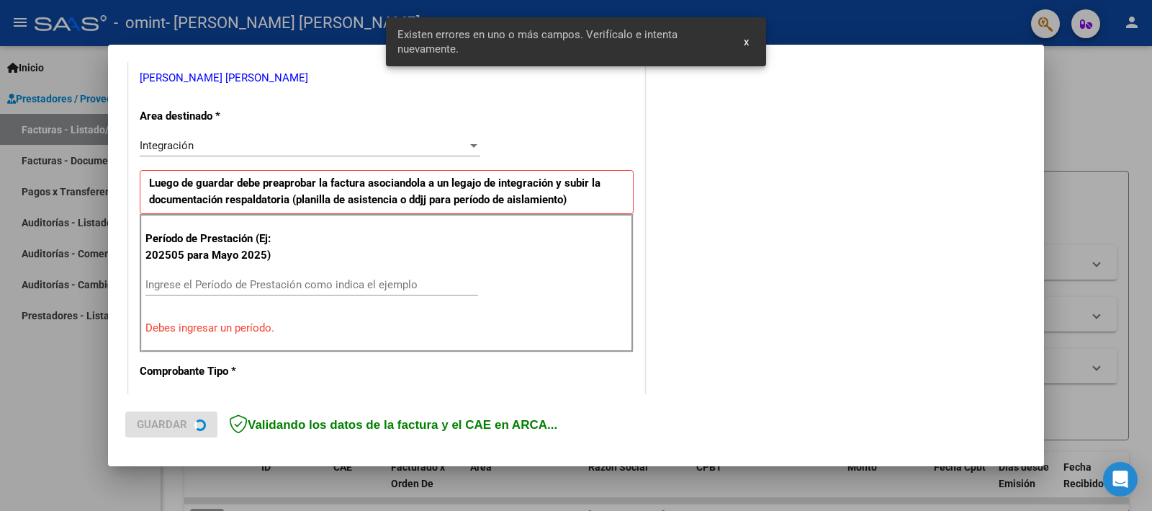
scroll to position [308, 0]
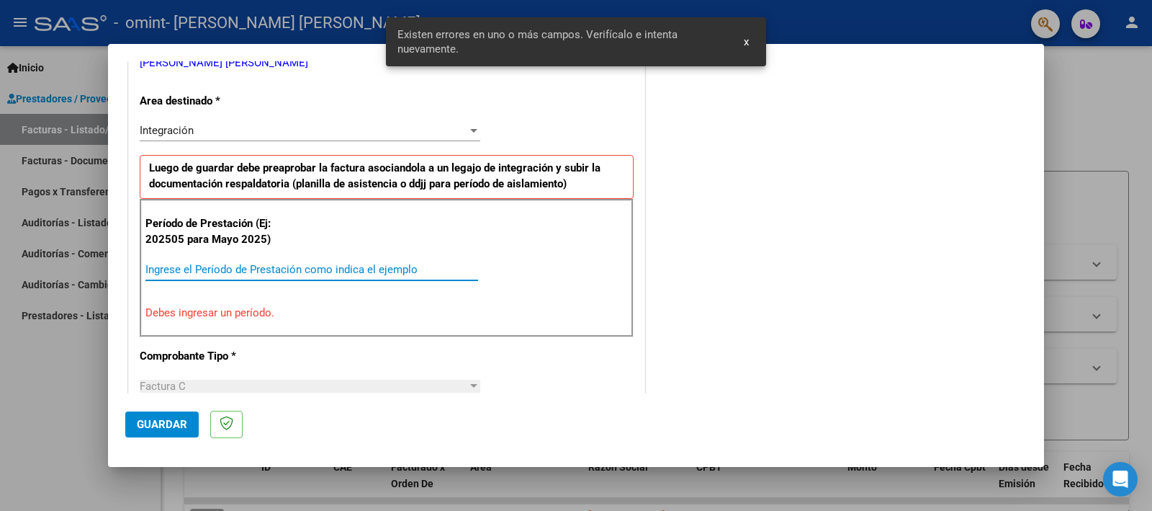
click at [274, 275] on input "Ingrese el Período de Prestación como indica el ejemplo" at bounding box center [311, 269] width 333 height 13
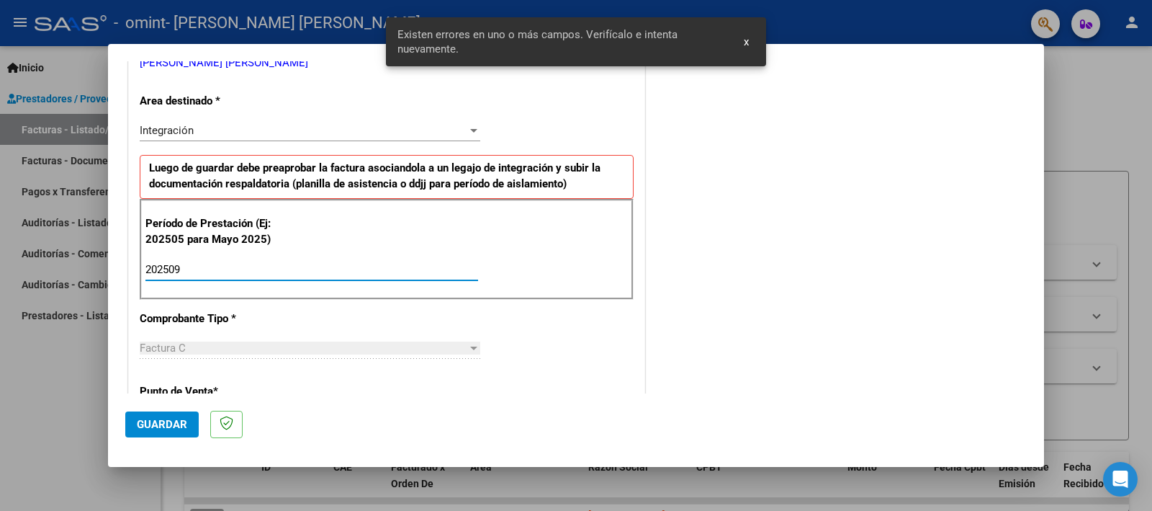
type input "202509"
click at [184, 421] on span "Guardar" at bounding box center [162, 424] width 50 height 13
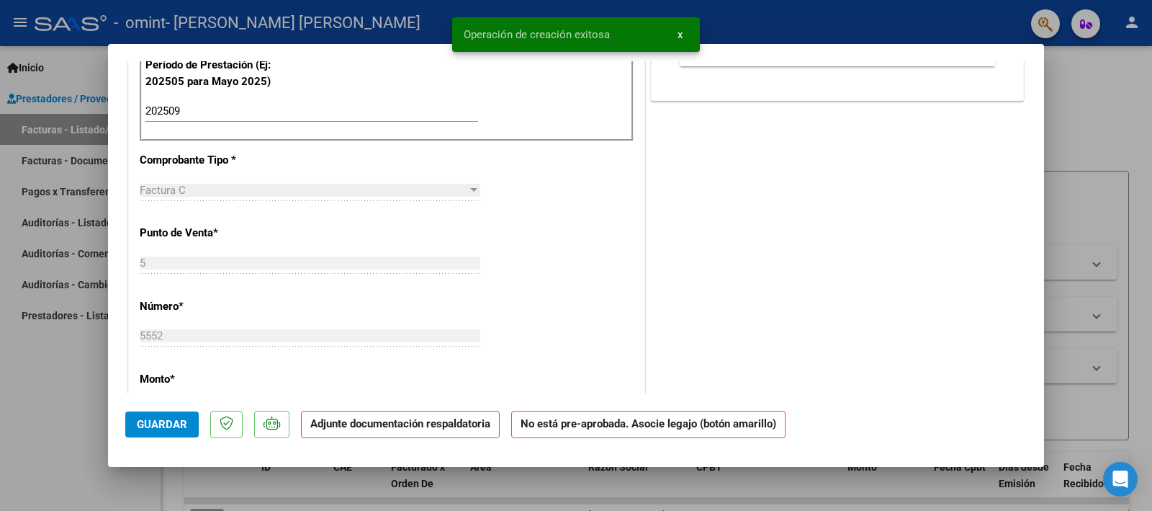
scroll to position [919, 0]
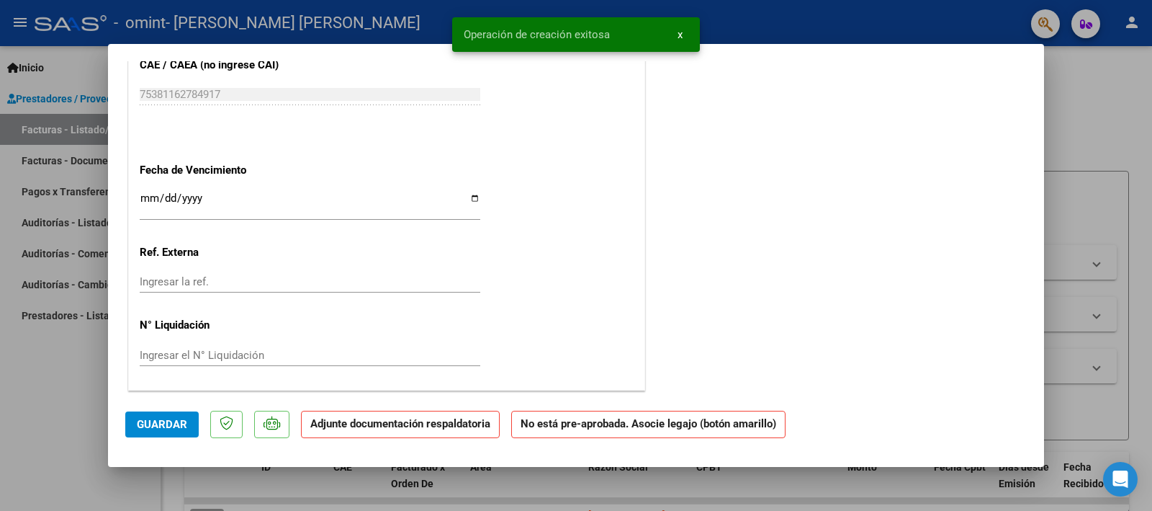
drag, startPoint x: 450, startPoint y: 210, endPoint x: 479, endPoint y: 201, distance: 30.1
click at [458, 210] on input "Ingresar la fecha" at bounding box center [310, 203] width 341 height 23
click at [472, 197] on input "Ingresar la fecha" at bounding box center [310, 203] width 341 height 23
type input "[DATE]"
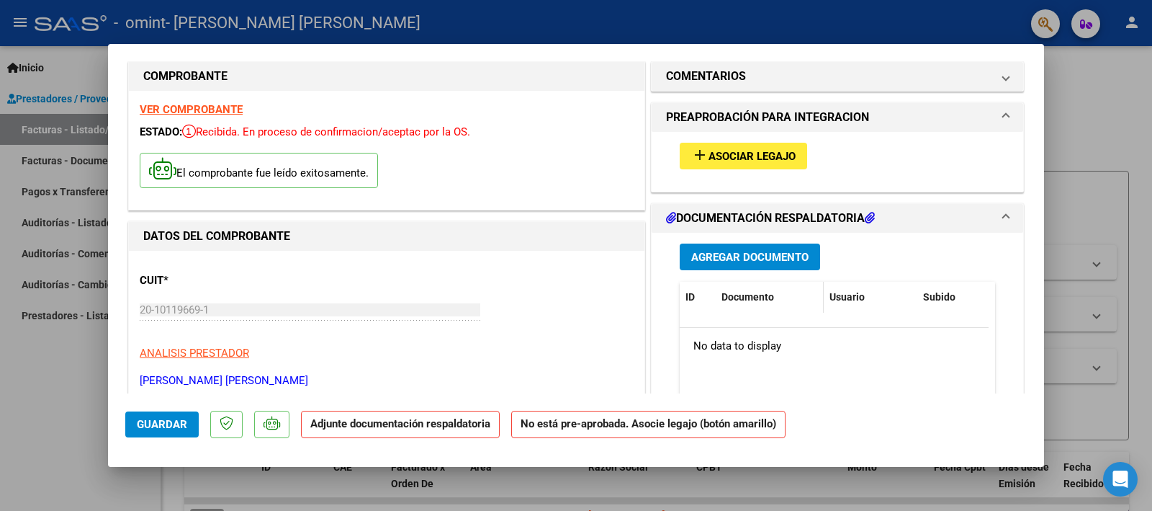
scroll to position [0, 0]
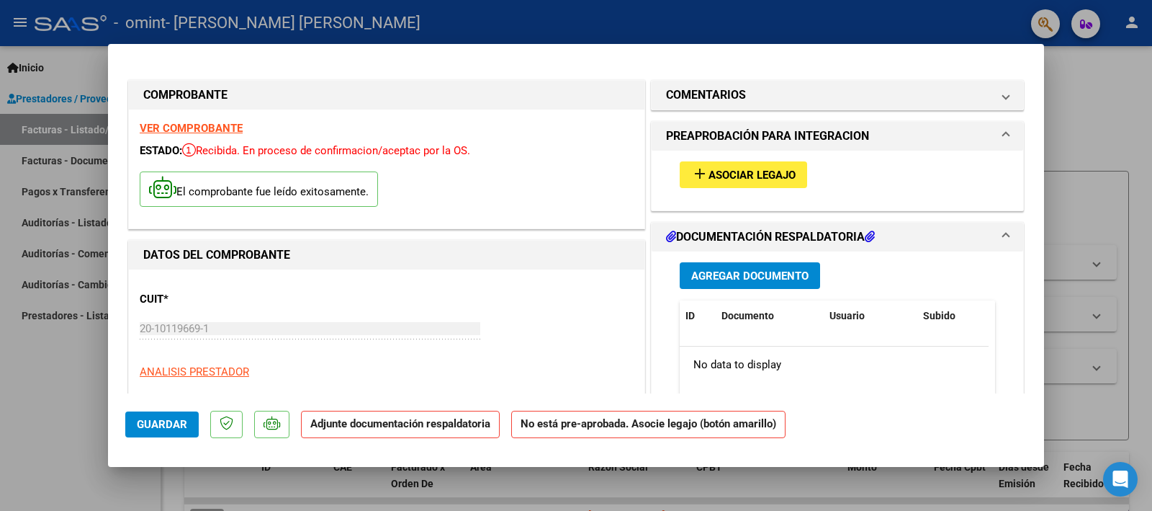
click at [727, 187] on button "add Asociar Legajo" at bounding box center [743, 174] width 127 height 27
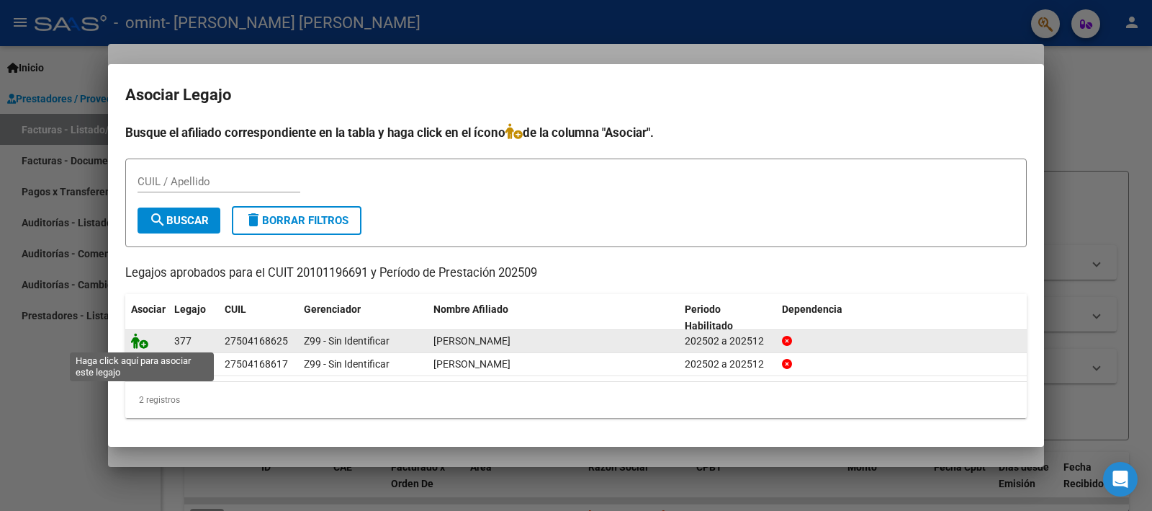
click at [138, 343] on icon at bounding box center [139, 341] width 17 height 16
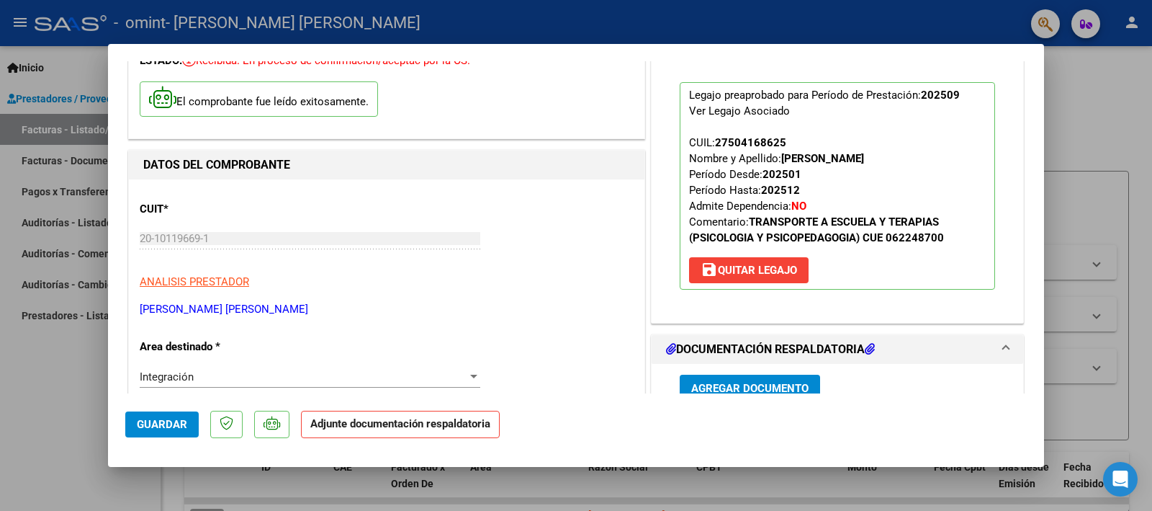
scroll to position [270, 0]
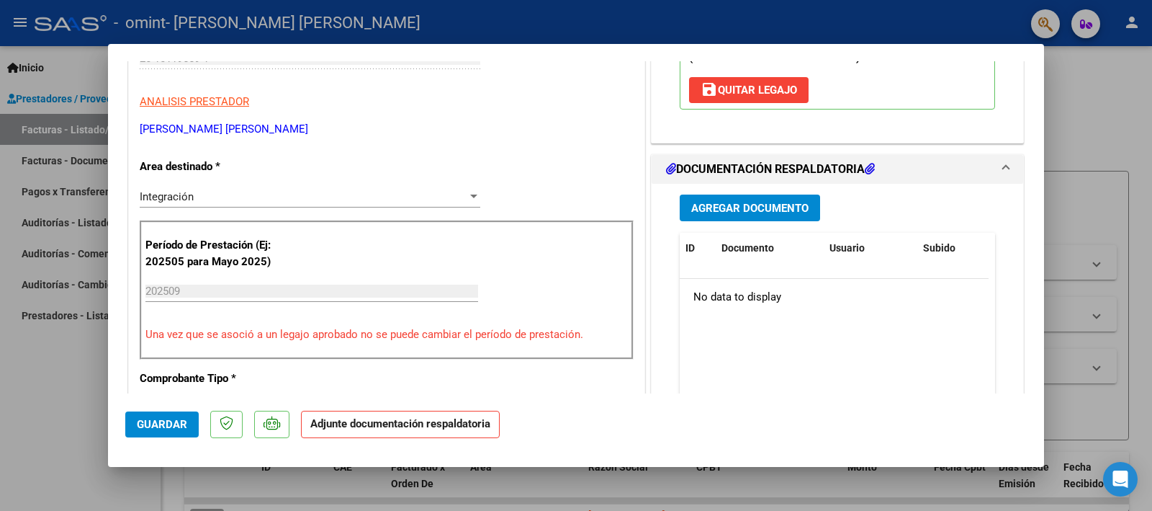
click at [737, 217] on button "Agregar Documento" at bounding box center [750, 207] width 140 height 27
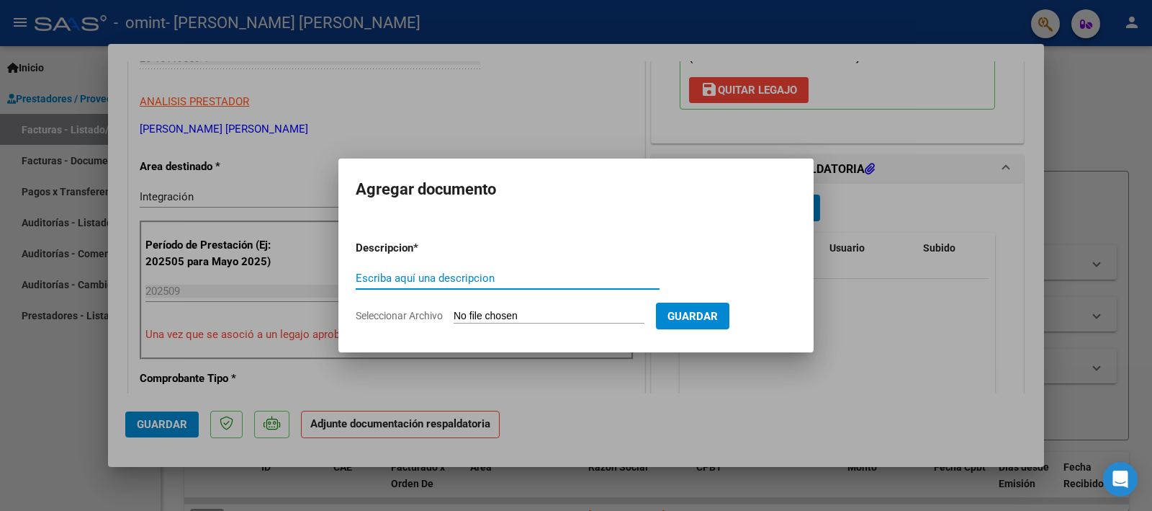
click at [421, 277] on input "Escriba aquí una descripcion" at bounding box center [508, 277] width 304 height 13
type input "mile ps"
click at [505, 303] on form "Descripcion * mile ps Escriba aquí una descripcion Seleccionar Archivo Guardar" at bounding box center [576, 281] width 441 height 105
click at [506, 315] on input "Seleccionar Archivo" at bounding box center [549, 317] width 191 height 14
type input "C:\fakepath\M PS.pdf"
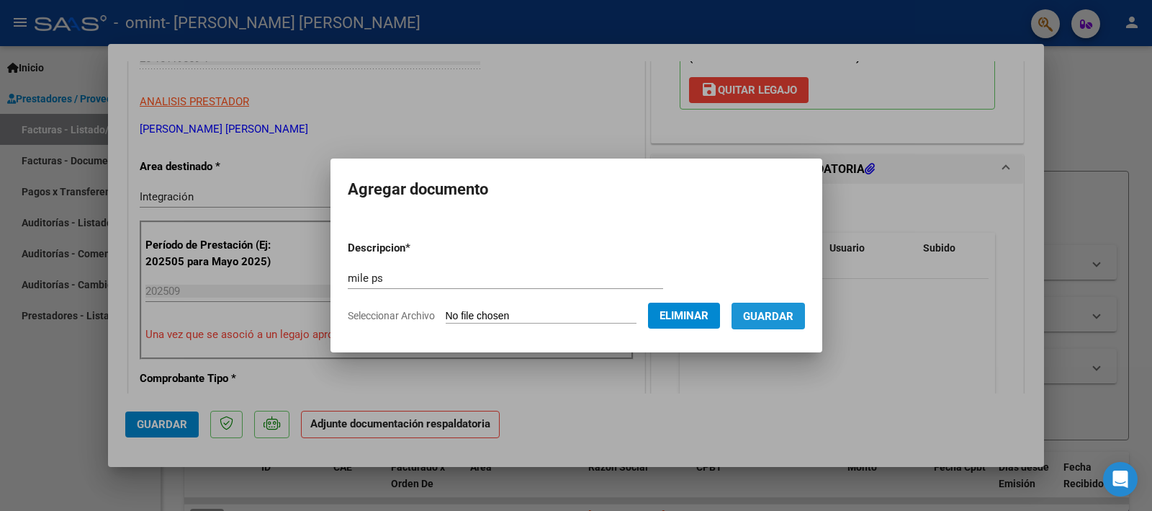
click at [786, 323] on button "Guardar" at bounding box center [768, 315] width 73 height 27
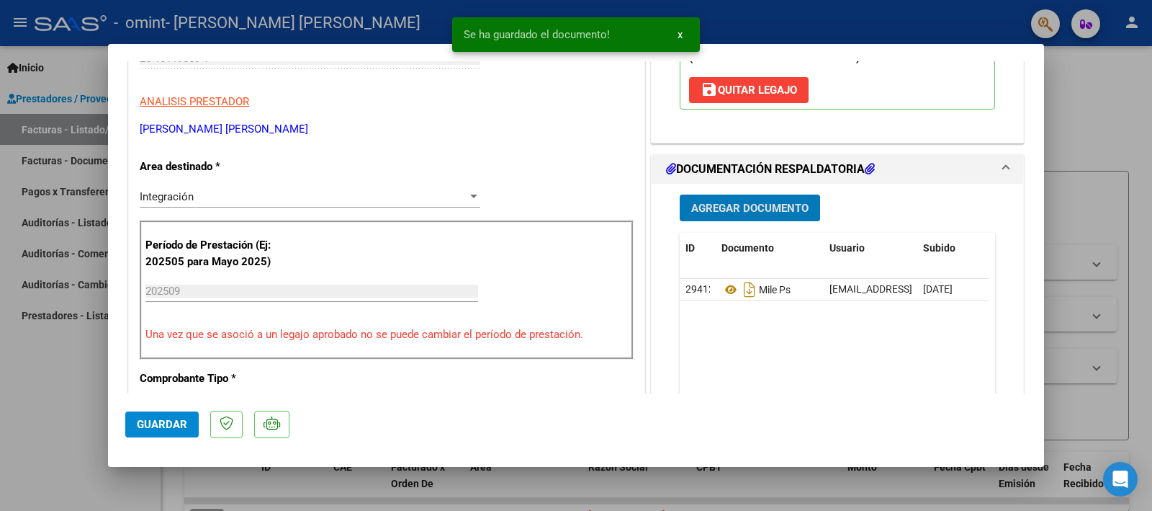
click at [150, 423] on span "Guardar" at bounding box center [162, 424] width 50 height 13
click at [1077, 280] on div at bounding box center [576, 255] width 1152 height 511
type input "$ 0,00"
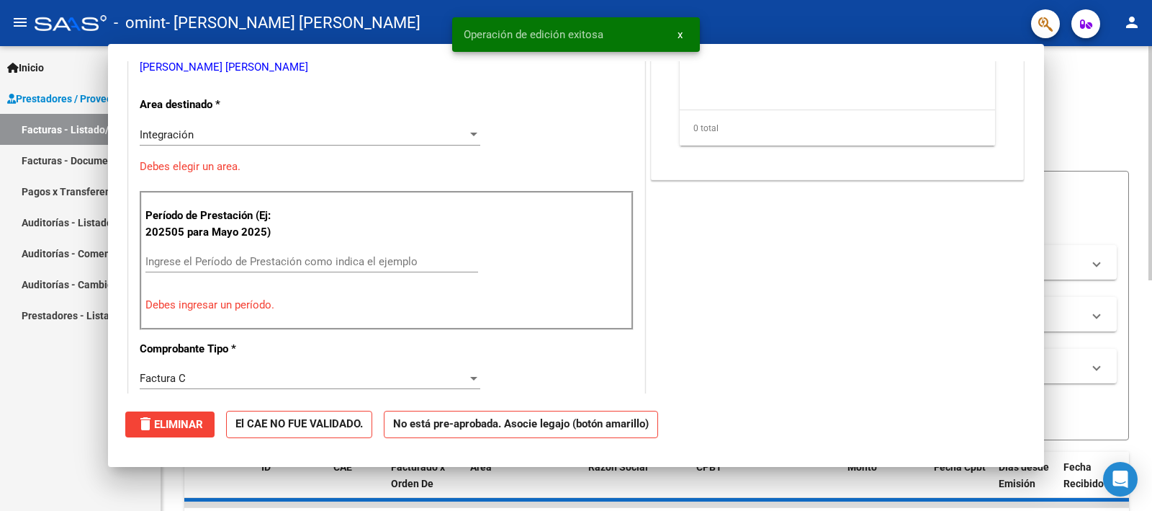
scroll to position [226, 0]
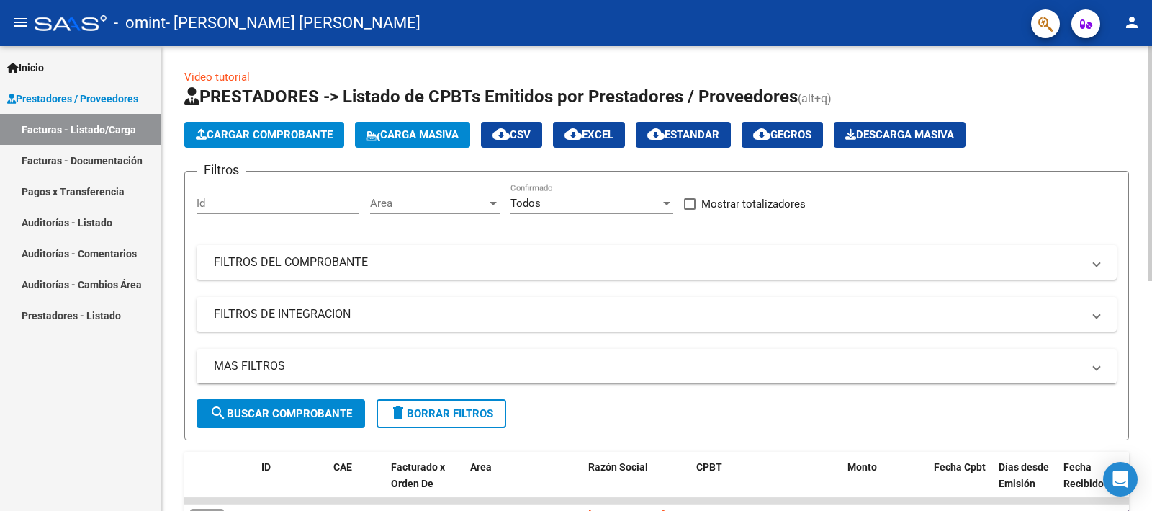
click at [192, 104] on icon at bounding box center [191, 95] width 15 height 17
click at [222, 138] on span "Cargar Comprobante" at bounding box center [264, 134] width 137 height 13
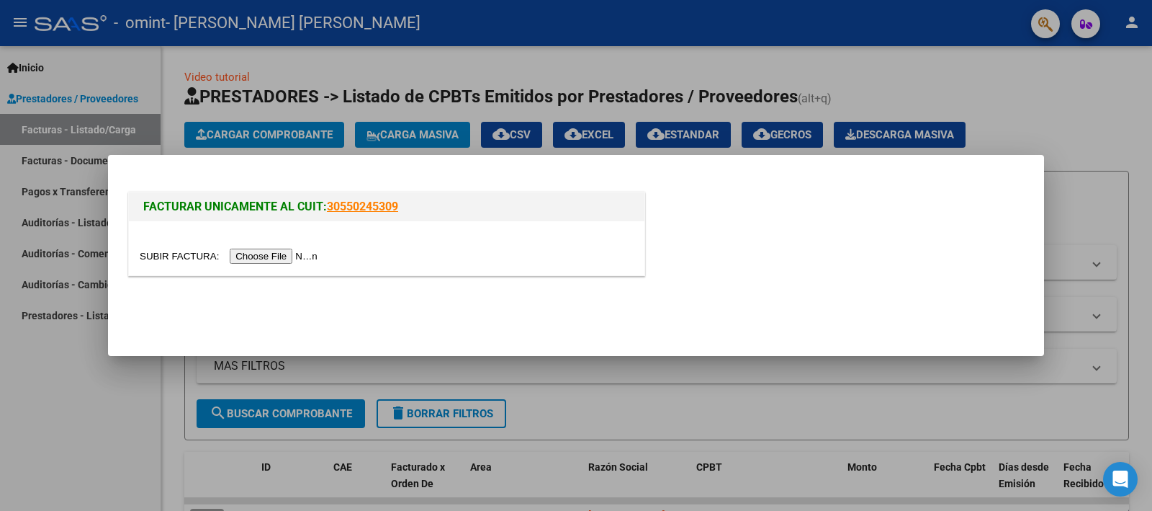
click at [286, 245] on div at bounding box center [387, 248] width 516 height 54
click at [282, 263] on input "file" at bounding box center [231, 255] width 182 height 15
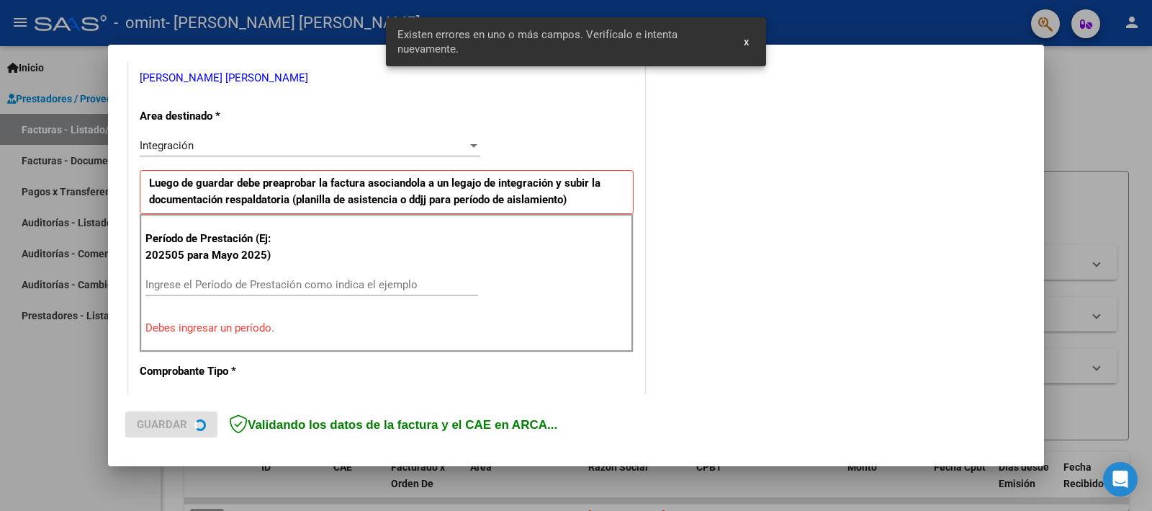
scroll to position [308, 0]
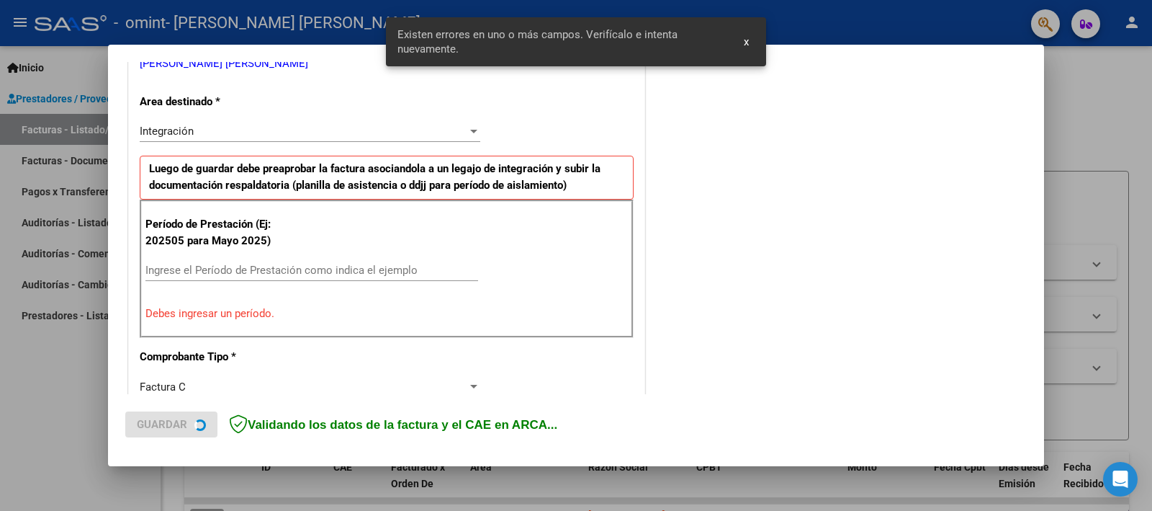
click at [271, 280] on div "Ingrese el Período de Prestación como indica el ejemplo" at bounding box center [311, 270] width 333 height 22
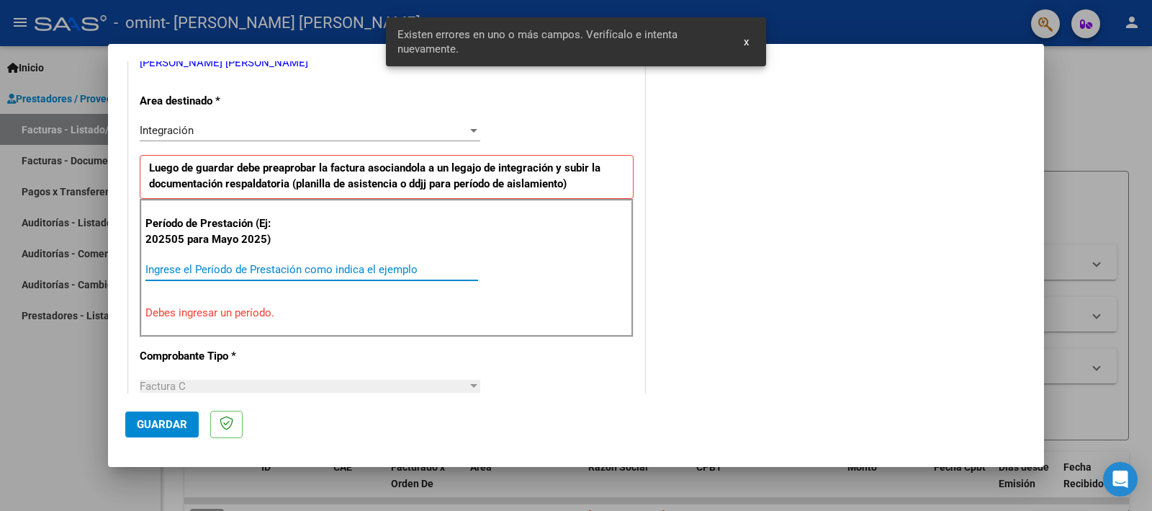
click at [271, 271] on input "Ingrese el Período de Prestación como indica el ejemplo" at bounding box center [311, 269] width 333 height 13
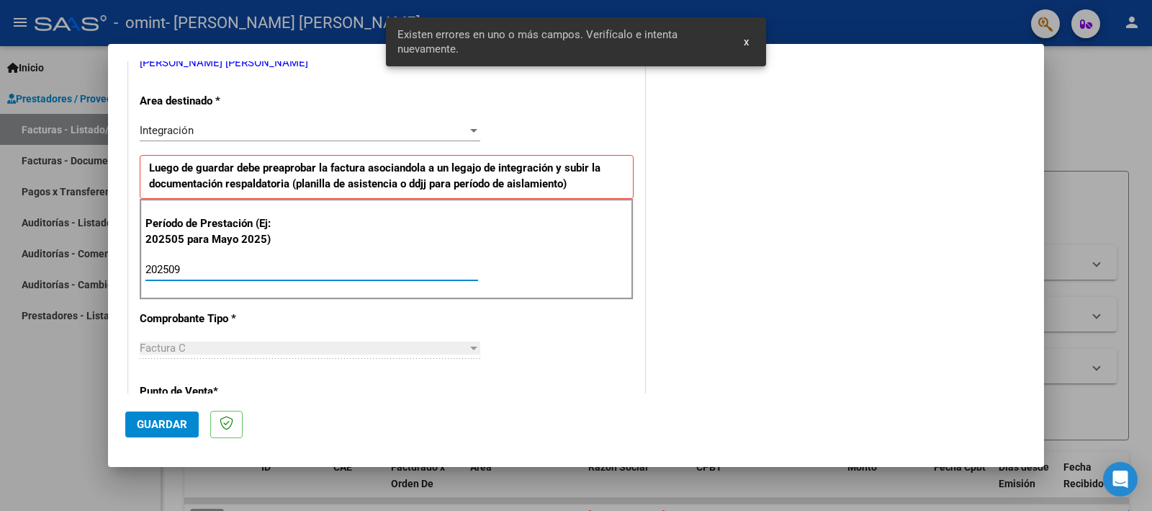
type input "202509"
click at [685, 297] on div "COMENTARIOS Comentarios del Prestador / Gerenciador:" at bounding box center [837, 395] width 379 height 1252
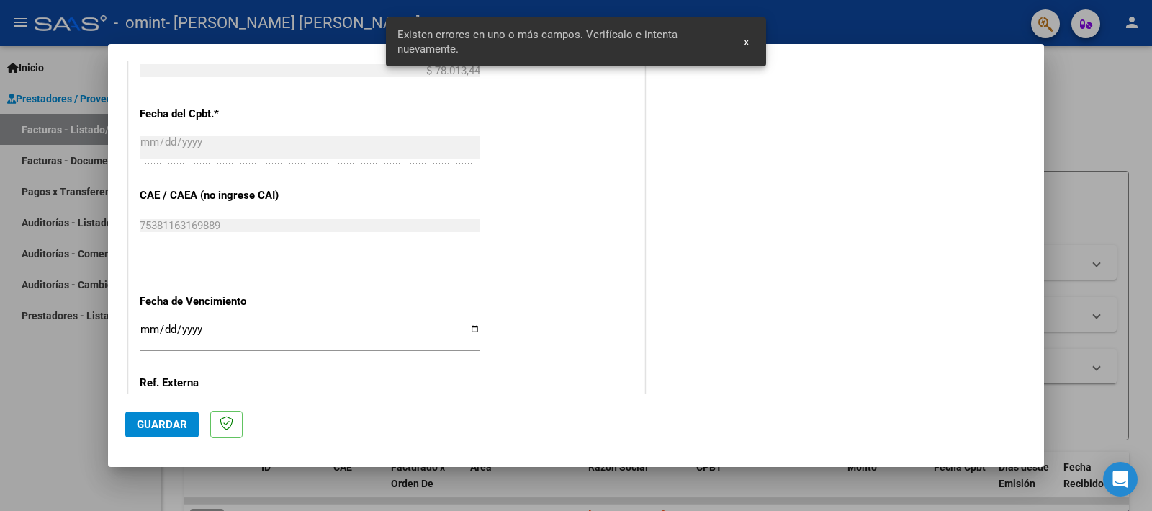
scroll to position [848, 0]
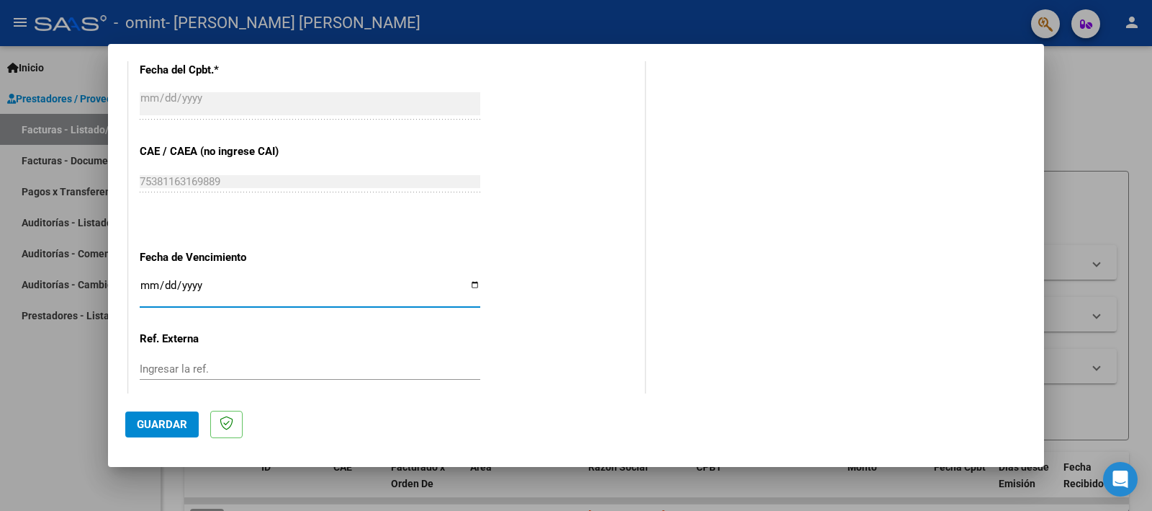
click at [471, 284] on input "Ingresar la fecha" at bounding box center [310, 290] width 341 height 23
type input "[DATE]"
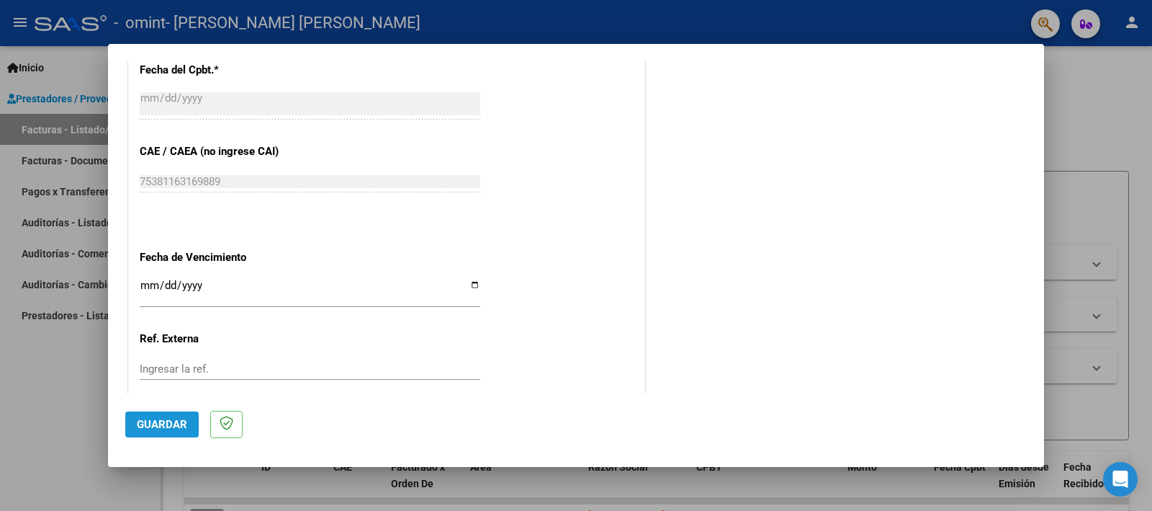
click at [188, 417] on button "Guardar" at bounding box center [161, 424] width 73 height 26
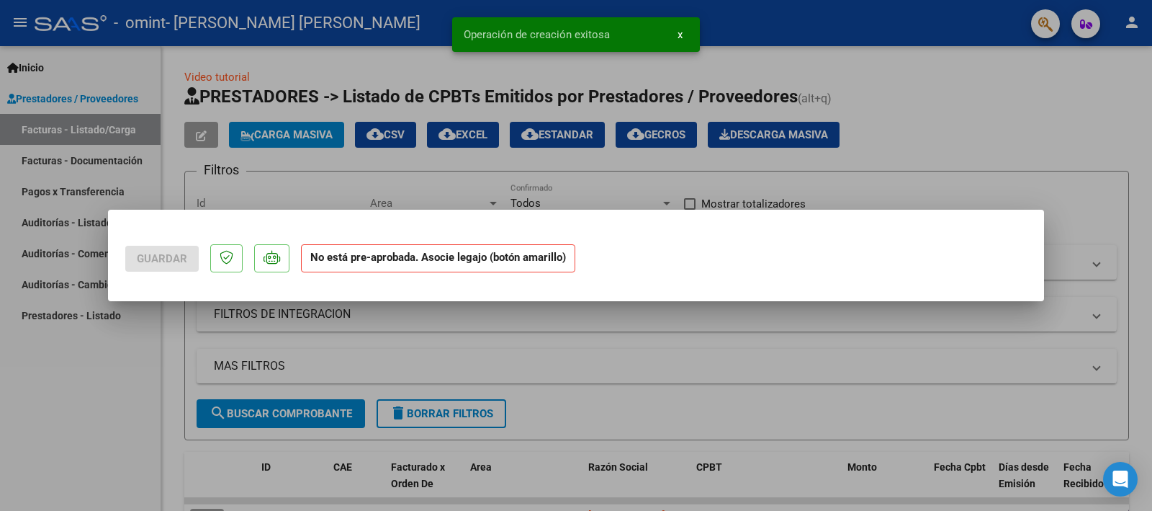
scroll to position [0, 0]
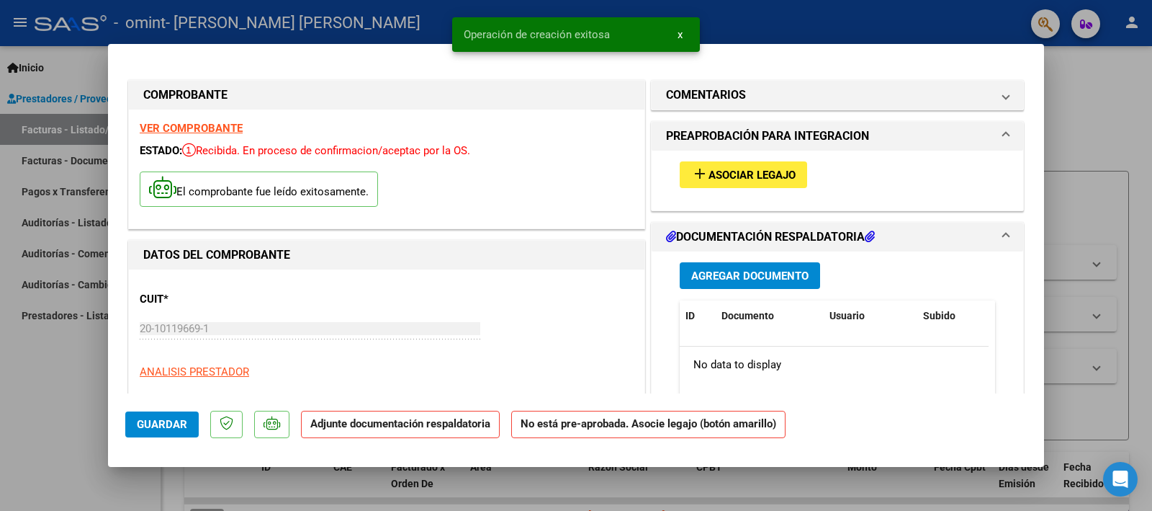
click at [736, 174] on span "Asociar Legajo" at bounding box center [752, 175] width 87 height 13
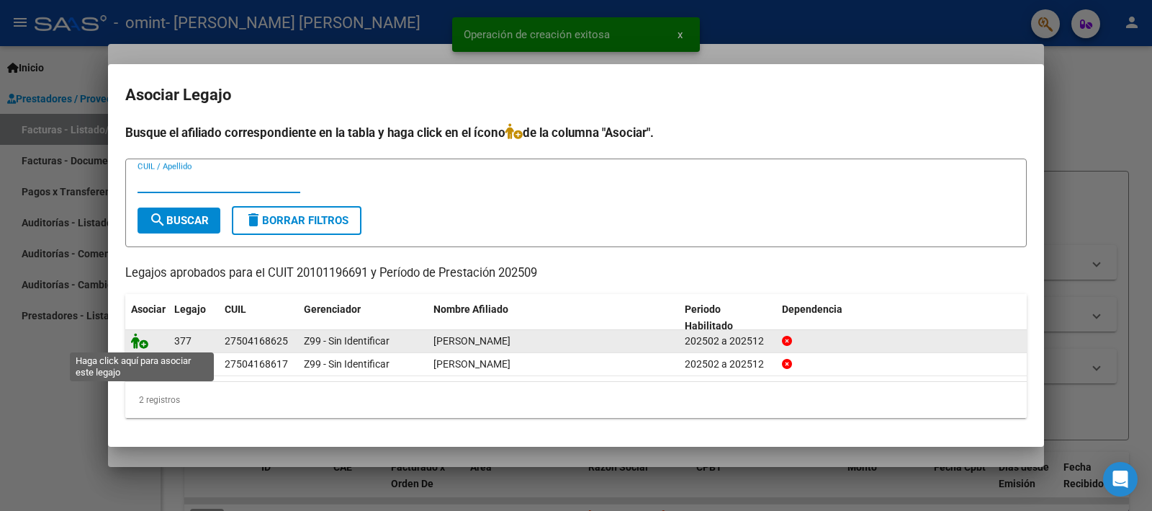
click at [142, 343] on icon at bounding box center [139, 341] width 17 height 16
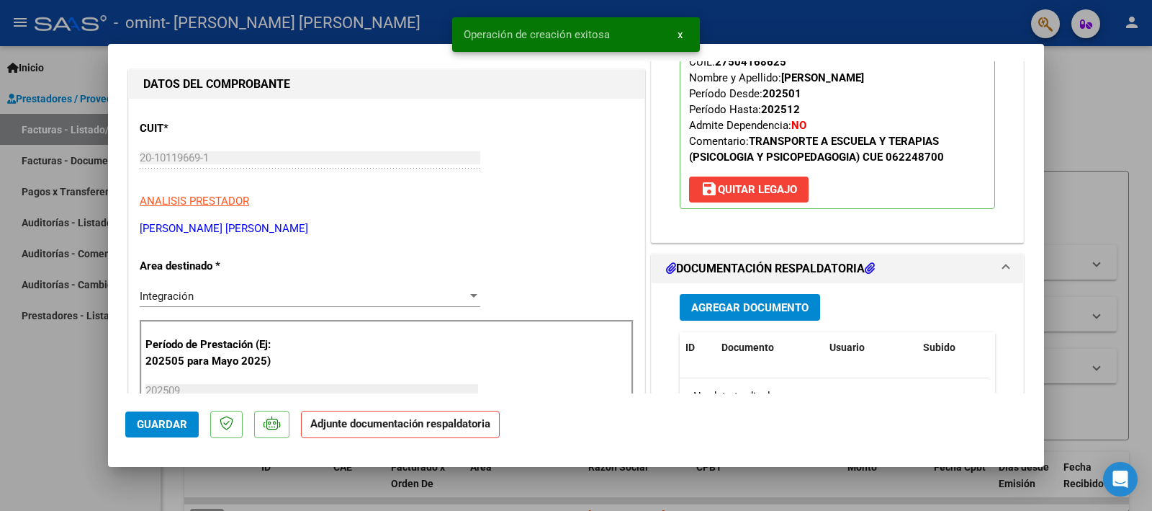
scroll to position [180, 0]
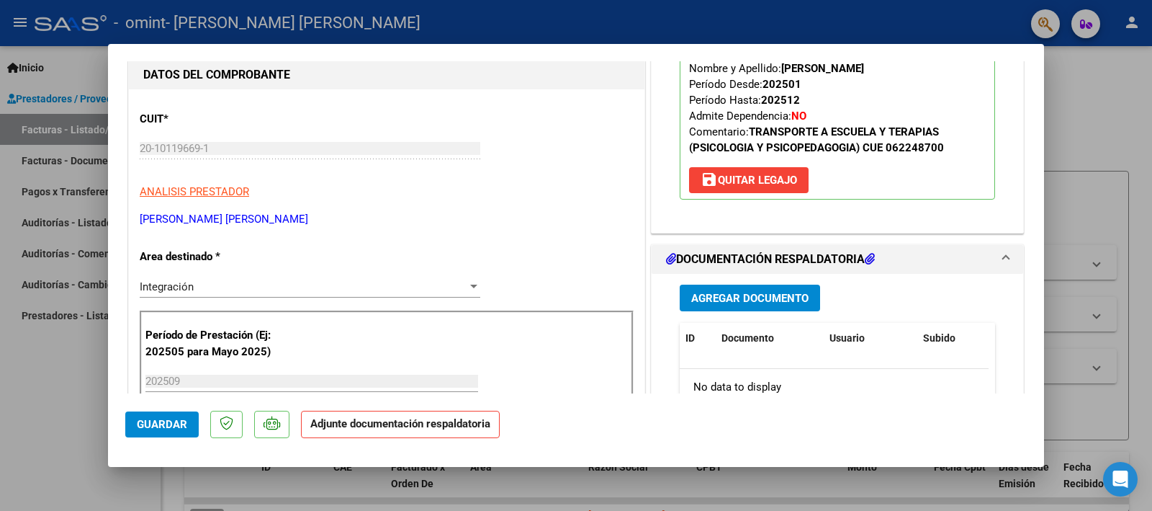
click at [742, 305] on button "Agregar Documento" at bounding box center [750, 297] width 140 height 27
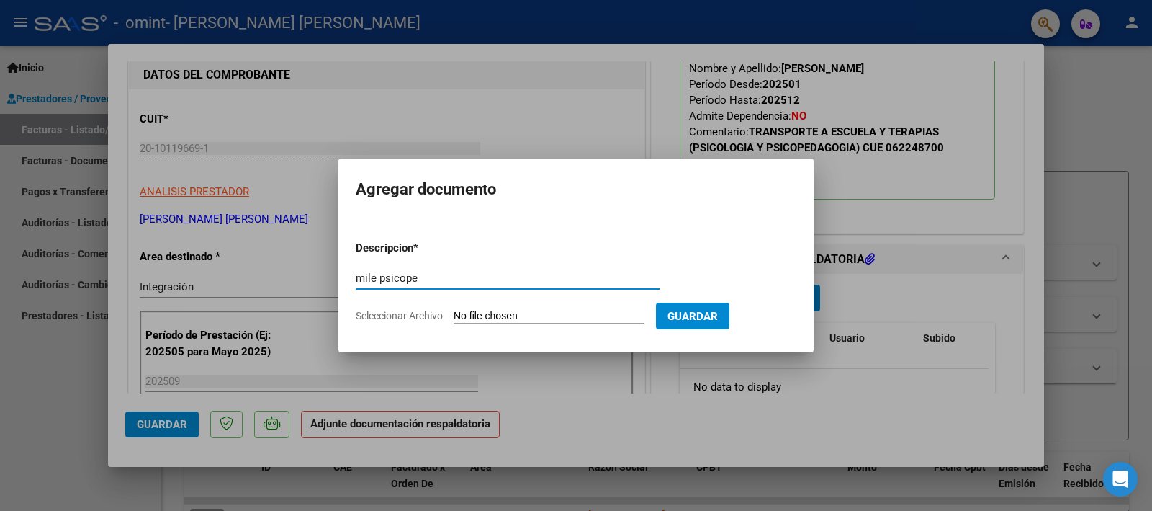
type input "mile psicope"
click at [578, 307] on form "Descripcion * mile psicope Escriba aquí una descripcion Seleccionar Archivo Gua…" at bounding box center [576, 281] width 441 height 105
click at [569, 318] on input "Seleccionar Archivo" at bounding box center [549, 317] width 191 height 14
type input "C:\fakepath\M PSPS.pdf"
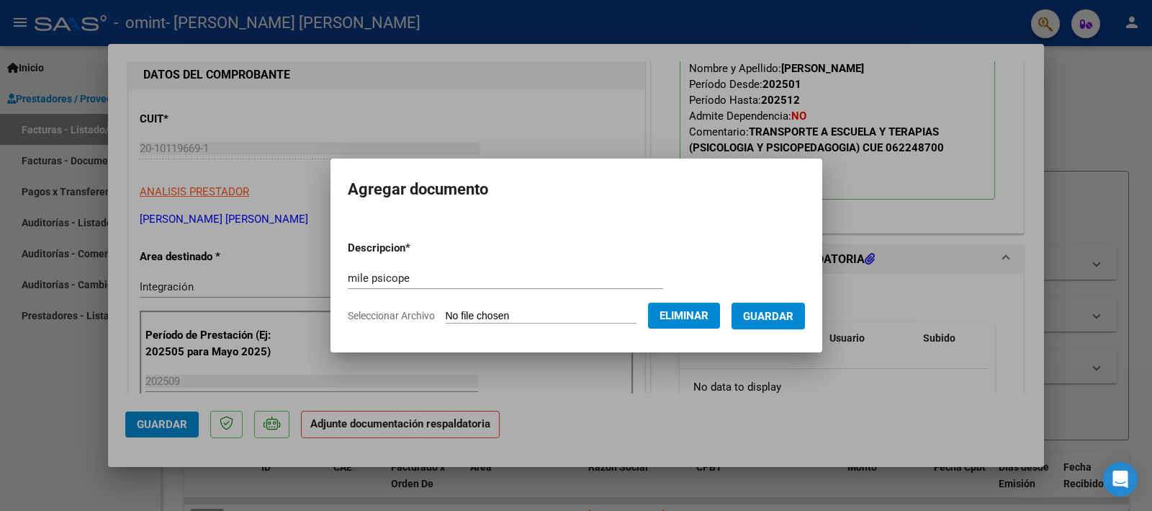
click at [779, 323] on button "Guardar" at bounding box center [768, 315] width 73 height 27
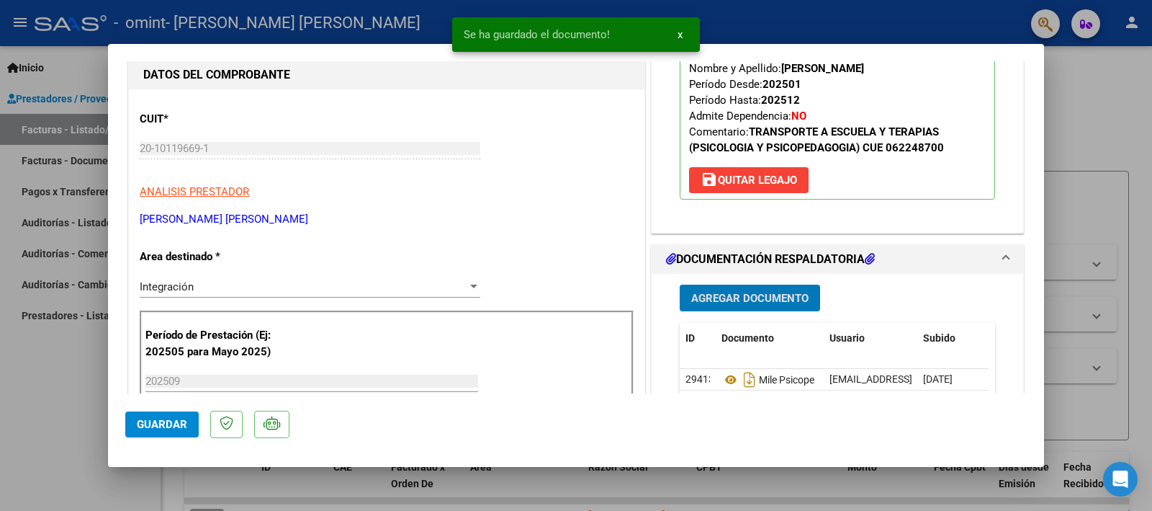
click at [145, 435] on button "Guardar" at bounding box center [161, 424] width 73 height 26
click at [48, 372] on div at bounding box center [576, 255] width 1152 height 511
type input "$ 0,00"
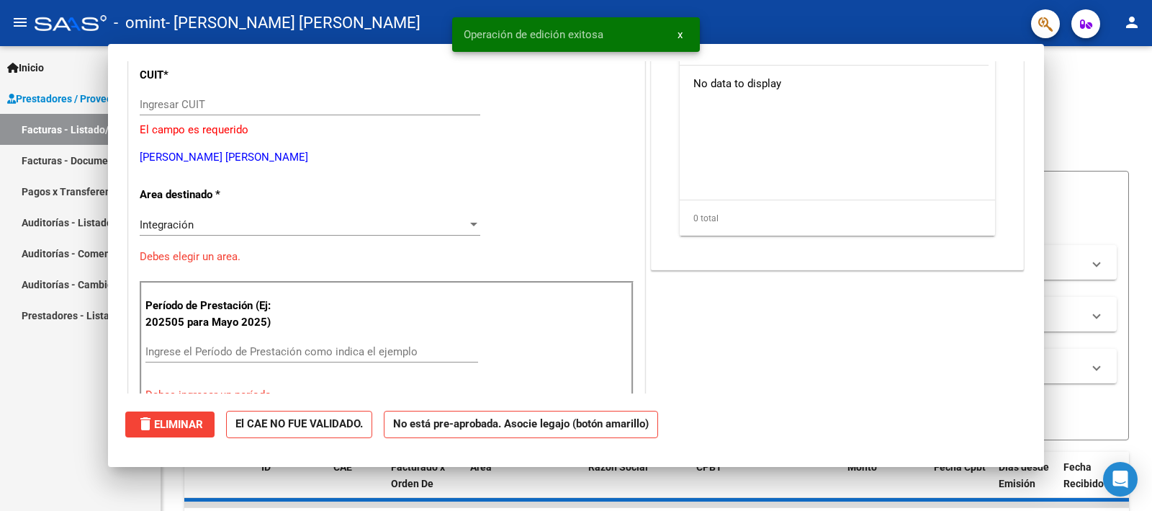
scroll to position [136, 0]
